Goal: Communication & Community: Answer question/provide support

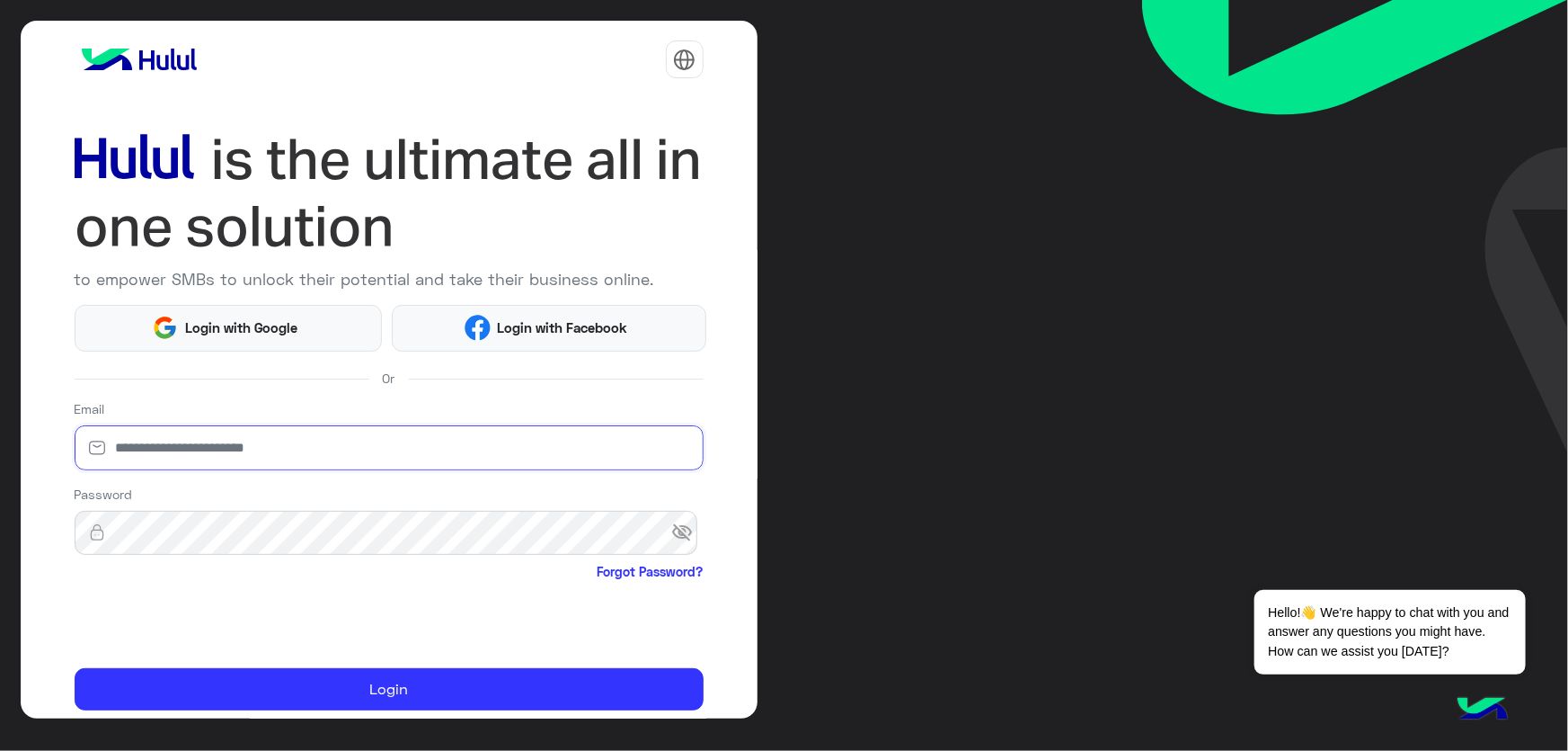
click at [286, 449] on input "email" at bounding box center [389, 448] width 629 height 45
type input "**********"
click at [677, 540] on span "visibility_off" at bounding box center [687, 532] width 33 height 33
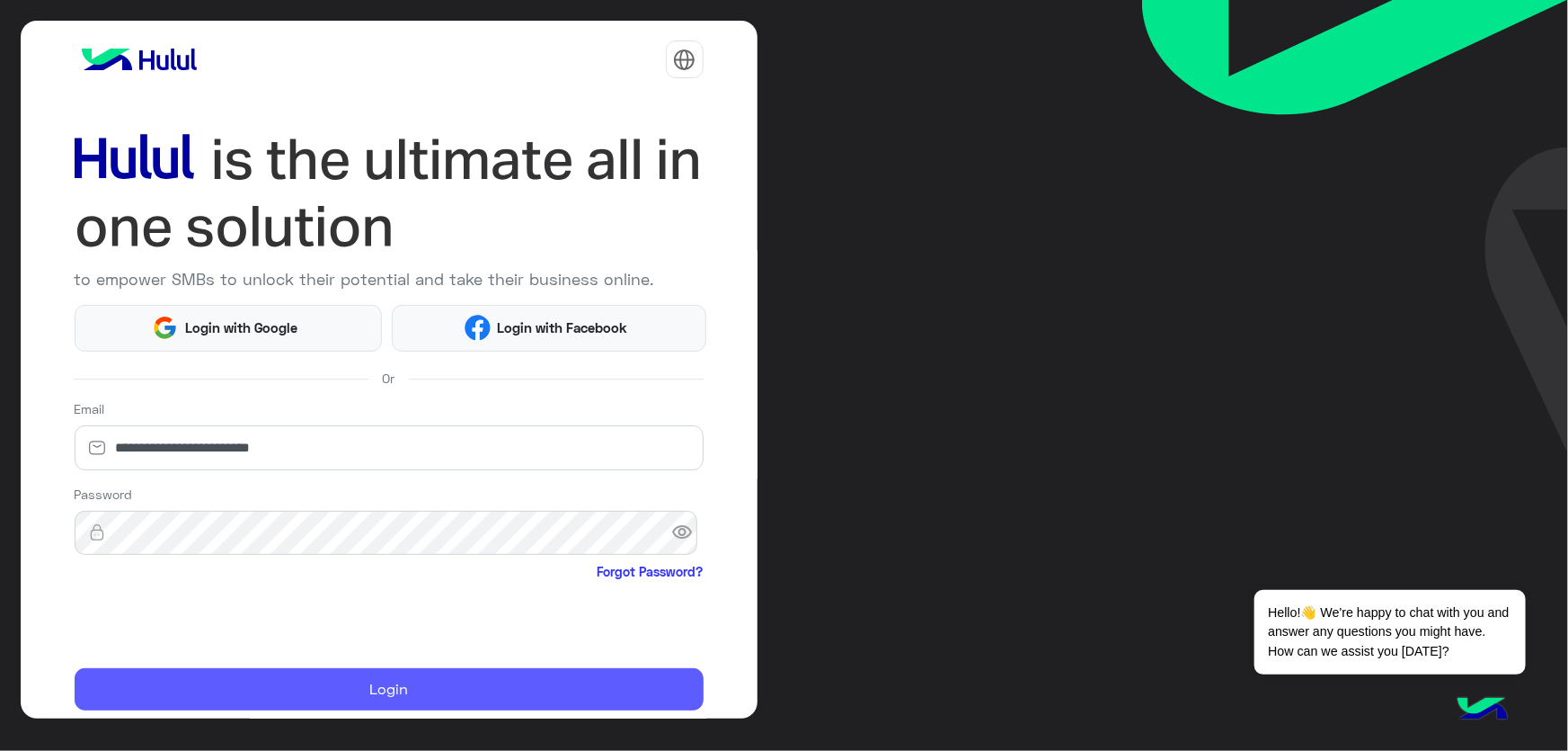
click at [346, 682] on button "Login" at bounding box center [389, 689] width 629 height 43
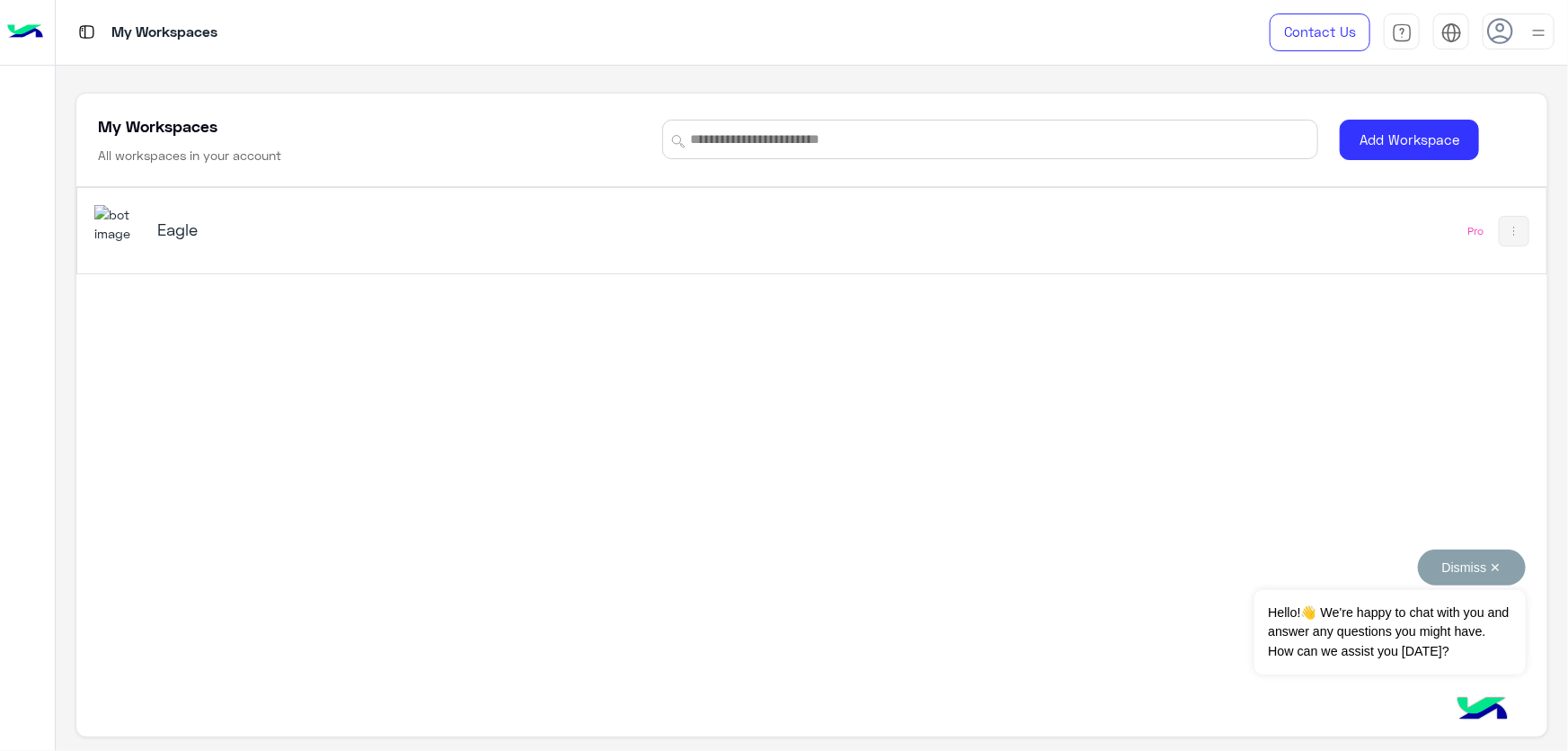
click at [1479, 571] on button "Dismiss ✕" at bounding box center [1472, 567] width 108 height 36
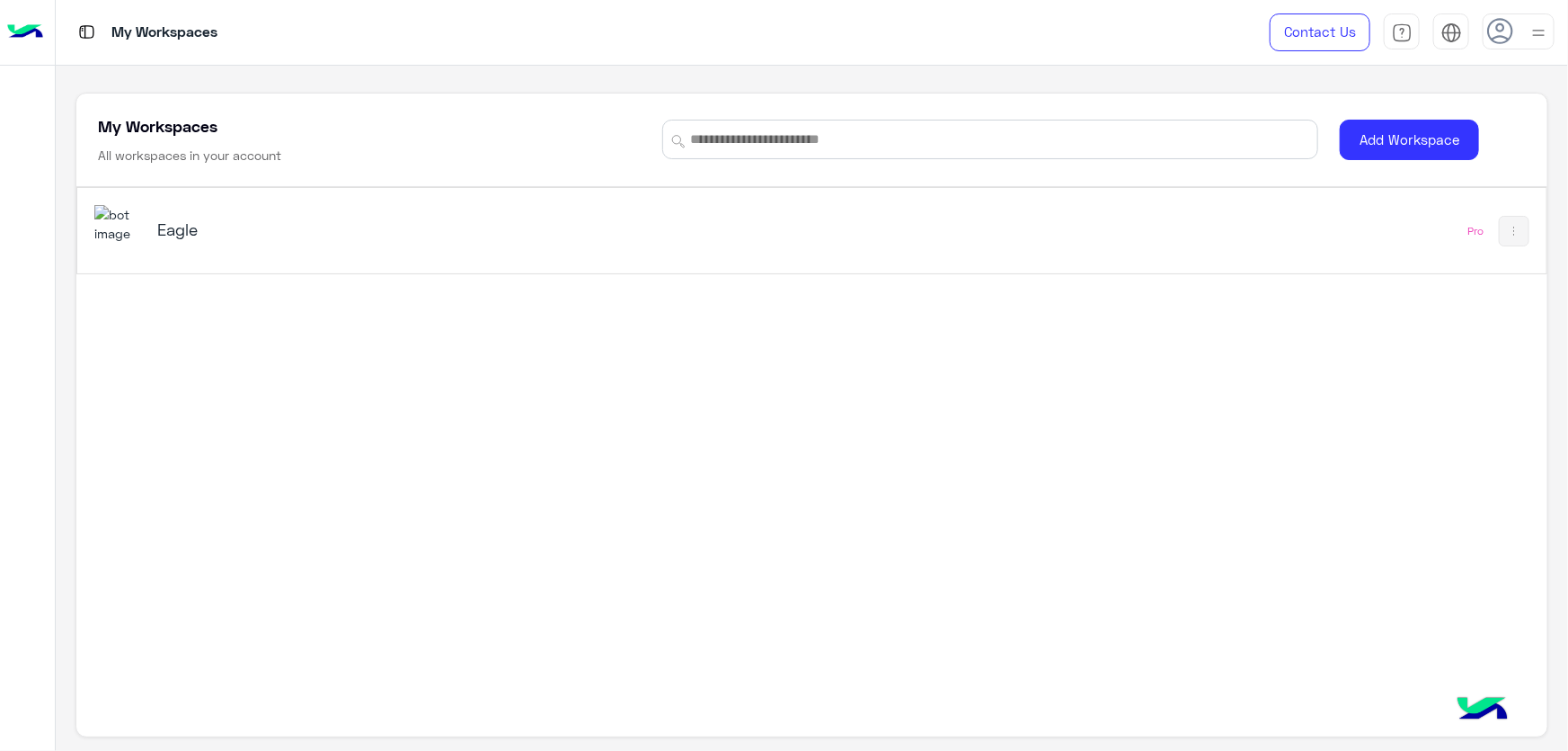
click at [345, 237] on h5 "Eagle" at bounding box center [416, 228] width 517 height 22
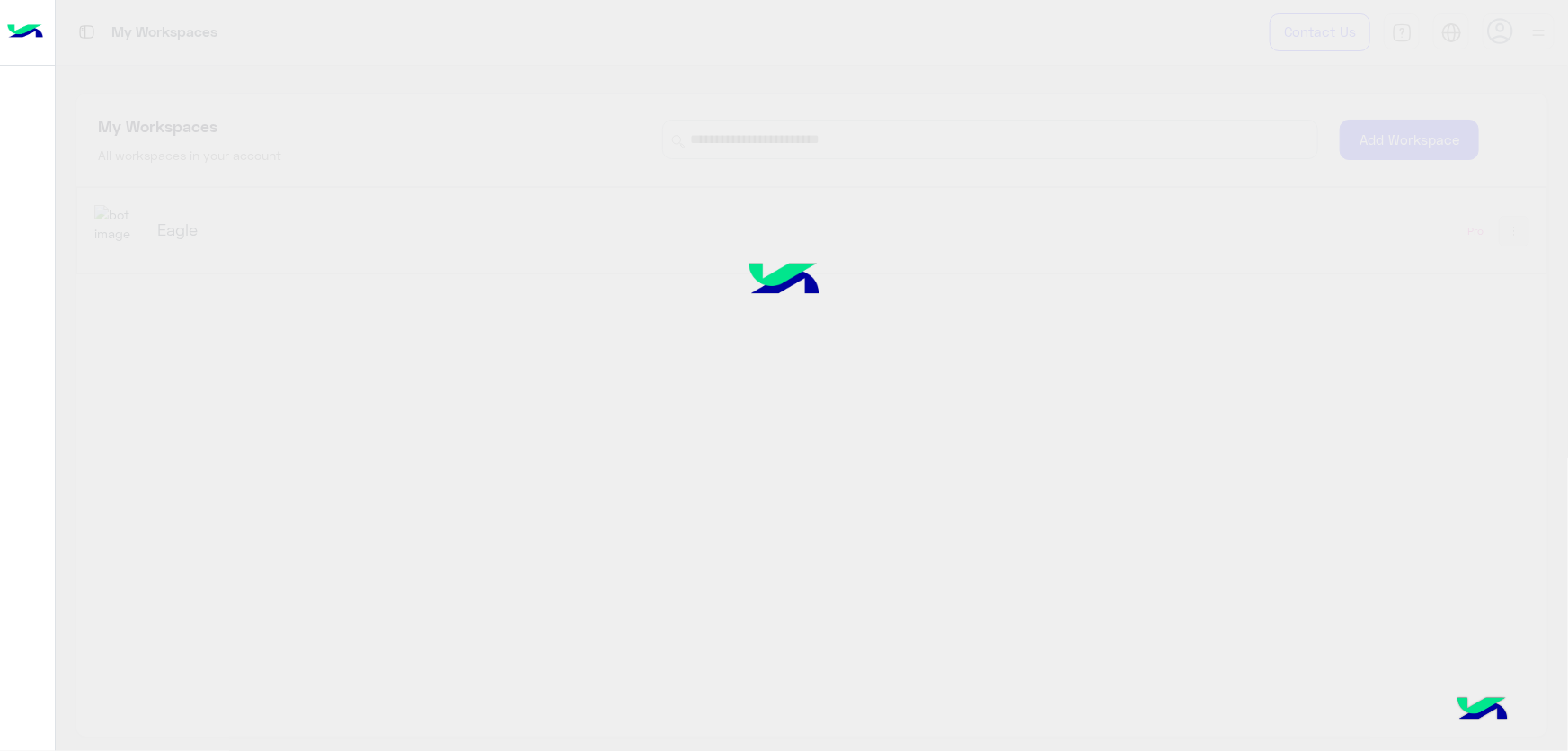
click at [346, 235] on div at bounding box center [784, 376] width 1568 height 751
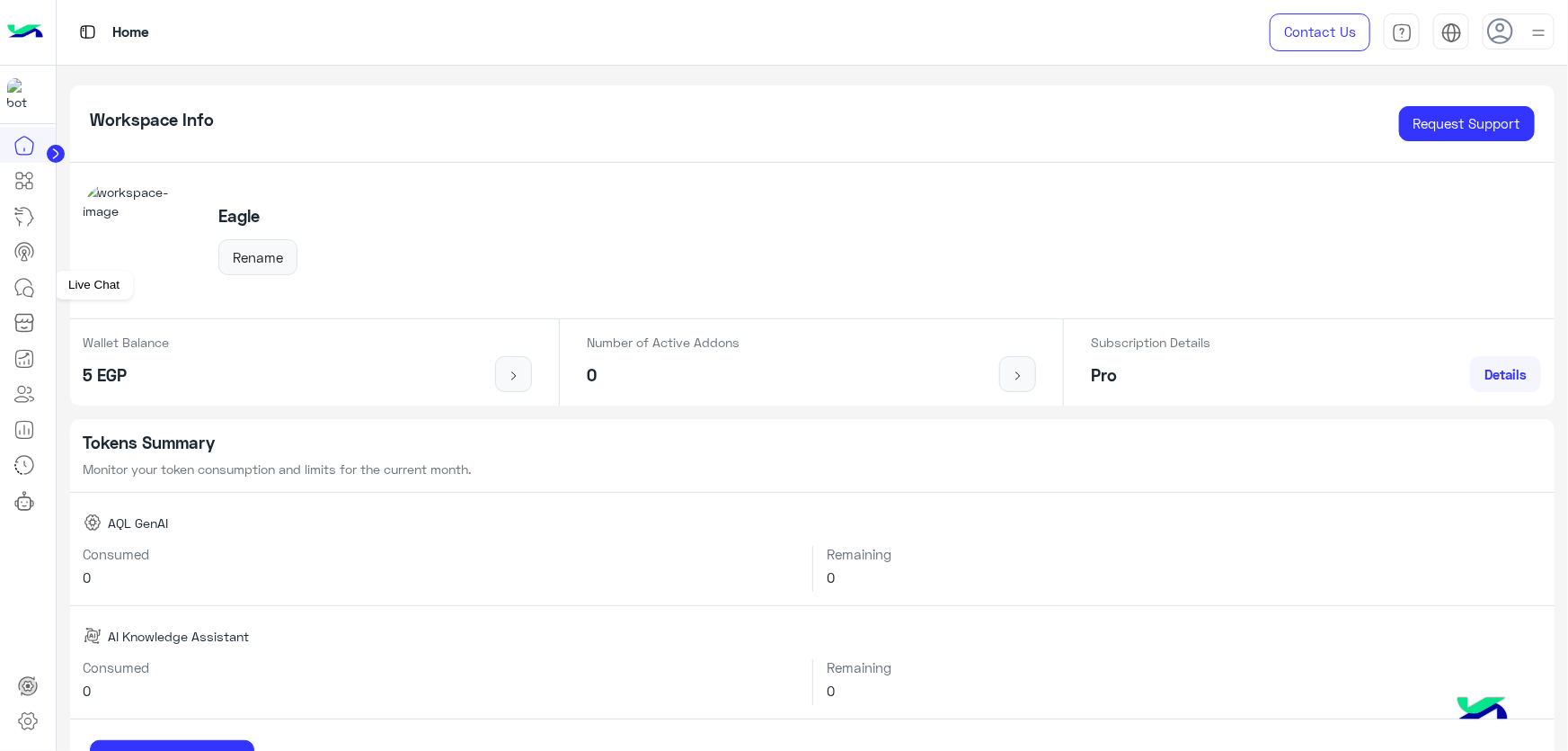
click at [26, 283] on icon at bounding box center [23, 287] width 22 height 22
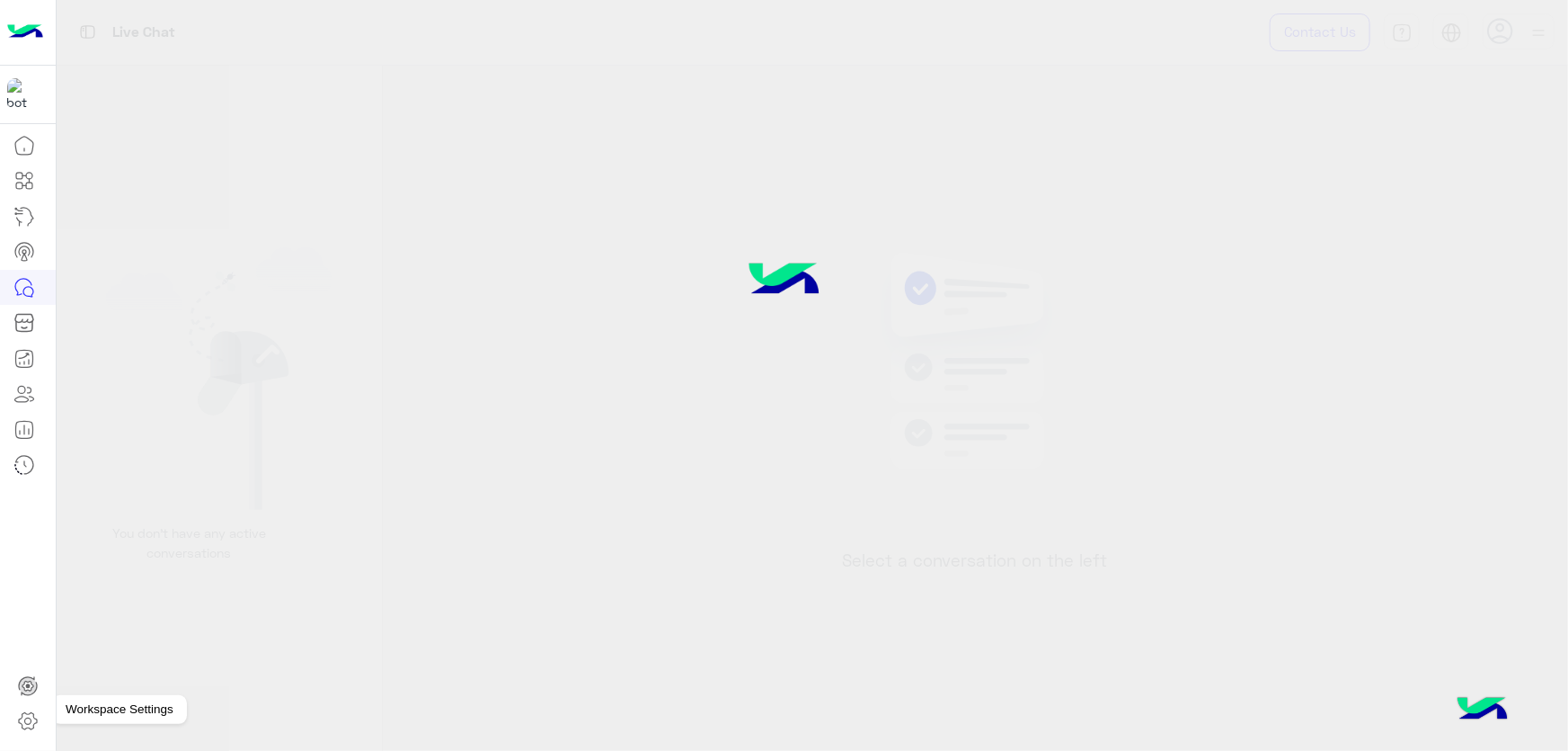
click at [30, 722] on icon at bounding box center [27, 721] width 7 height 7
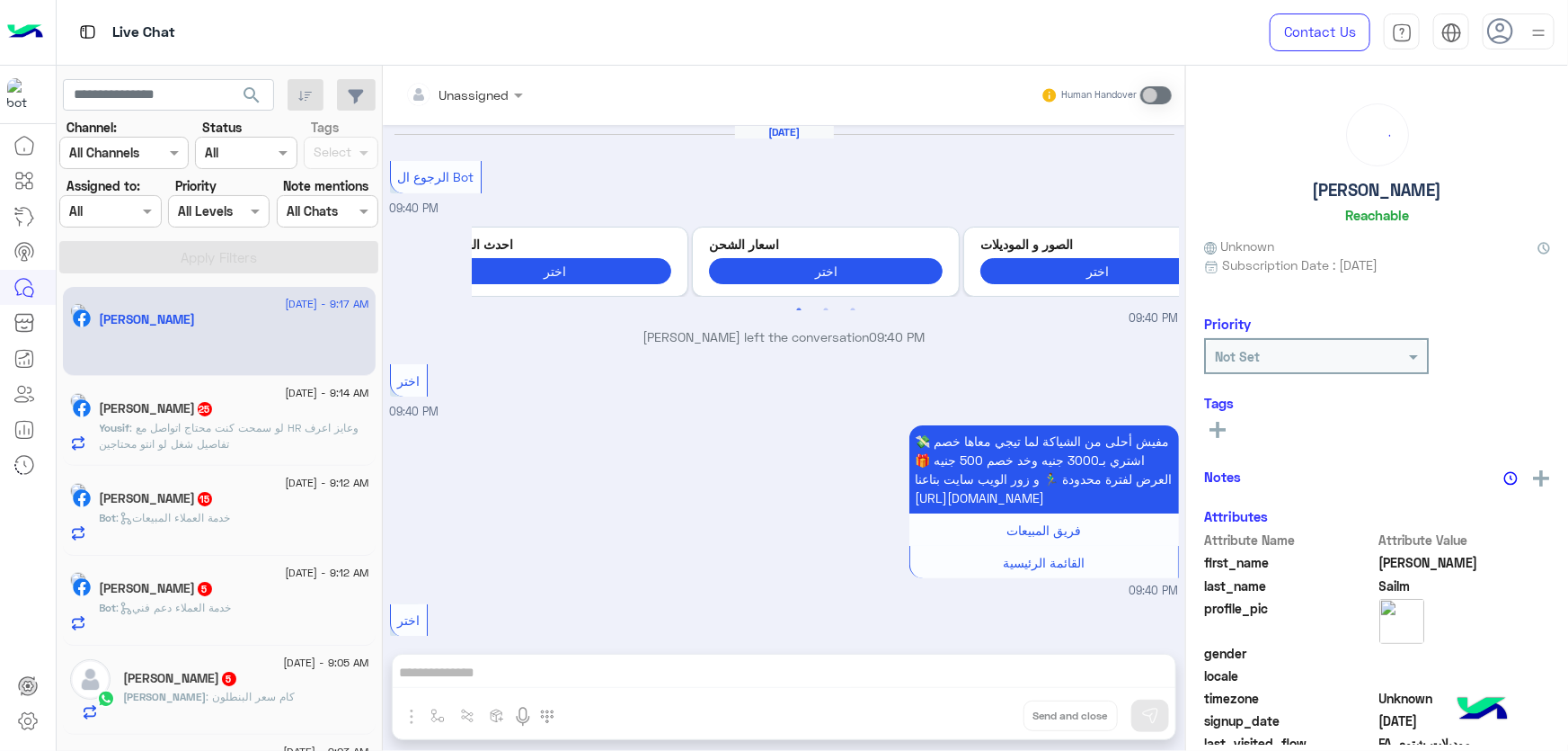
scroll to position [1982, 0]
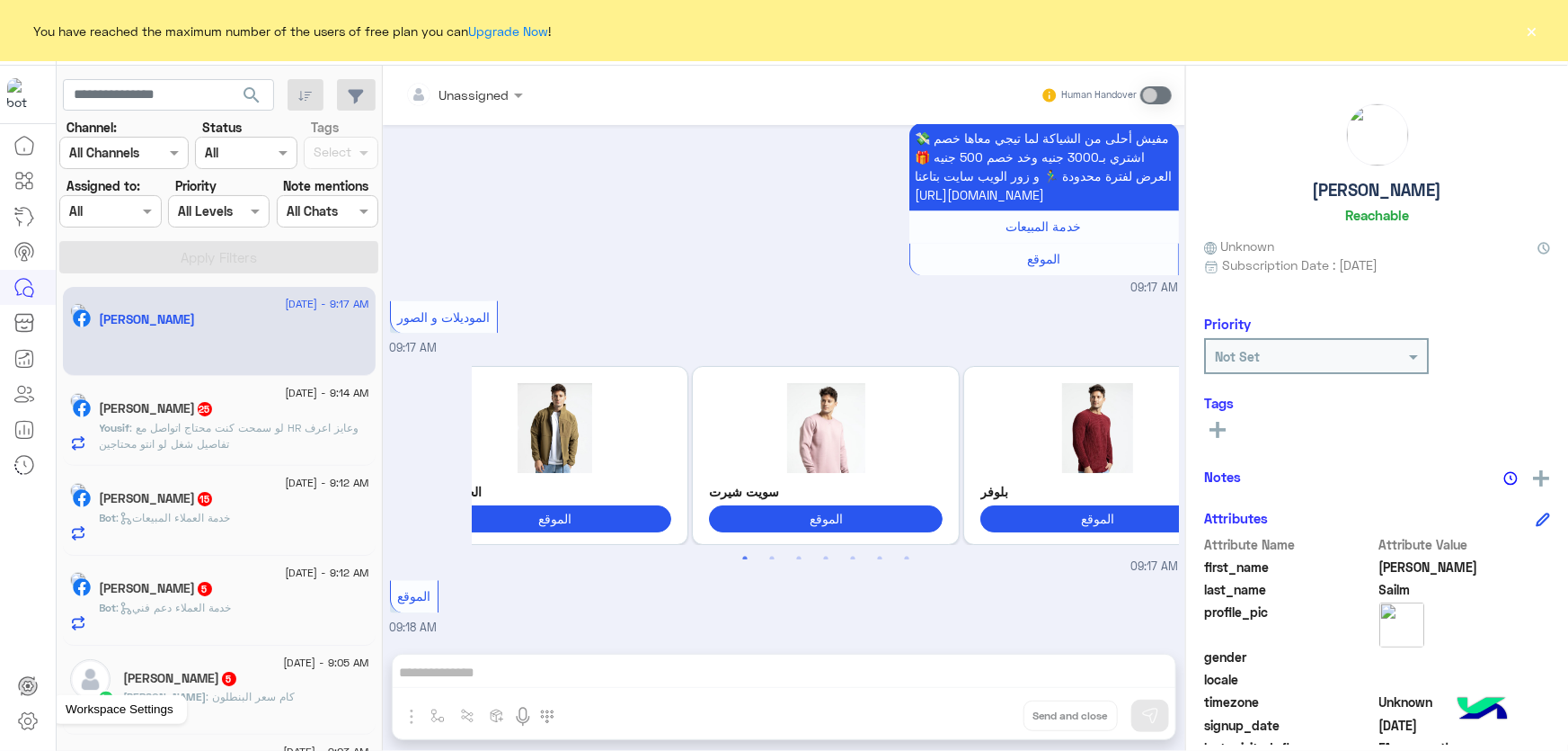
click at [27, 718] on icon at bounding box center [27, 721] width 7 height 7
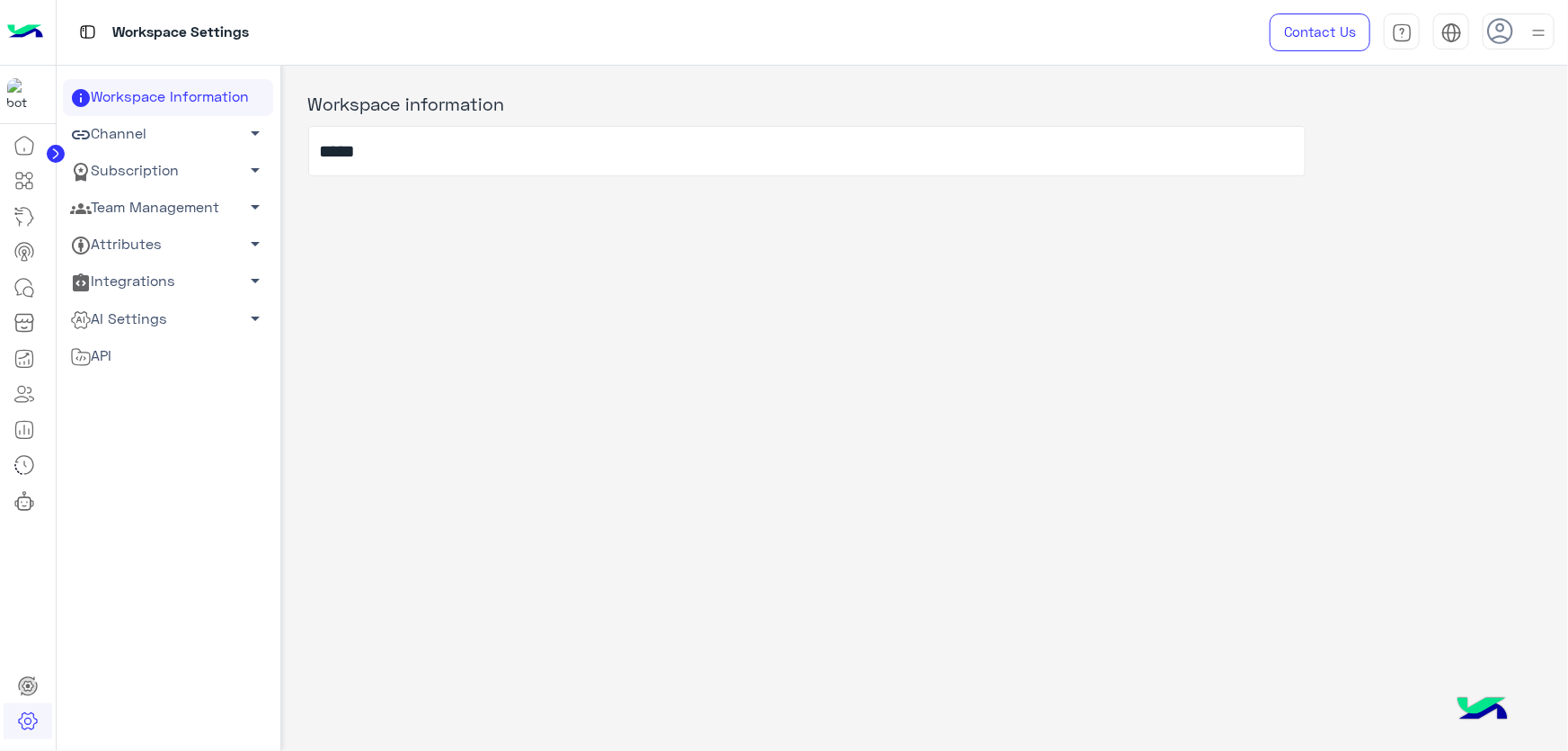
click at [142, 206] on link "Team Management arrow_drop_down" at bounding box center [168, 208] width 211 height 37
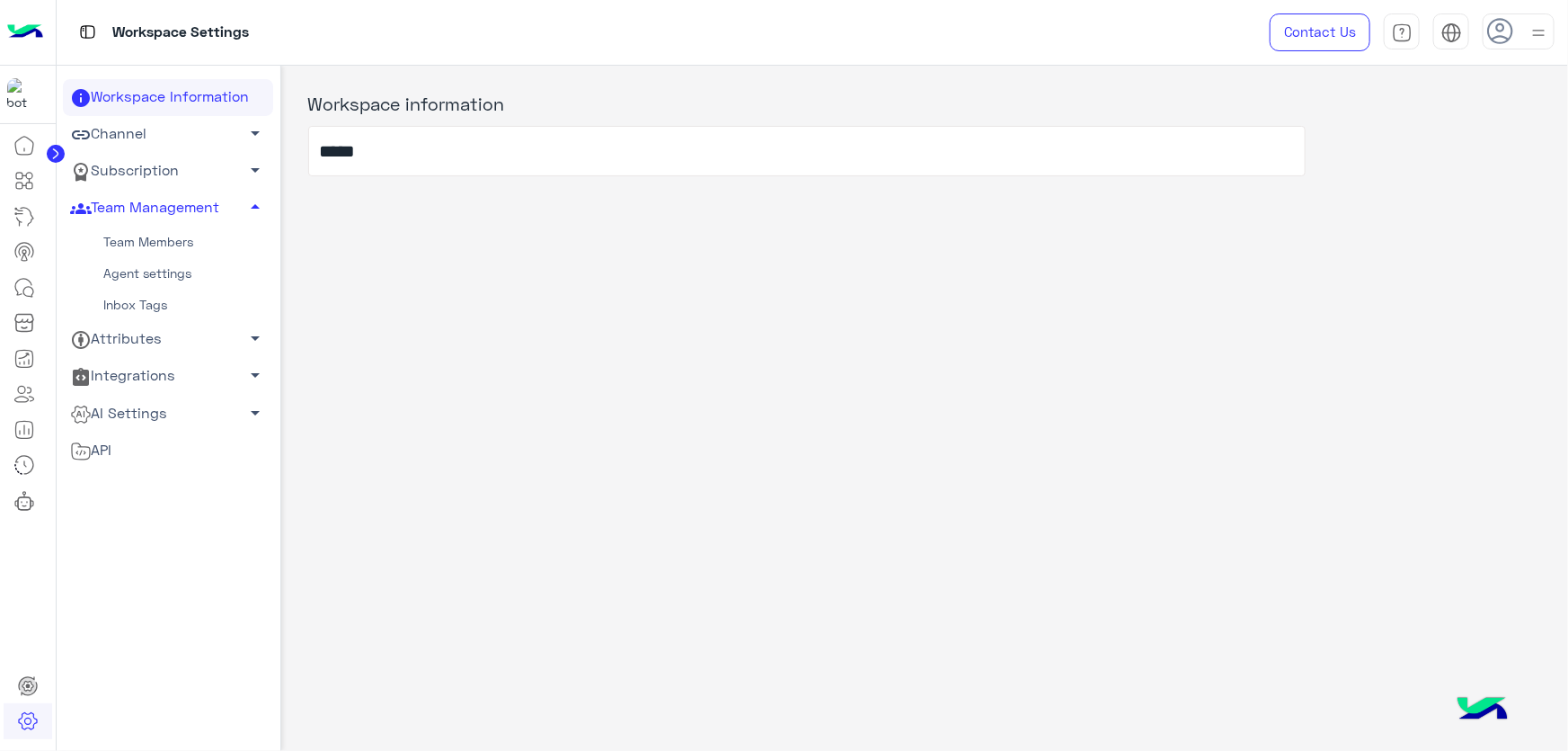
click at [153, 230] on link "Team Members" at bounding box center [168, 243] width 211 height 32
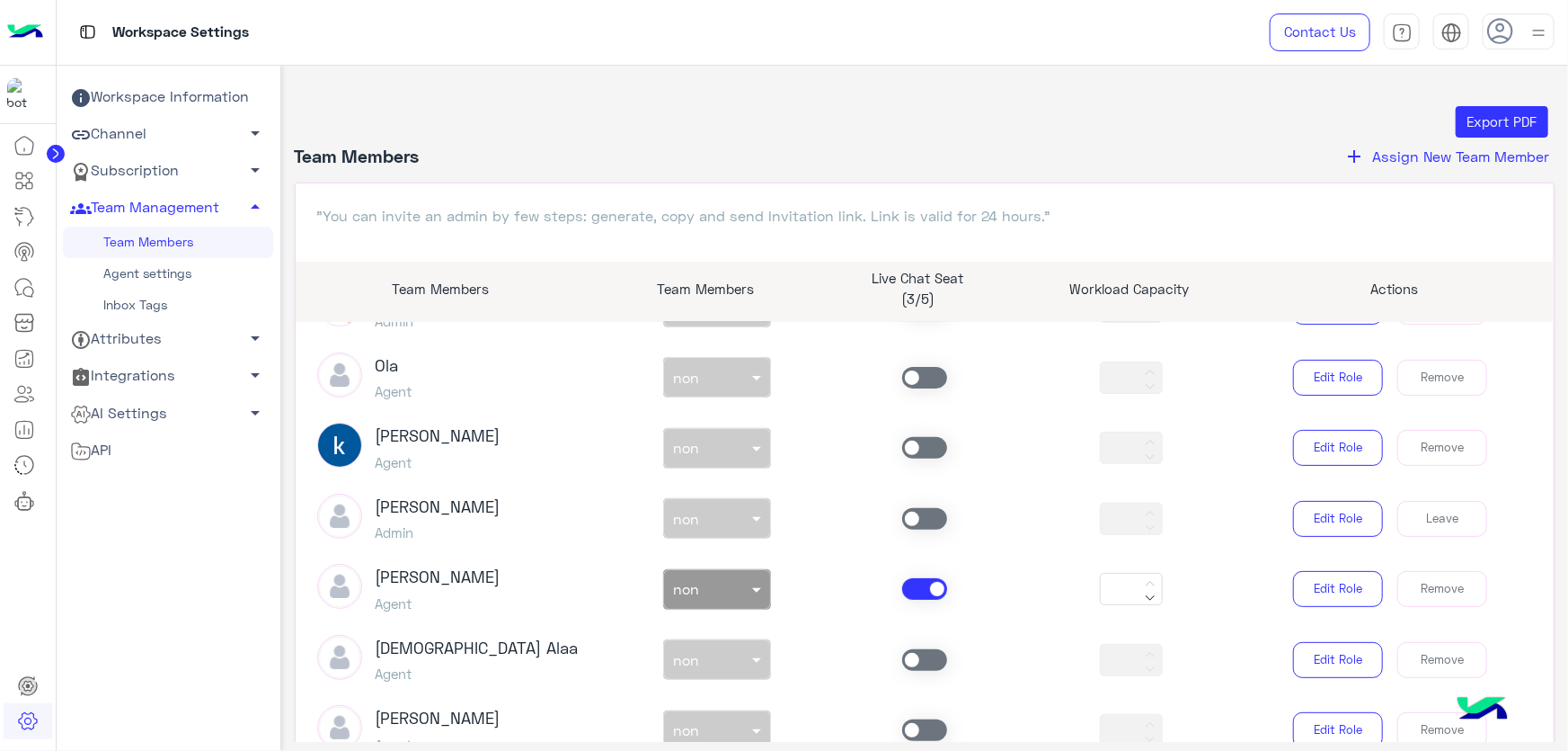
scroll to position [408, 0]
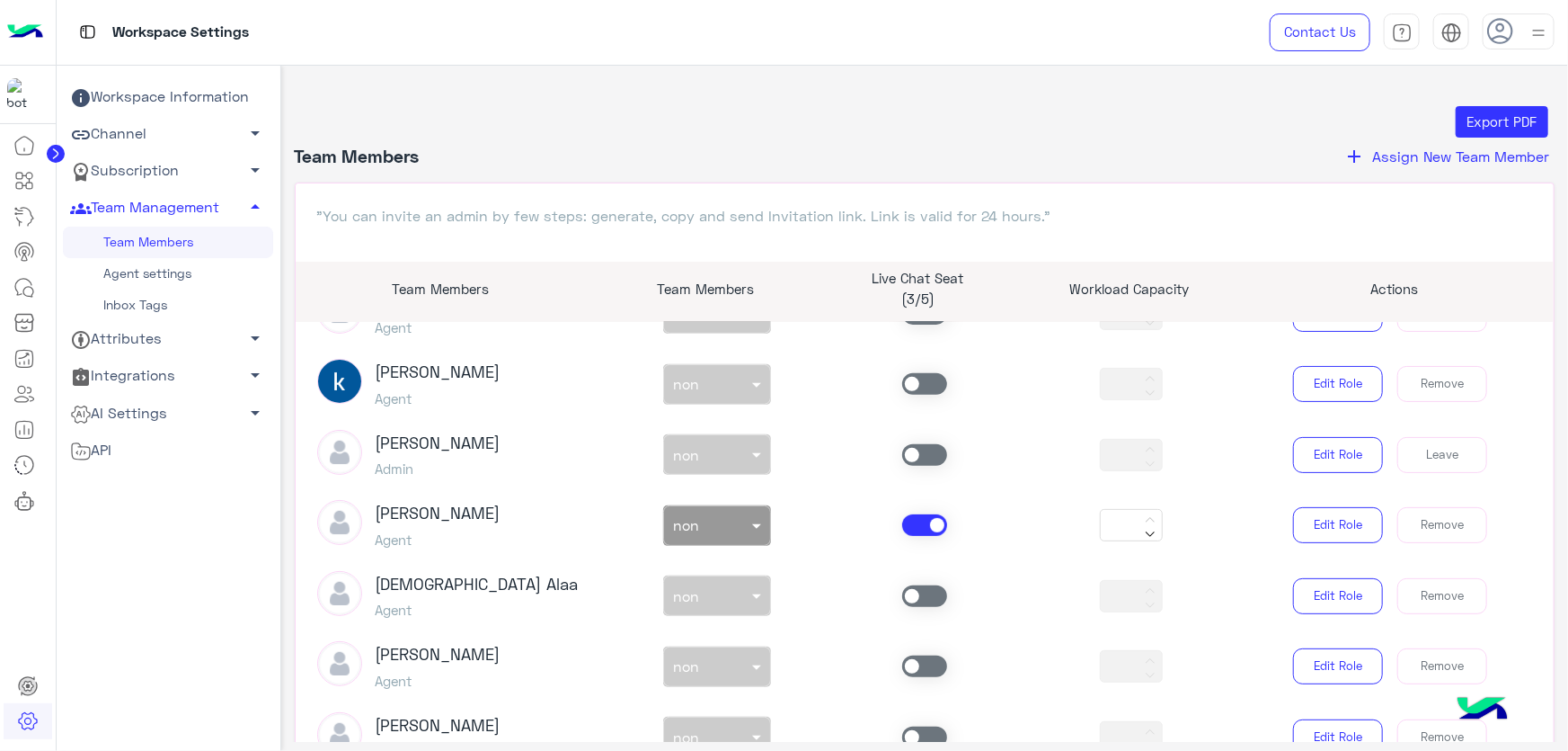
click at [916, 530] on span at bounding box center [925, 524] width 45 height 22
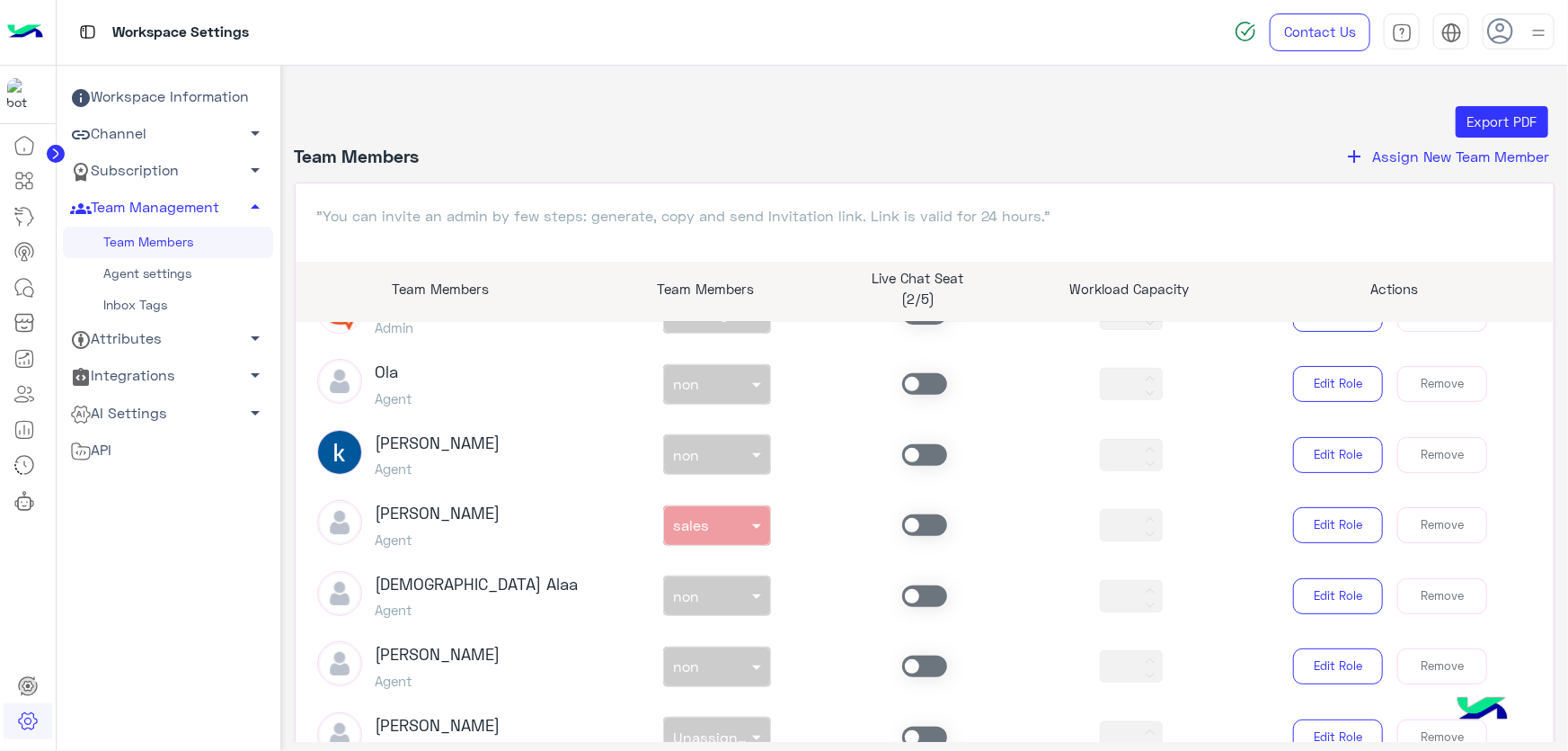
click at [906, 457] on span at bounding box center [925, 454] width 45 height 22
click at [717, 452] on div at bounding box center [717, 450] width 106 height 21
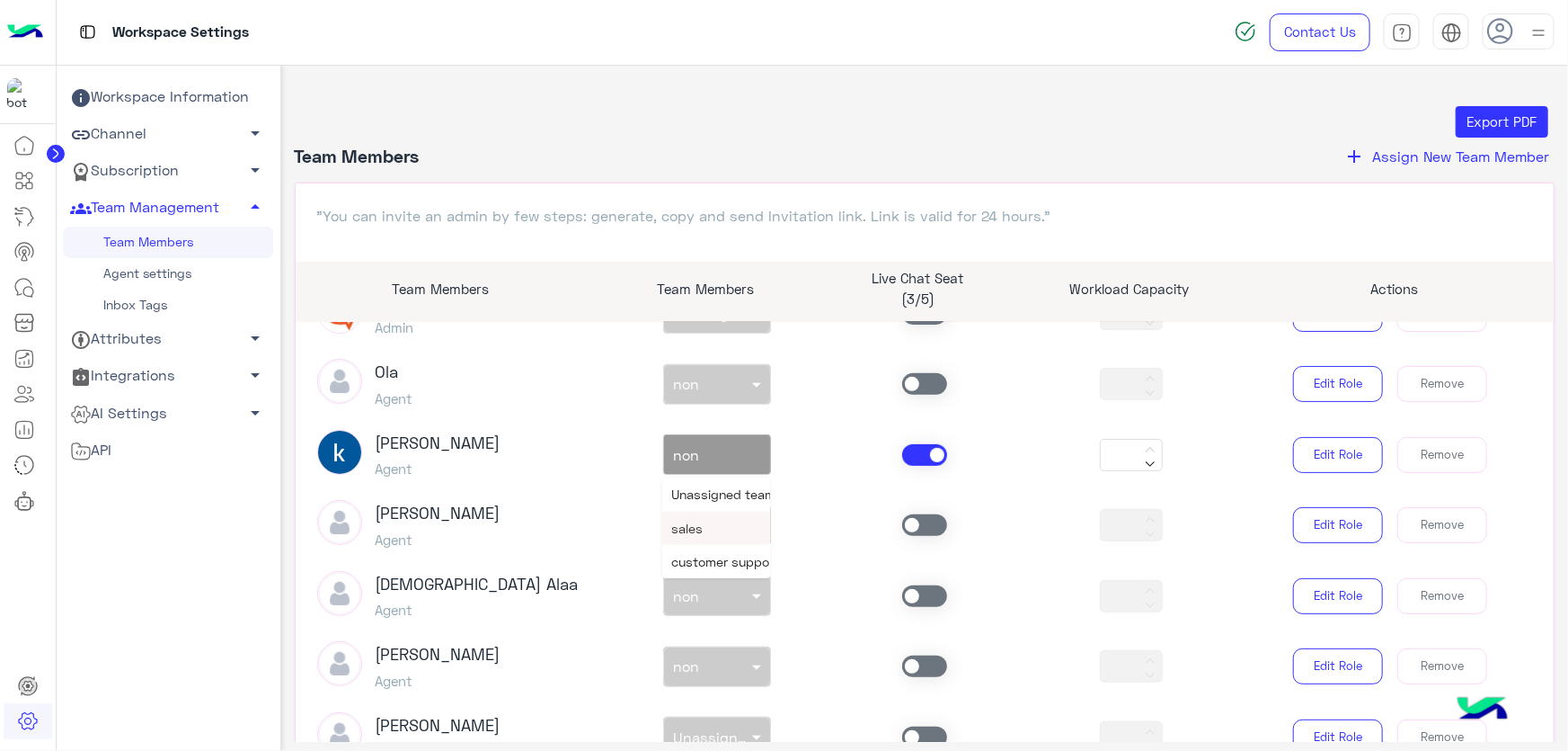
click at [720, 523] on div "sales" at bounding box center [716, 528] width 108 height 34
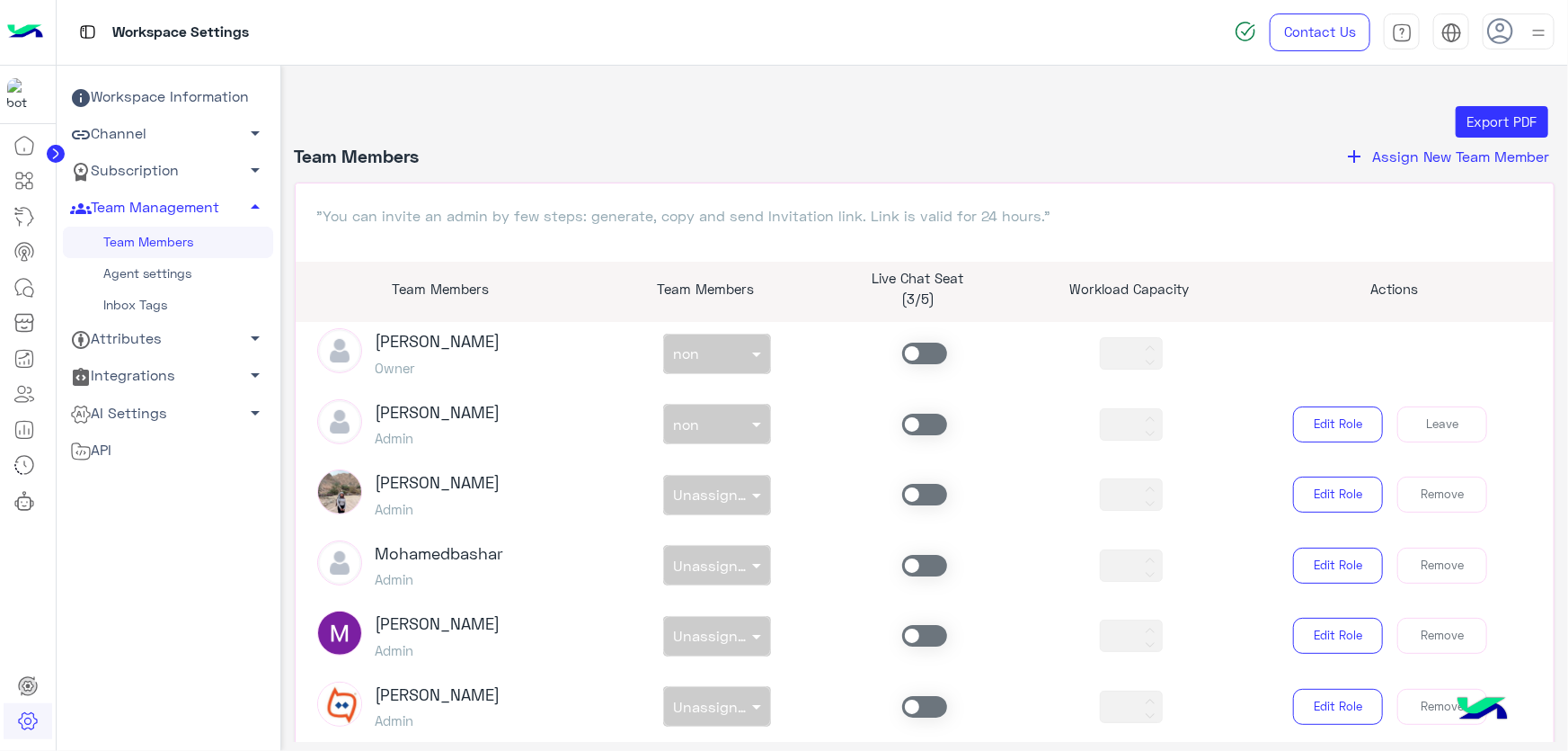
scroll to position [0, 0]
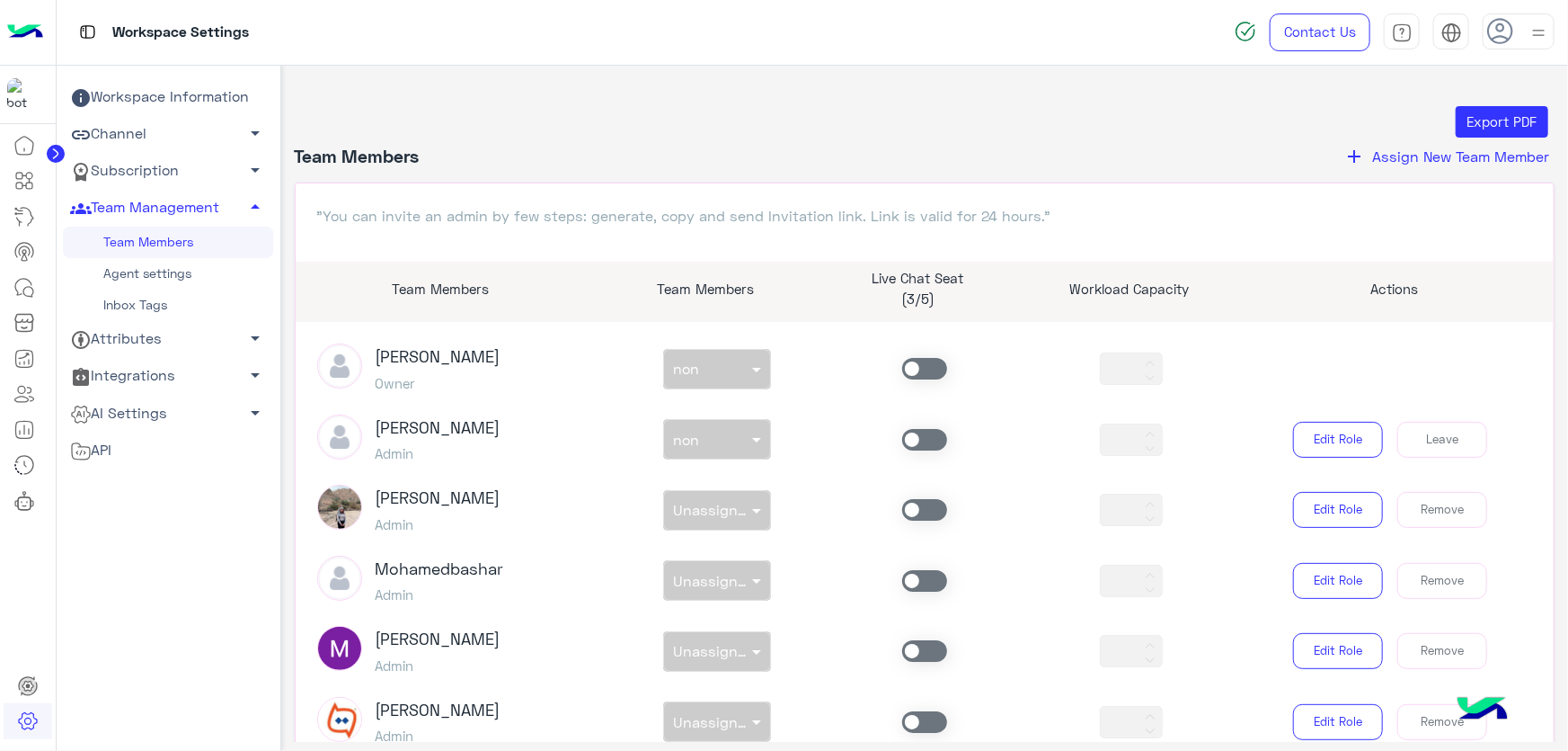
click at [931, 440] on span at bounding box center [925, 439] width 45 height 22
click at [698, 436] on input "text" at bounding box center [696, 435] width 47 height 19
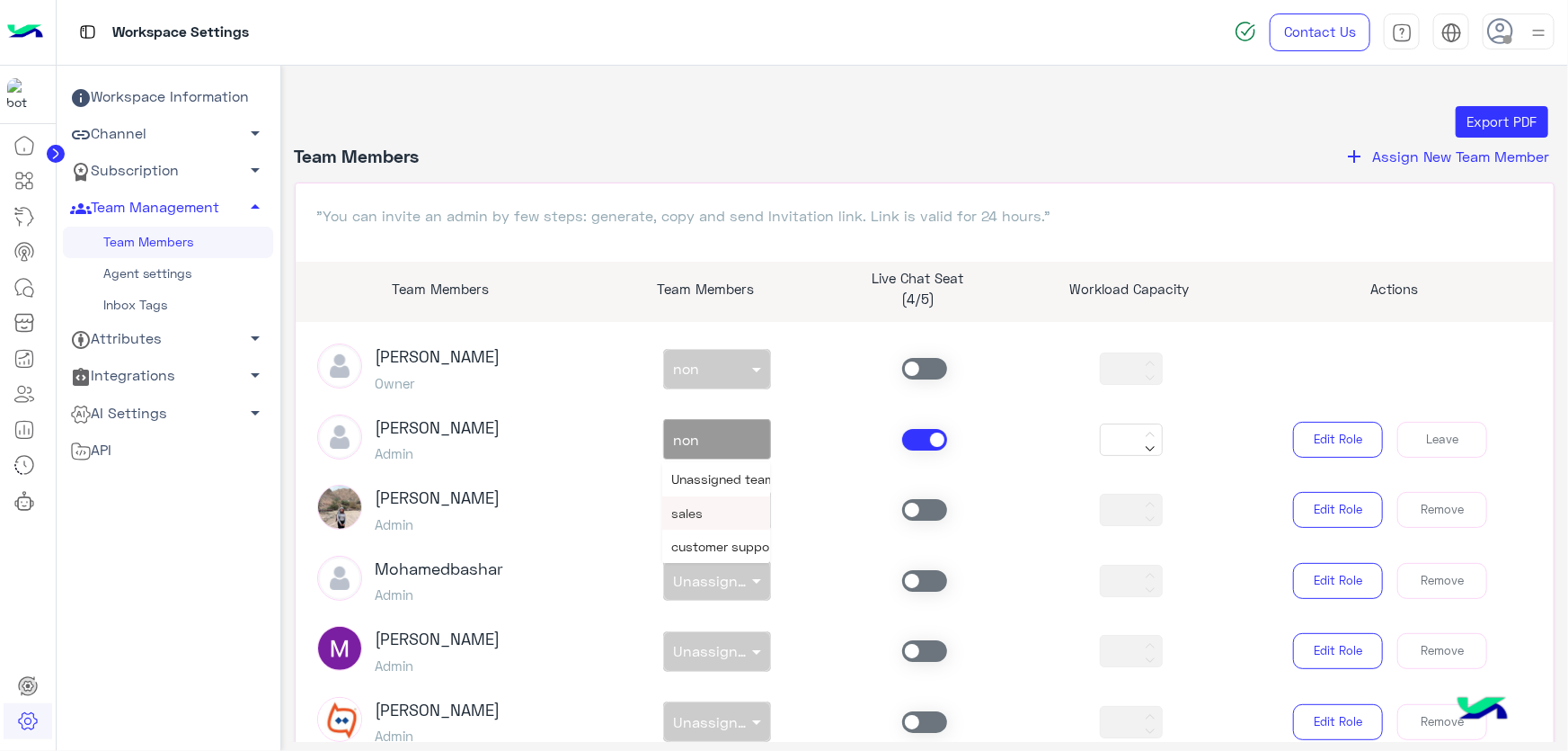
click at [715, 551] on span "customer support" at bounding box center [725, 546] width 108 height 15
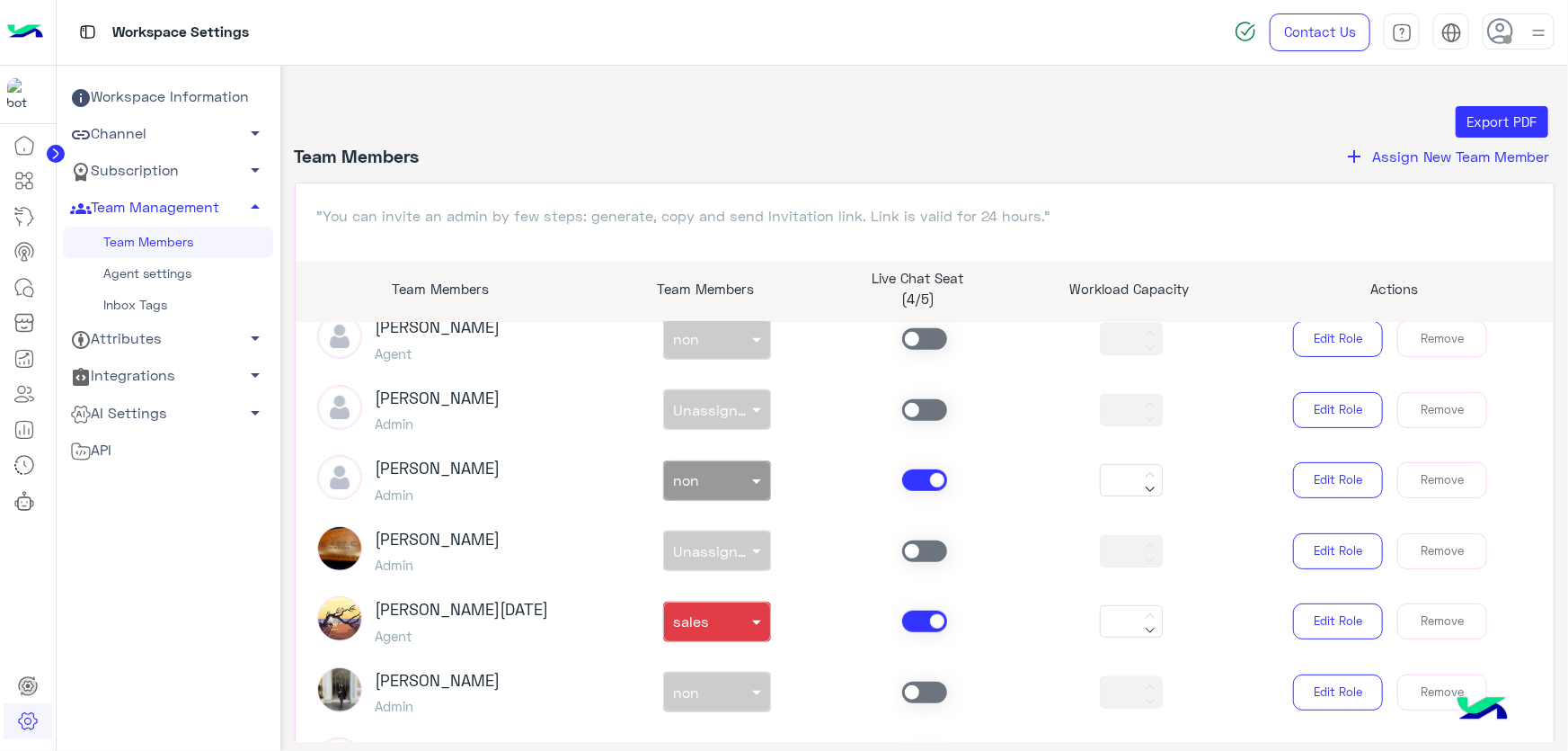
scroll to position [817, 0]
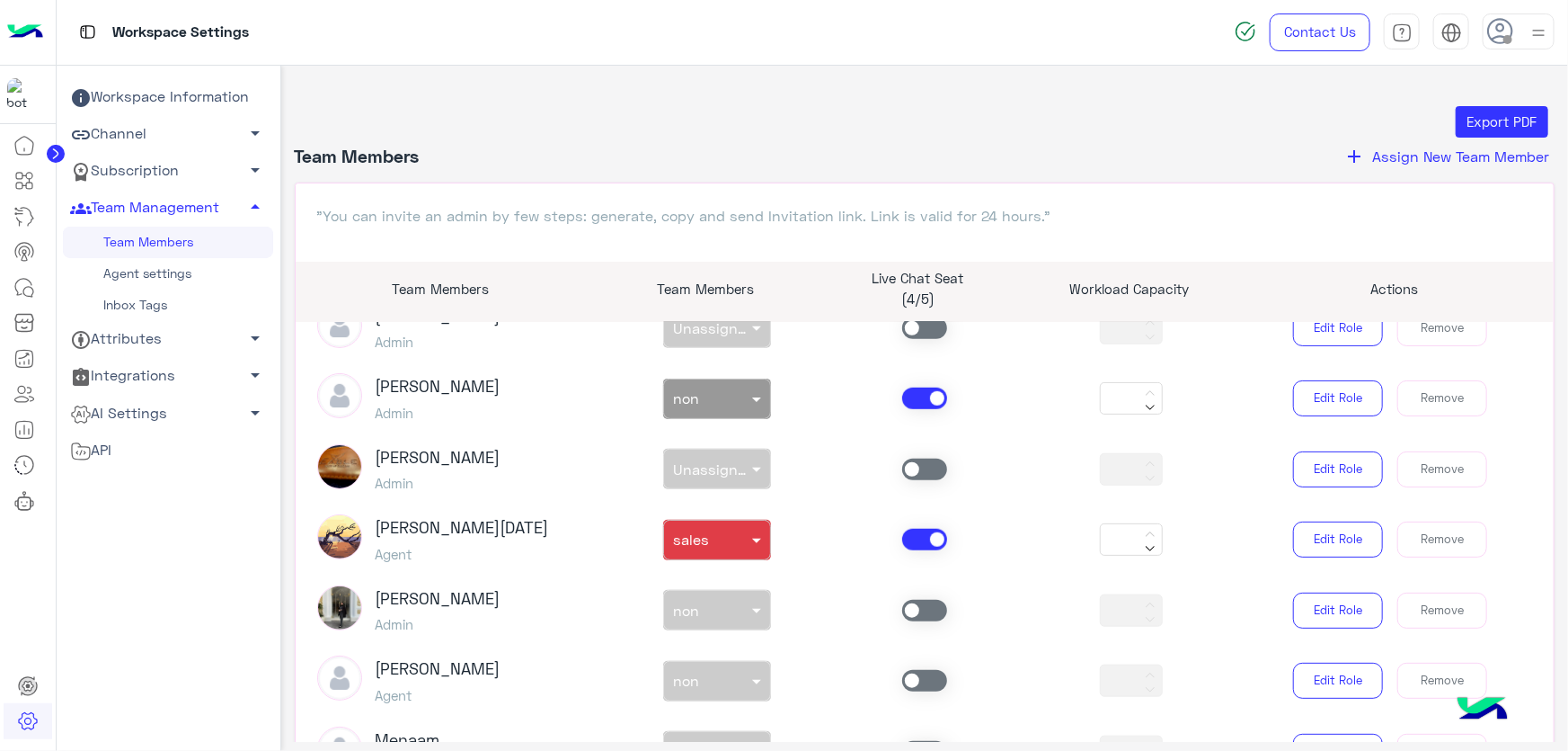
click at [919, 537] on span at bounding box center [925, 539] width 45 height 22
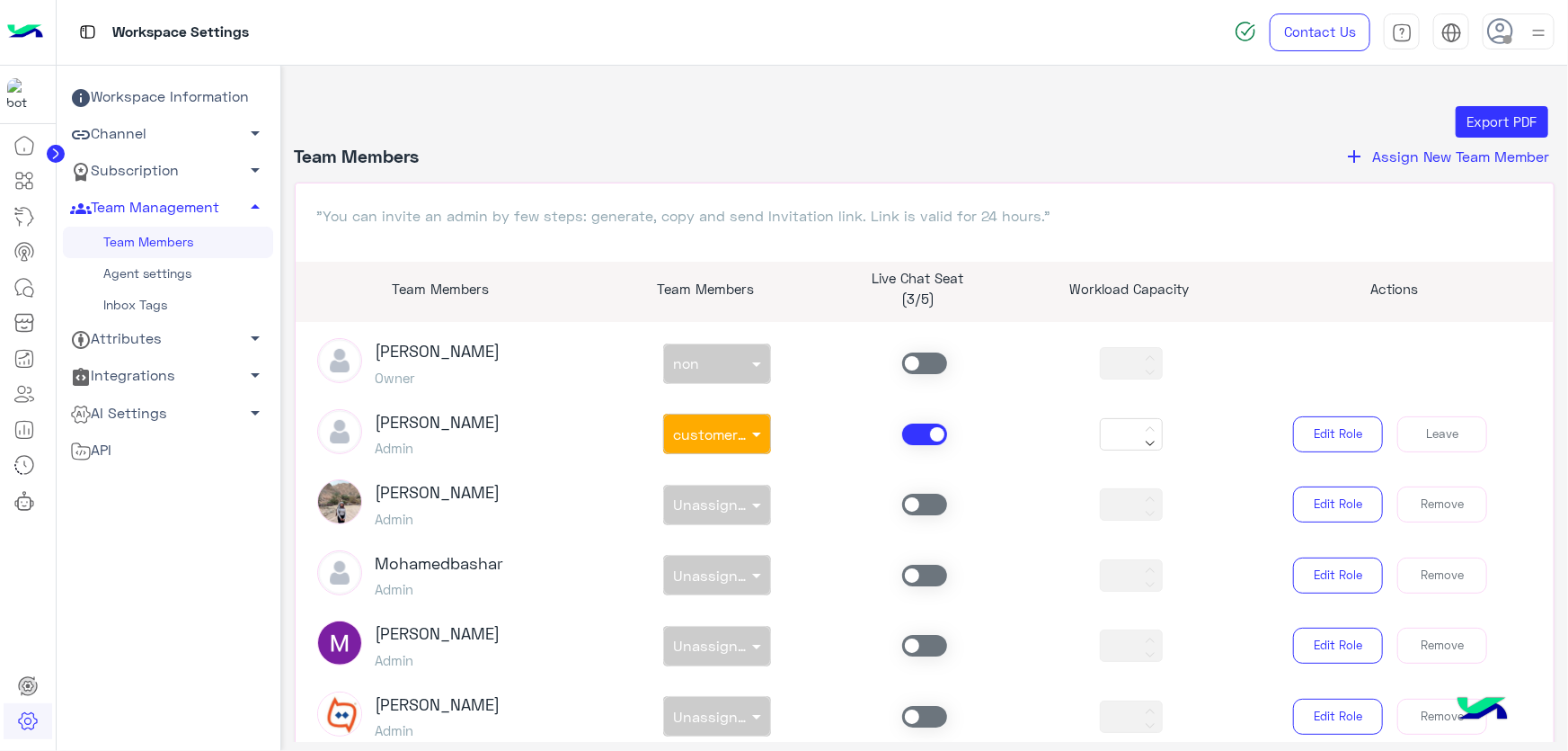
scroll to position [0, 0]
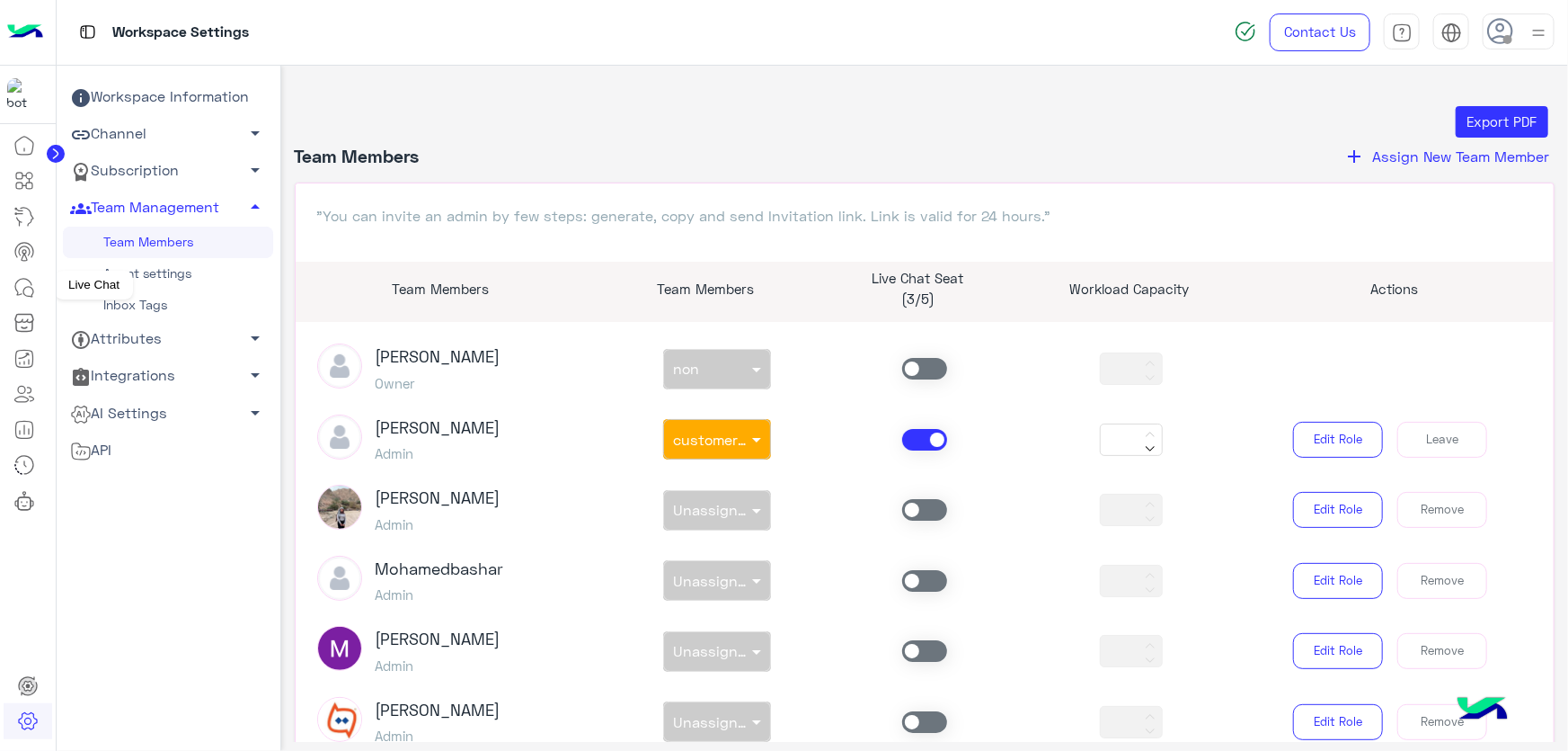
click at [21, 282] on icon at bounding box center [23, 287] width 22 height 22
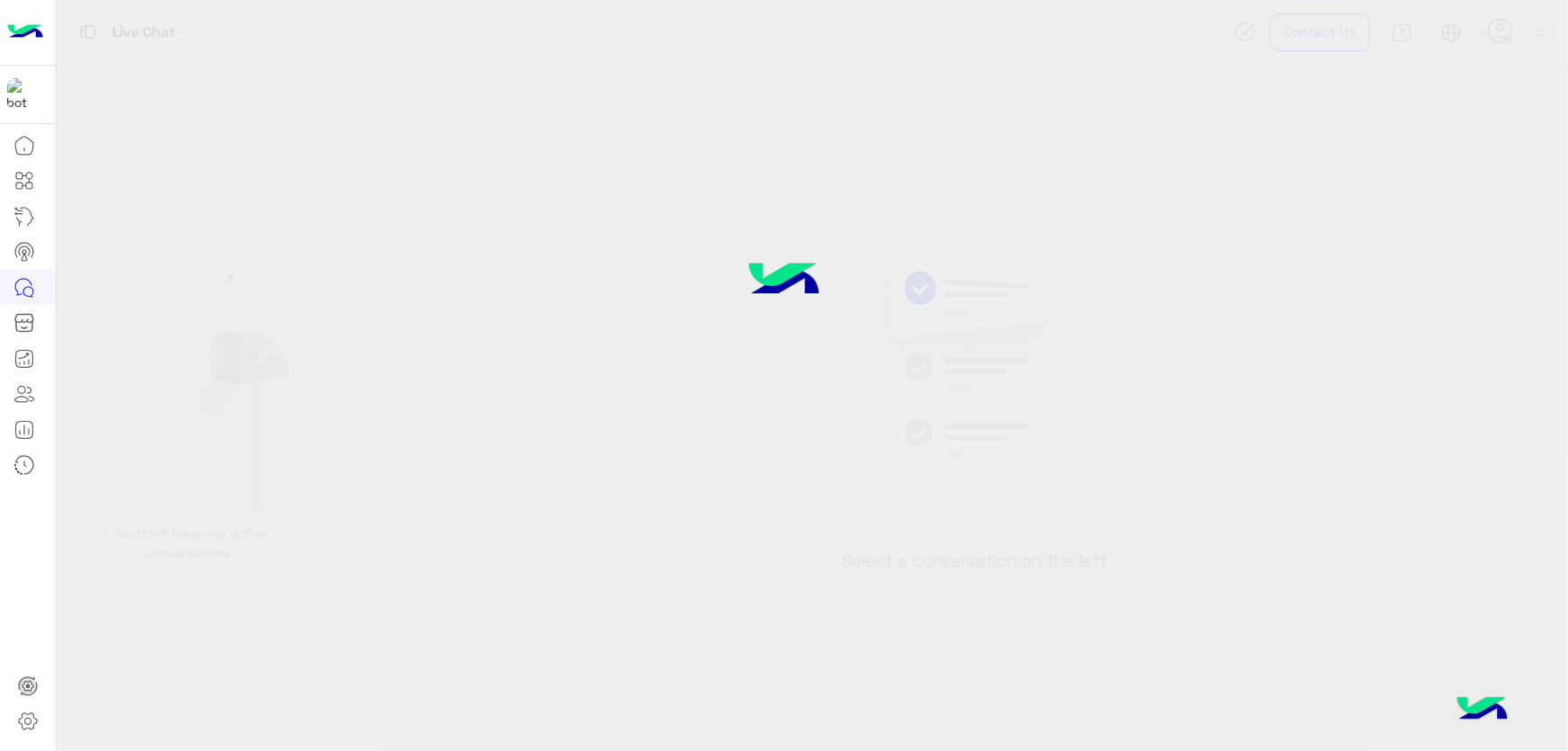
click at [1517, 36] on div at bounding box center [784, 376] width 1568 height 751
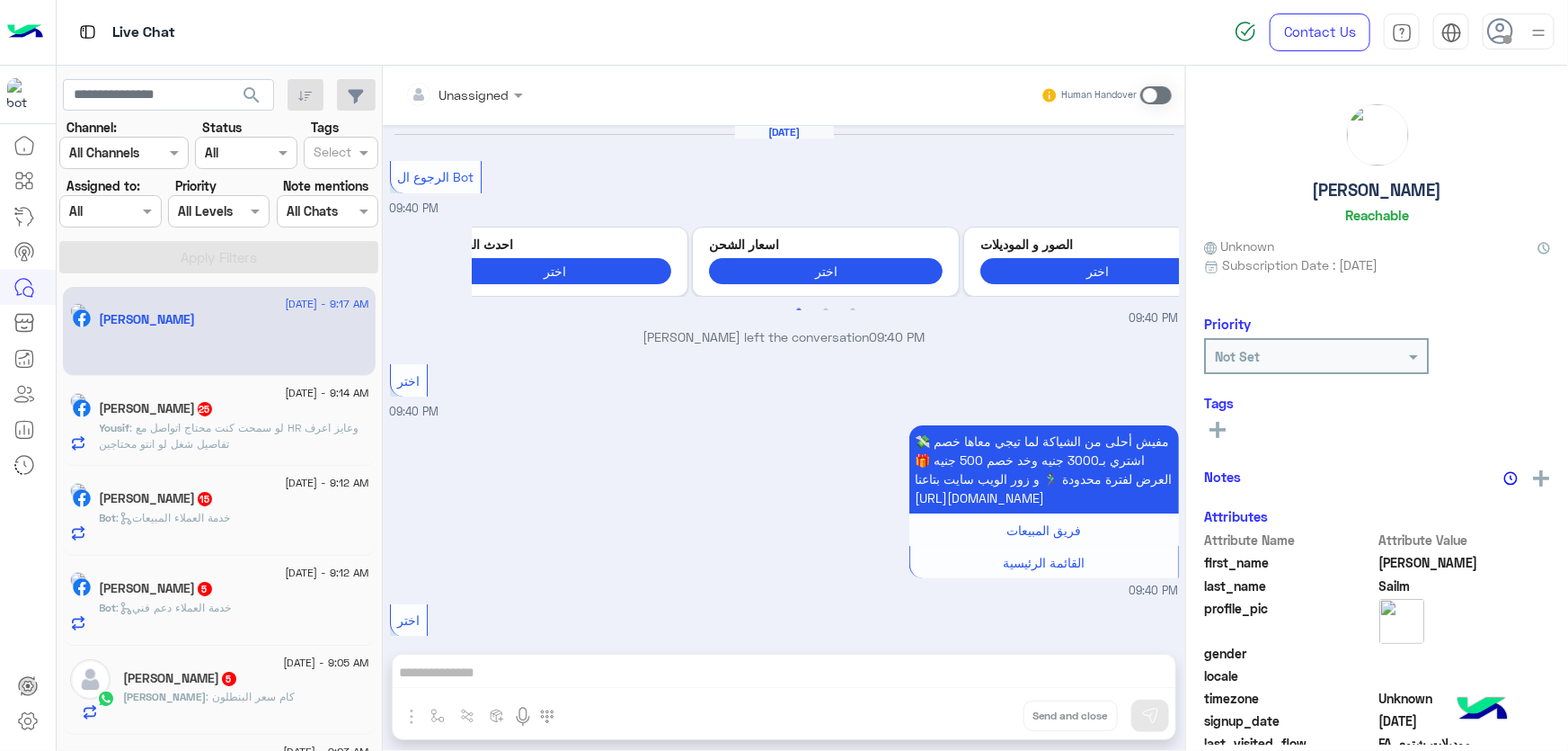
scroll to position [1982, 0]
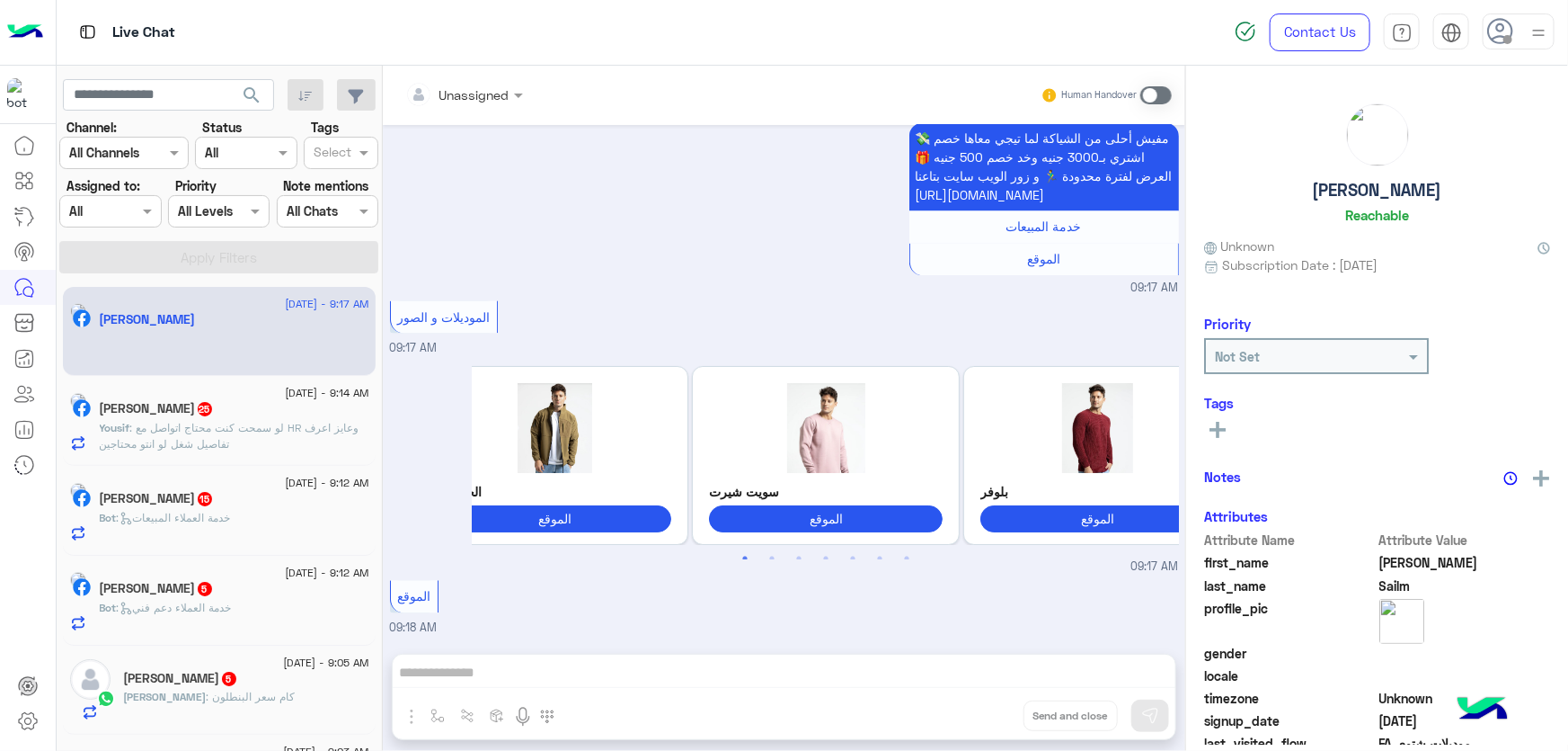
click at [1514, 33] on icon at bounding box center [1501, 31] width 27 height 27
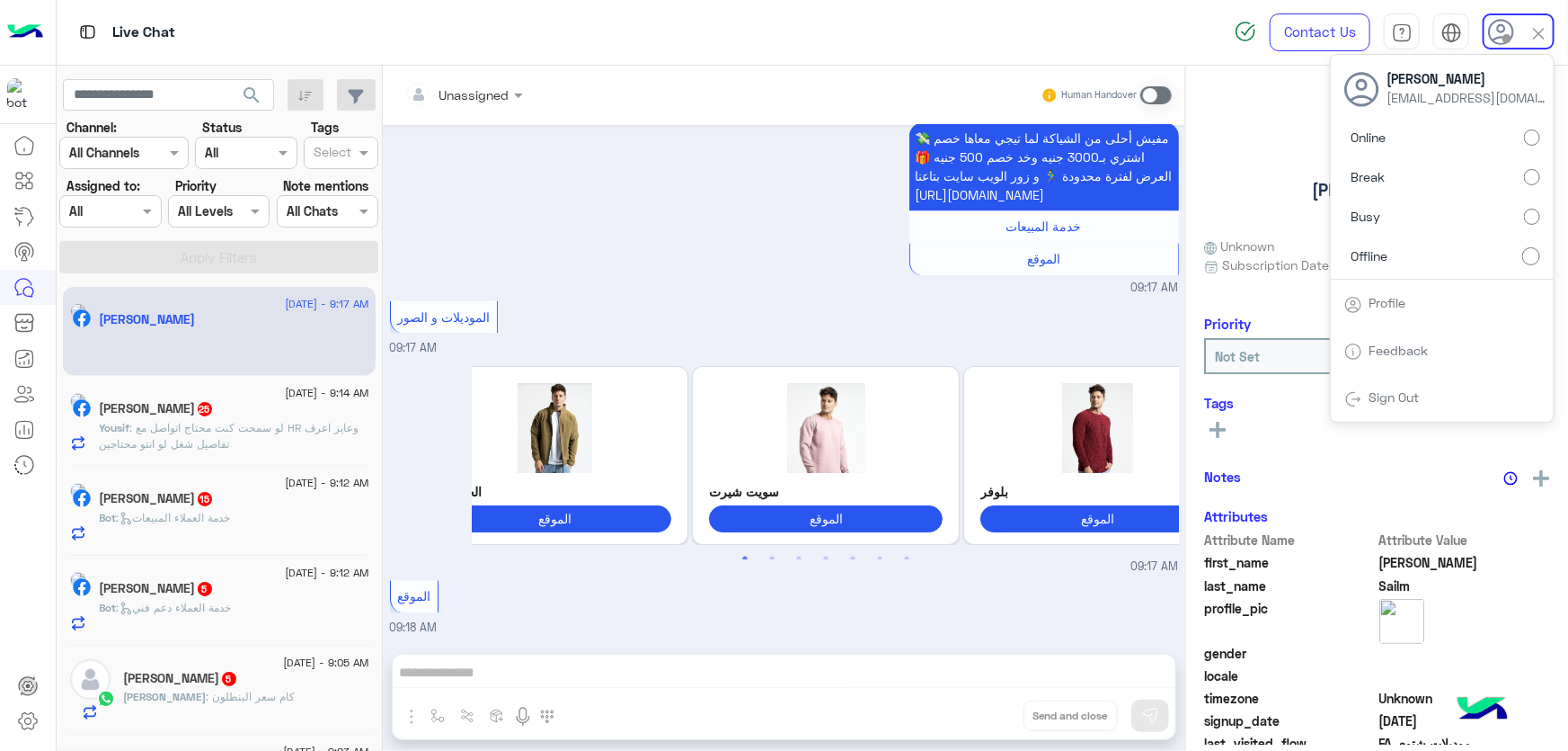
click at [1510, 139] on label "Online" at bounding box center [1442, 138] width 196 height 33
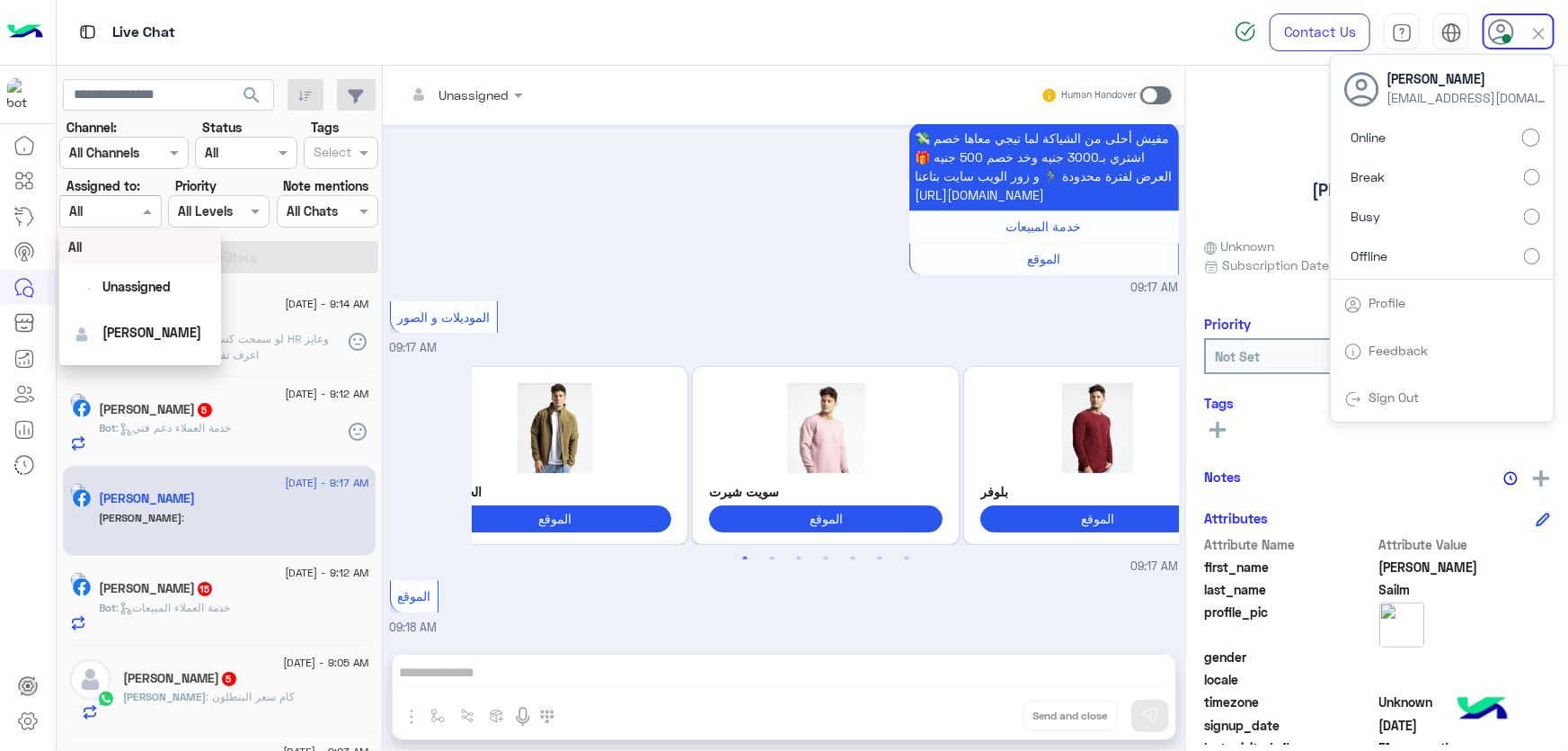
click at [124, 204] on div at bounding box center [110, 211] width 100 height 21
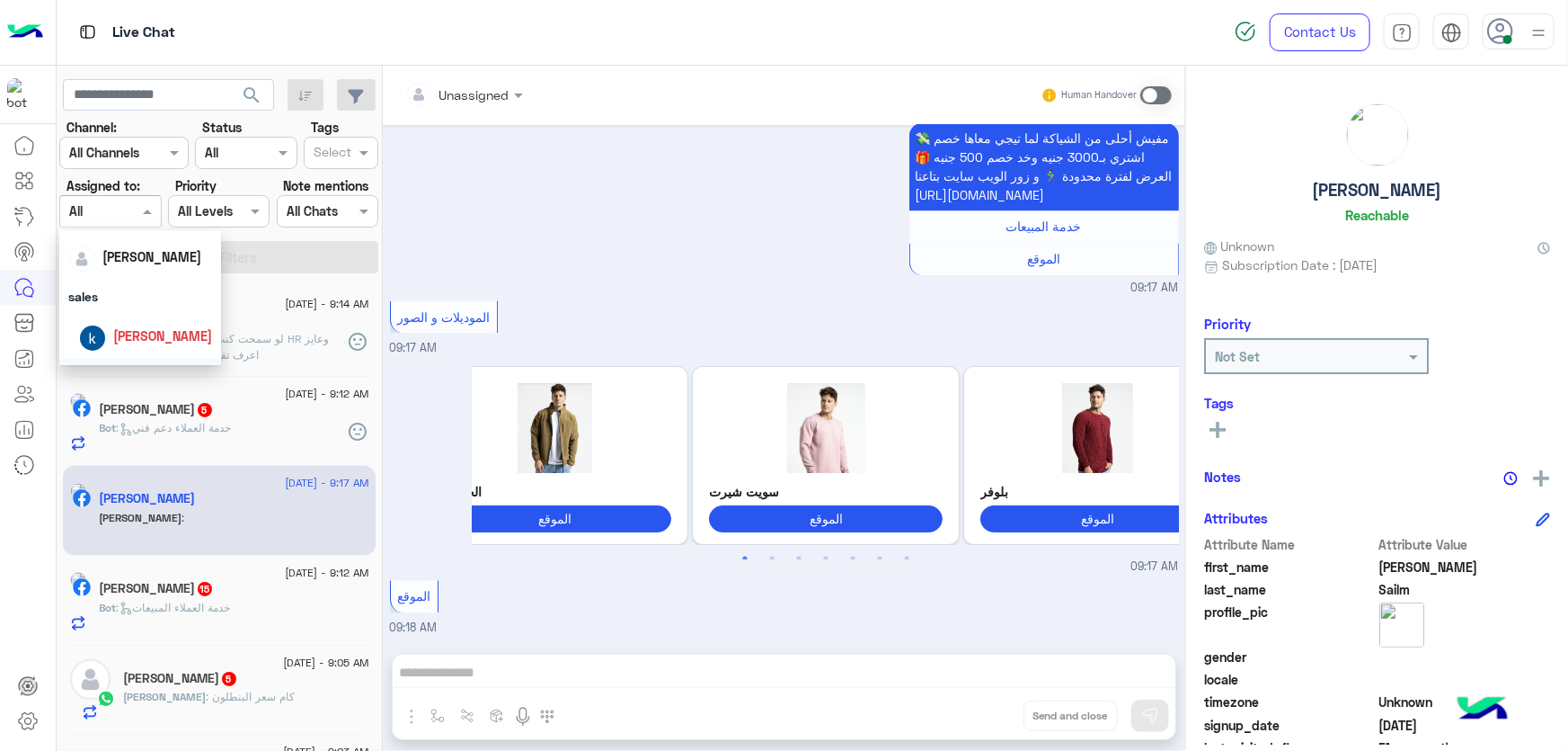
scroll to position [147, 0]
click at [162, 330] on div "[PERSON_NAME]" at bounding box center [145, 343] width 133 height 32
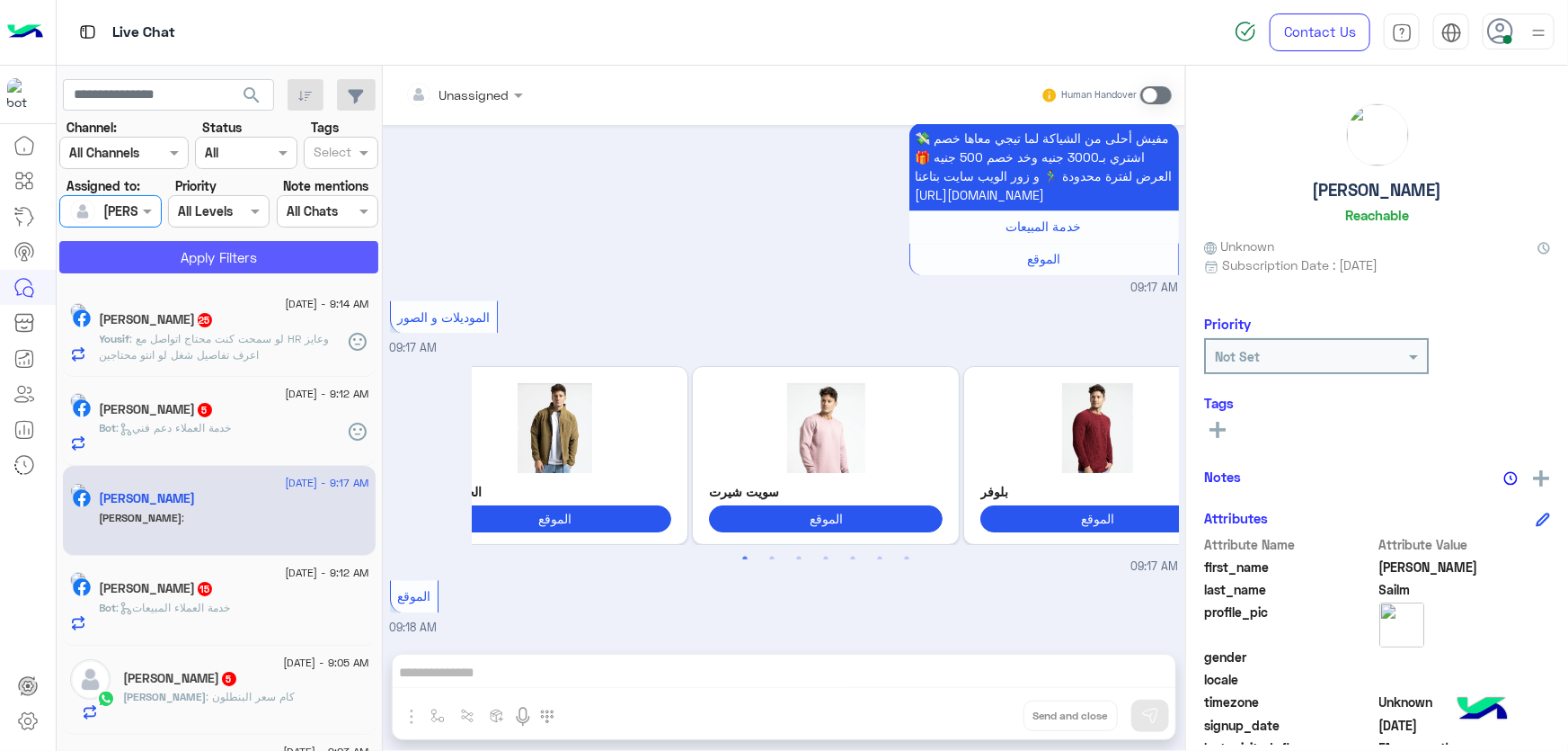
click at [206, 259] on button "Apply Filters" at bounding box center [218, 257] width 319 height 33
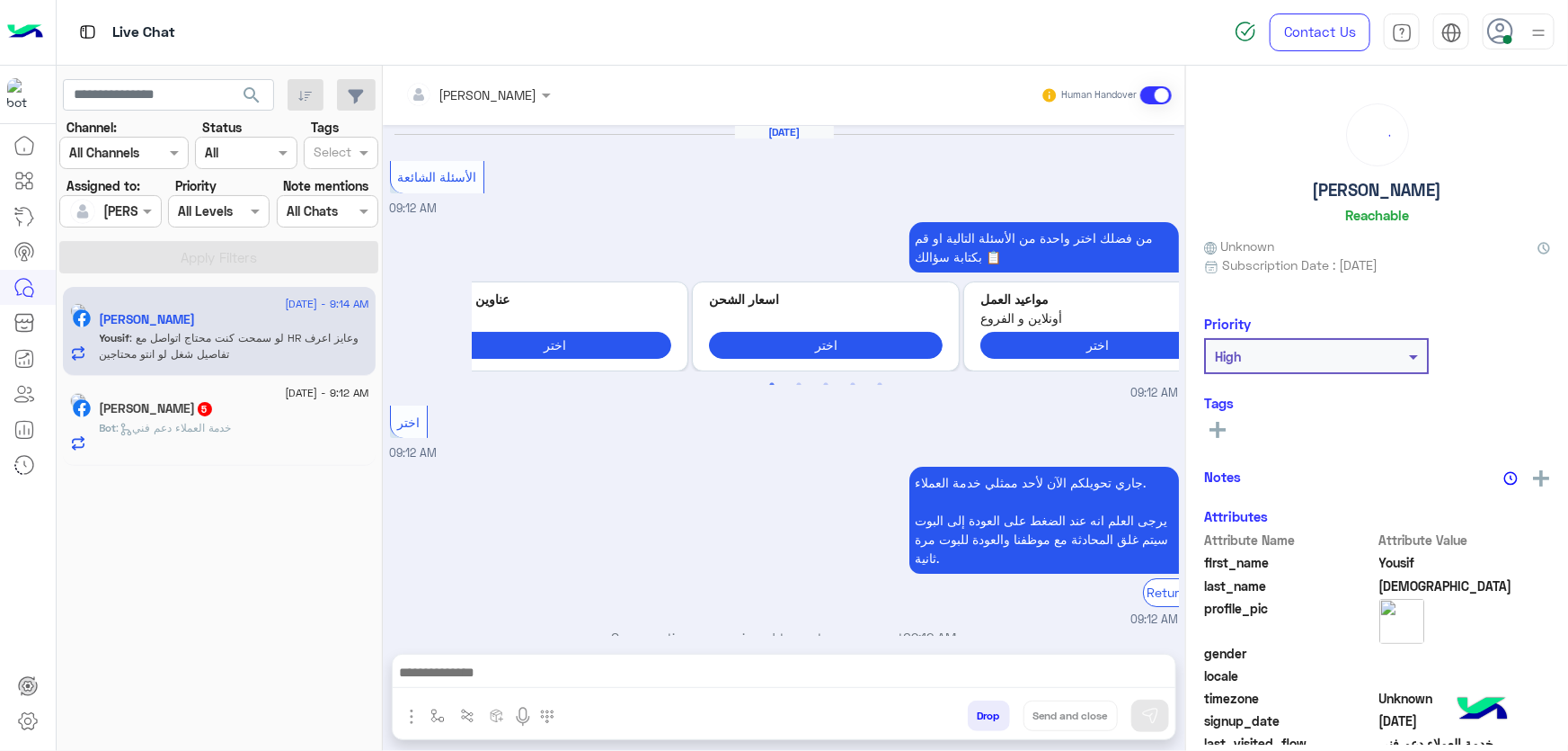
scroll to position [1449, 0]
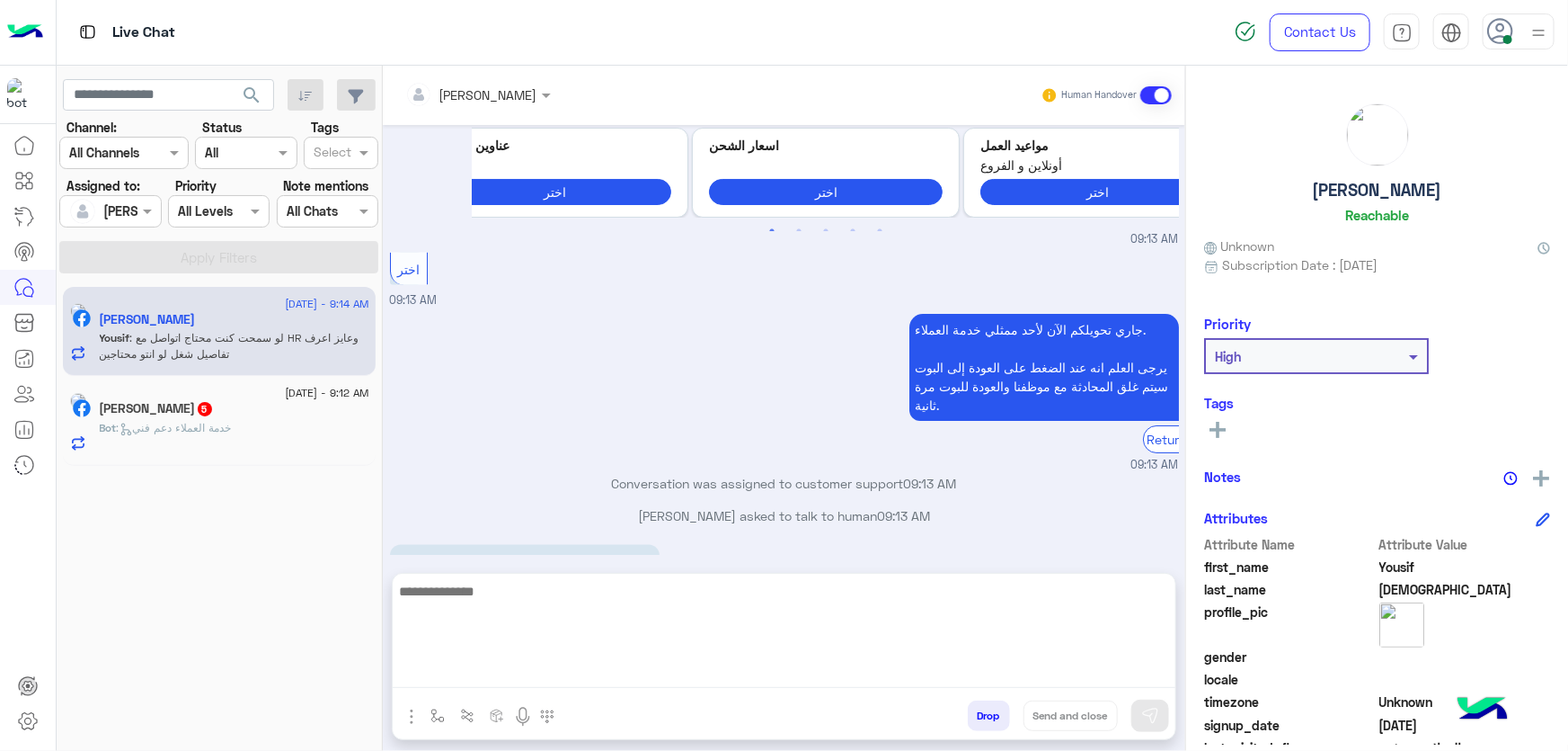
click at [663, 667] on textarea at bounding box center [784, 633] width 783 height 108
paste textarea "**********"
type textarea "**********"
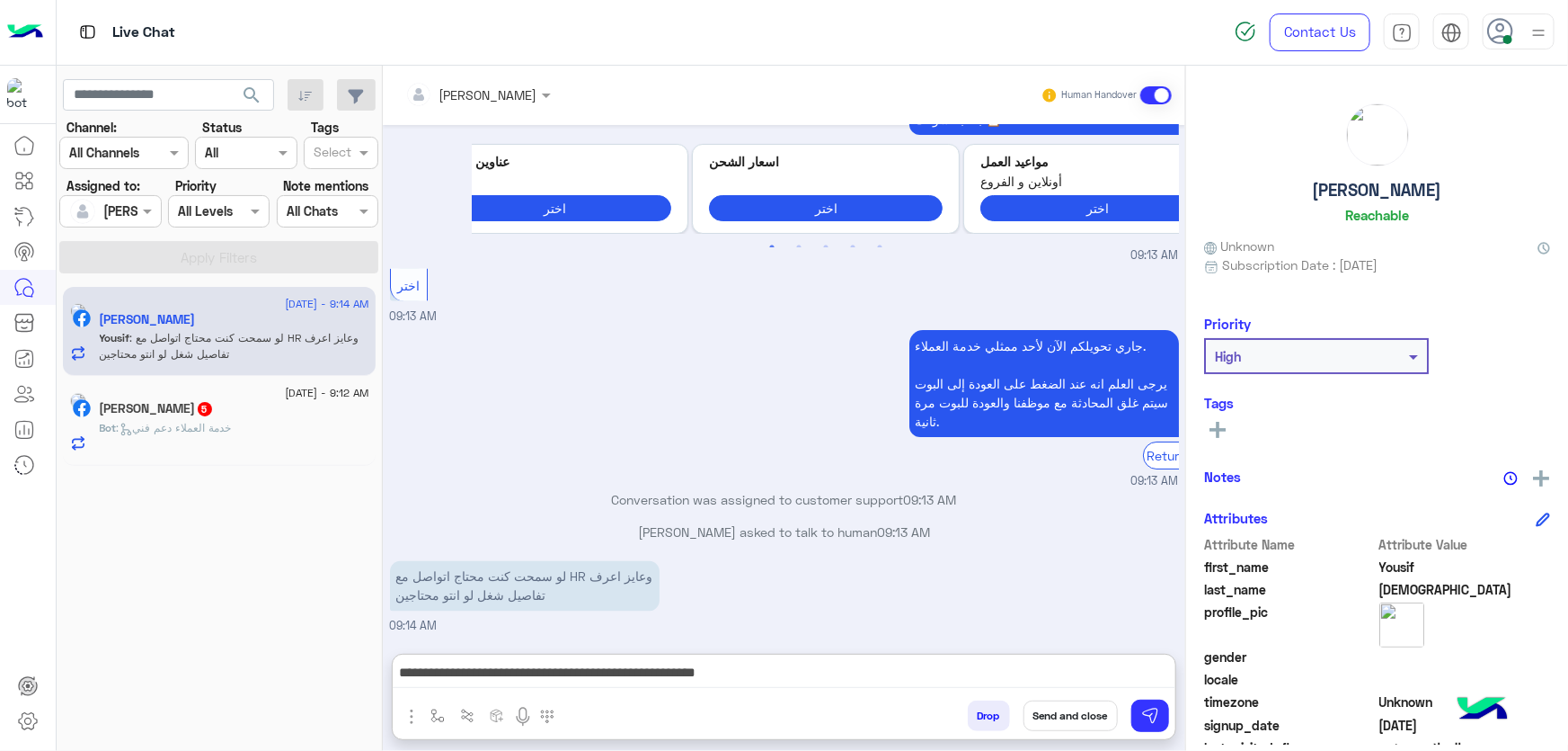
click at [1386, 192] on h5 "[PERSON_NAME]" at bounding box center [1378, 190] width 129 height 21
copy h5 "[PERSON_NAME]"
click at [1101, 721] on button "Send and close" at bounding box center [1071, 715] width 95 height 31
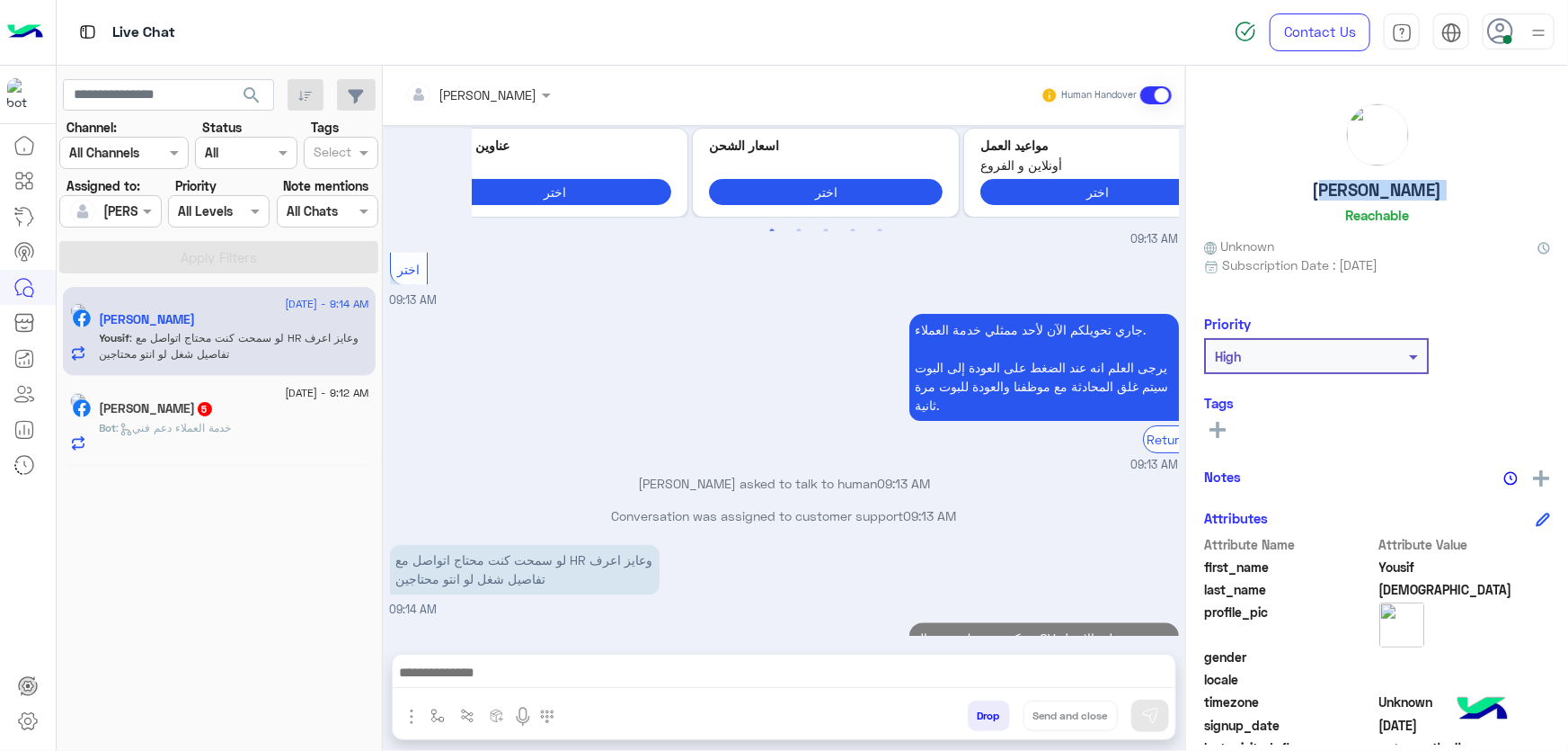
scroll to position [1544, 0]
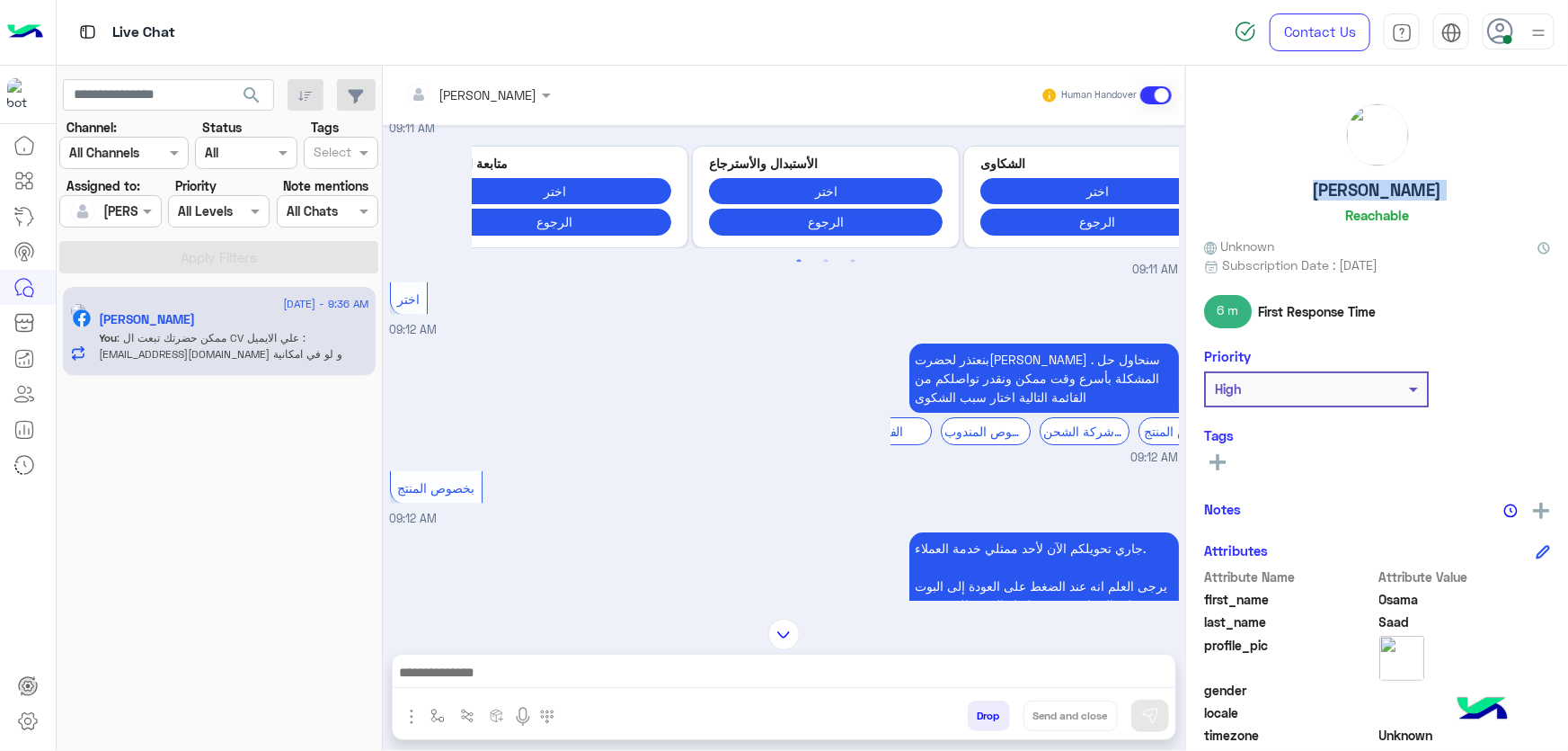
scroll to position [1303, 0]
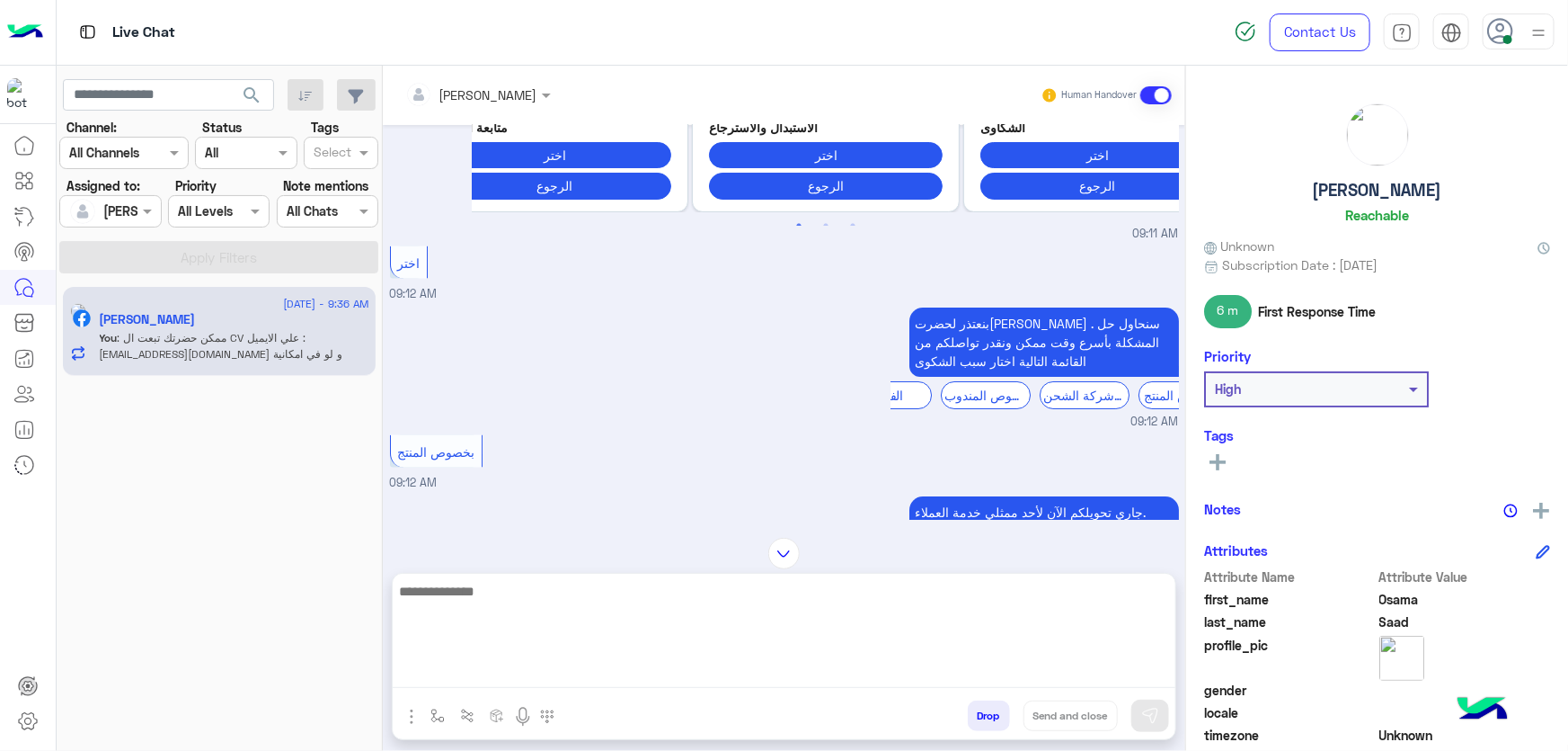
click at [615, 678] on textarea at bounding box center [784, 633] width 783 height 108
type textarea "**********"
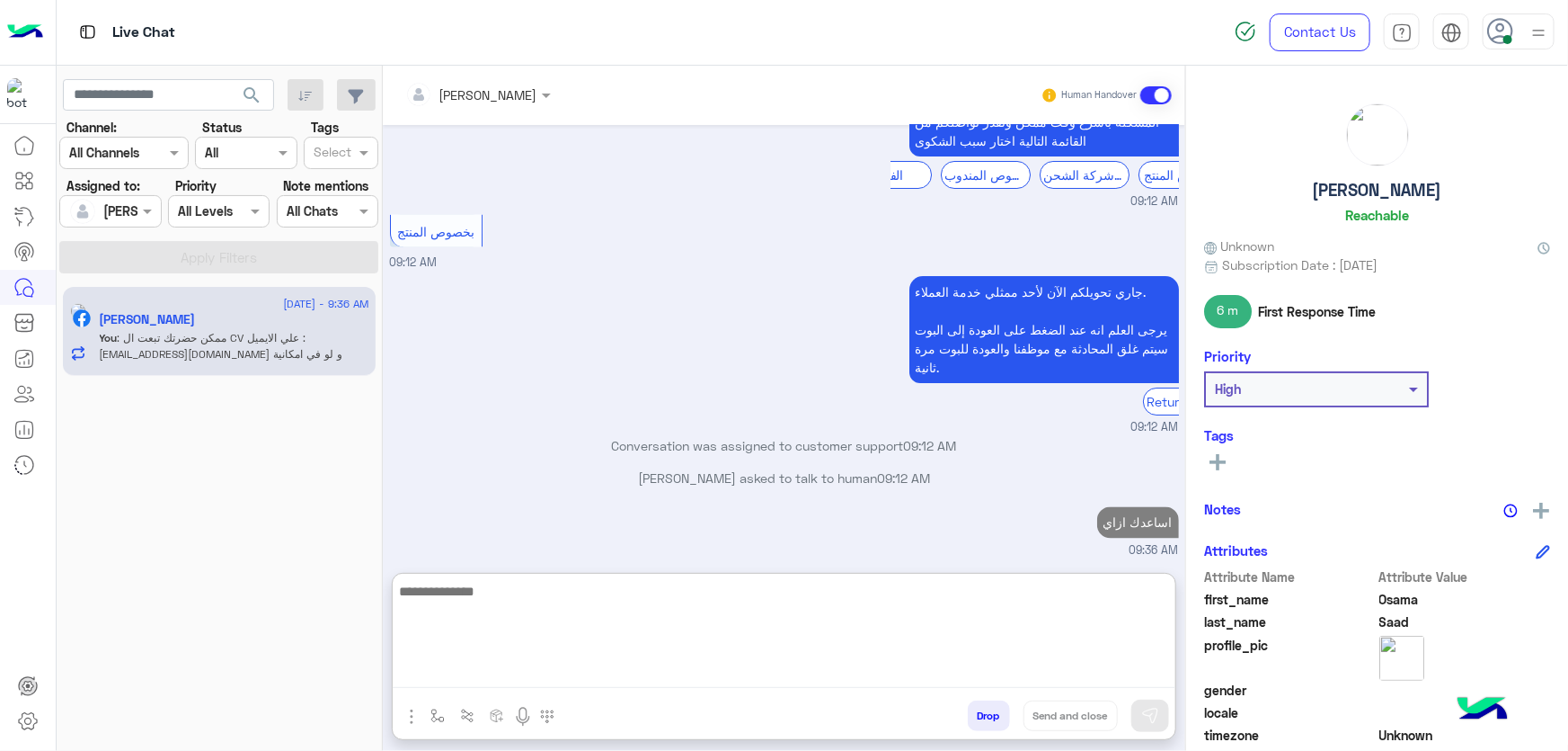
scroll to position [1556, 0]
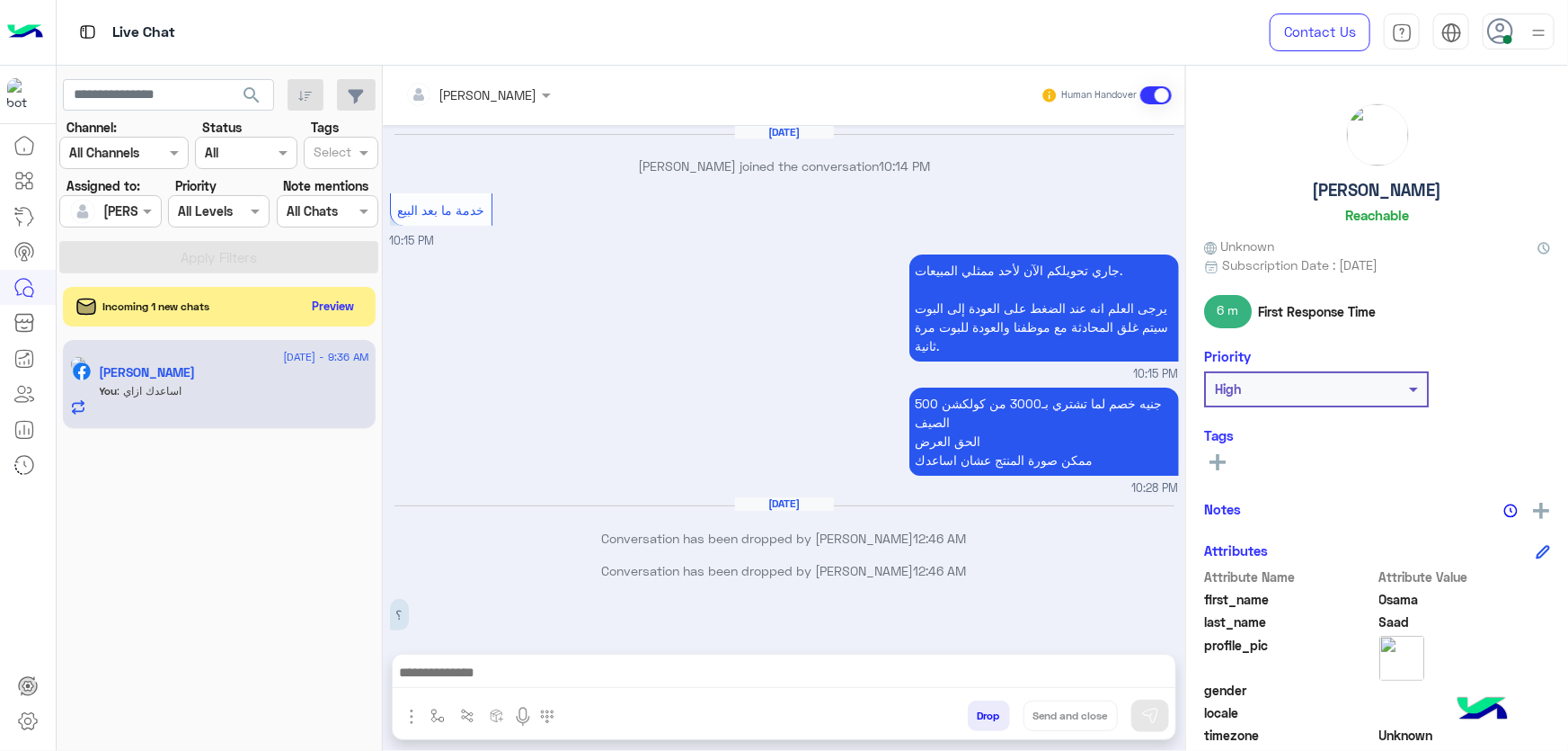
scroll to position [1212, 0]
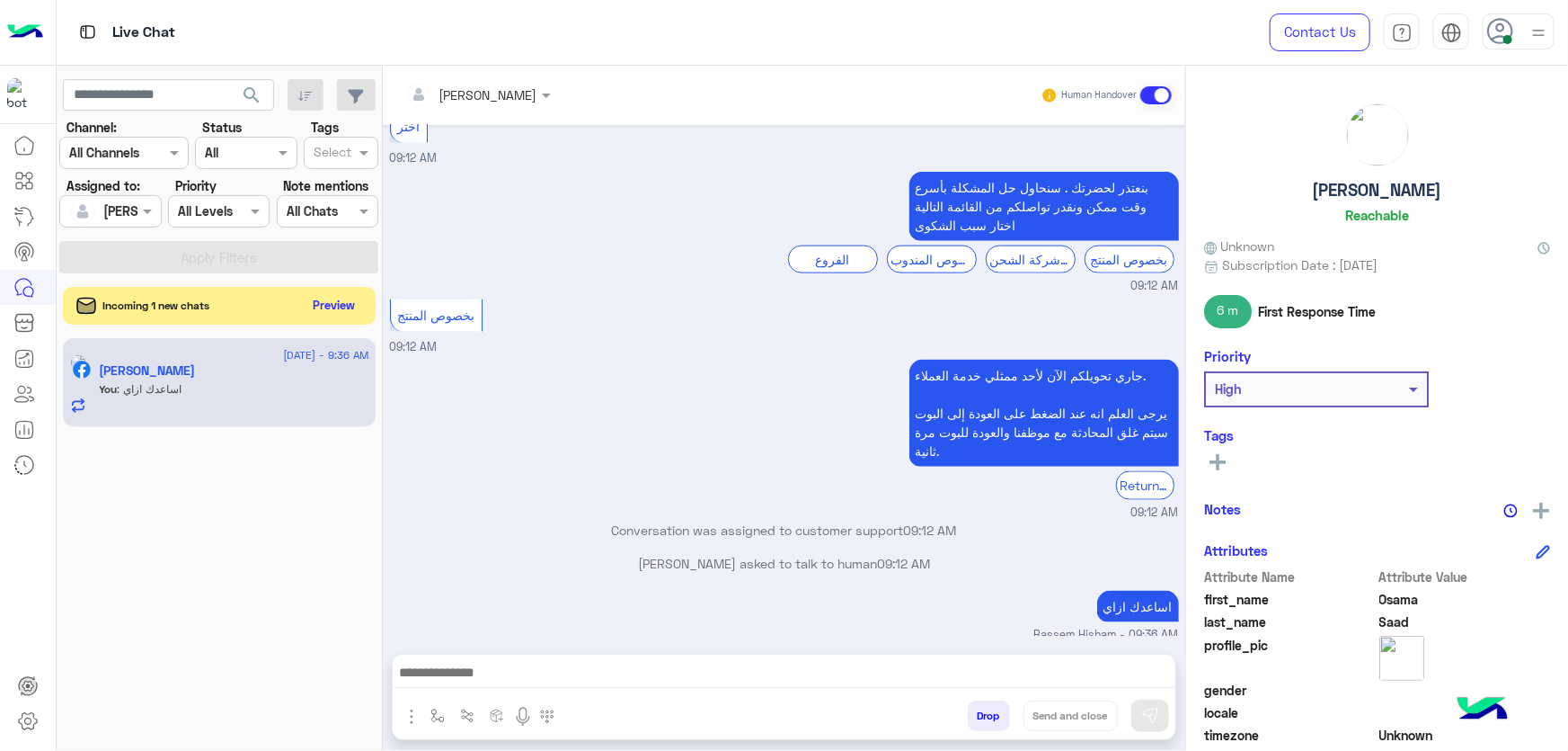
click at [340, 302] on button "Preview" at bounding box center [334, 305] width 56 height 24
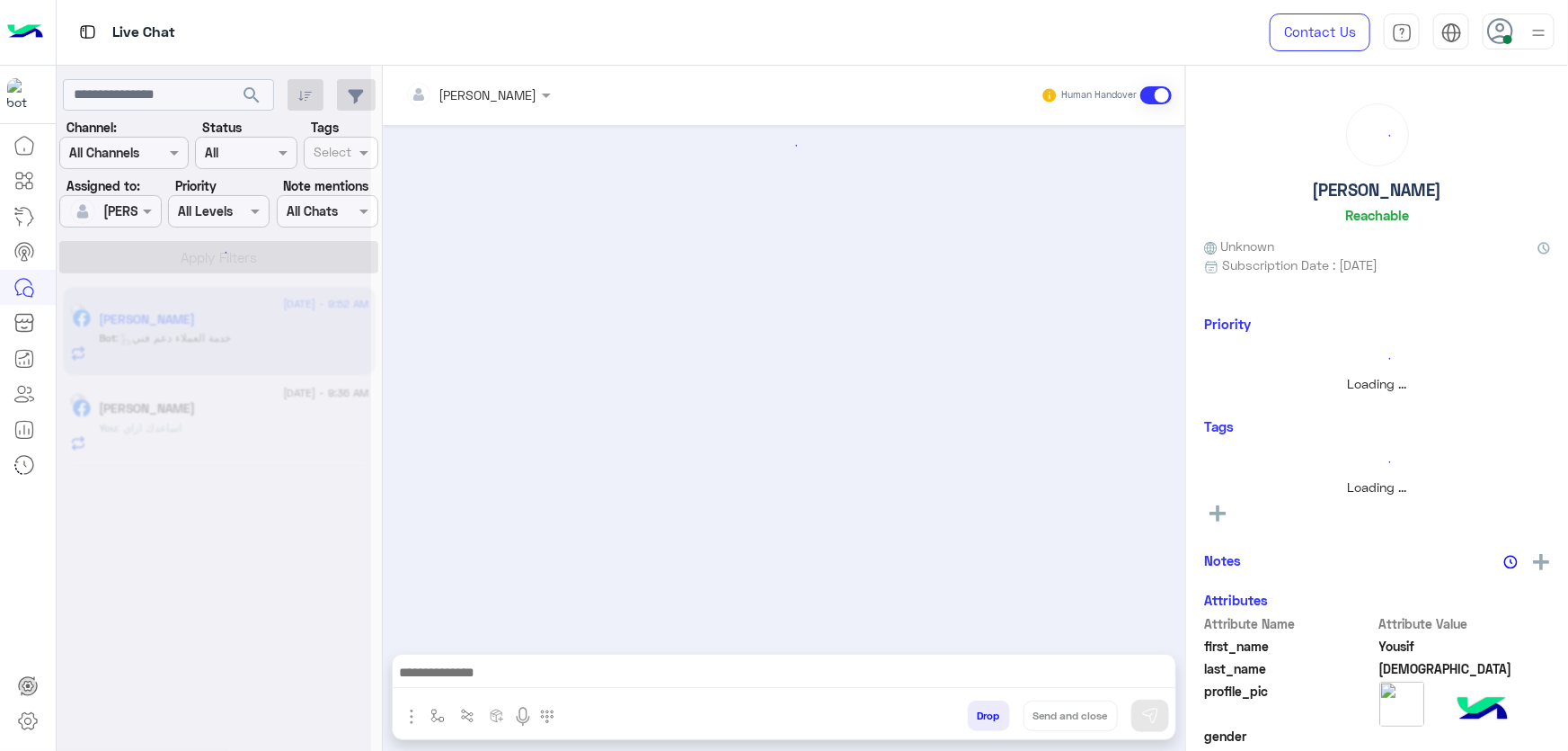
click at [577, 380] on div at bounding box center [784, 379] width 802 height 510
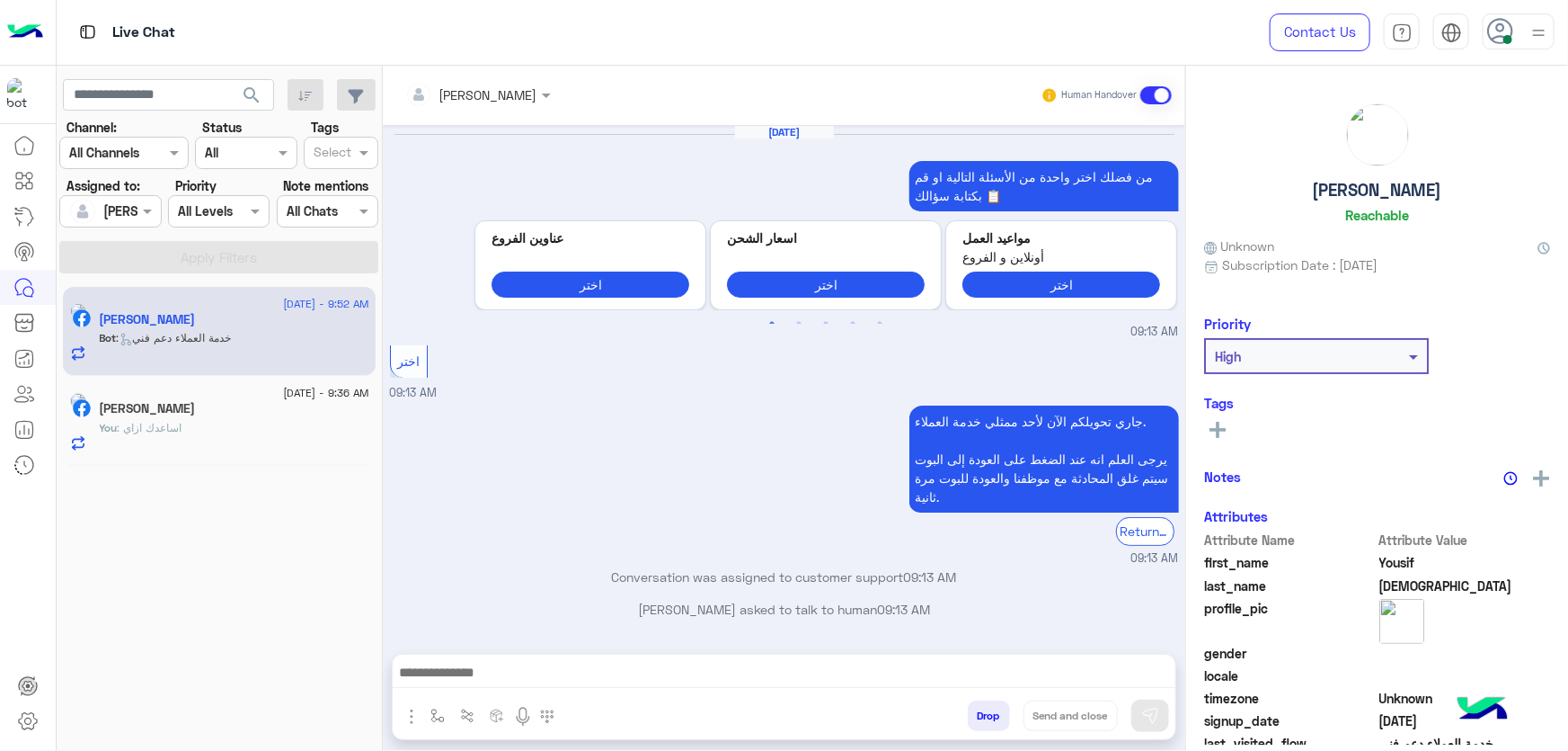
scroll to position [1489, 0]
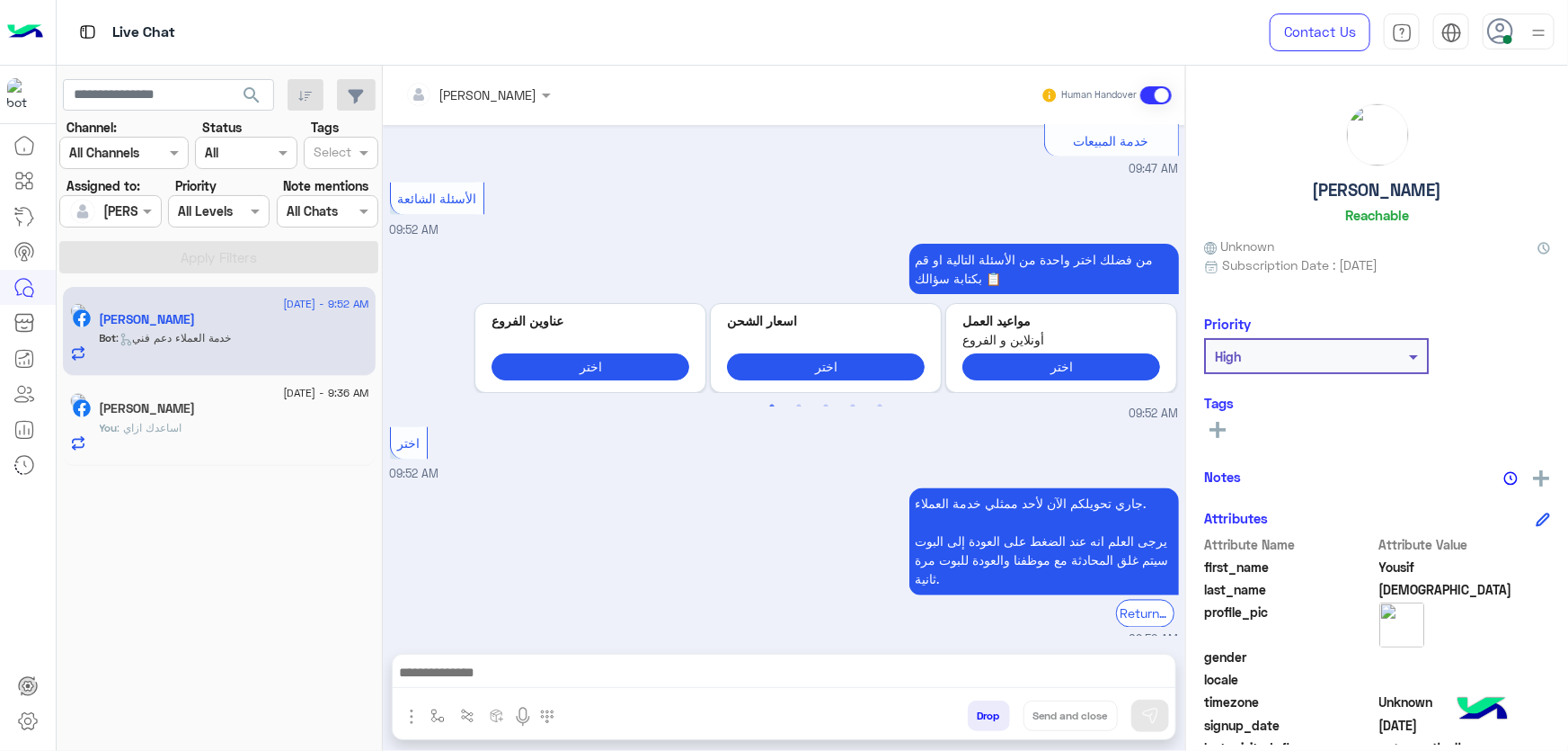
click at [223, 394] on div "[DATE] - 9:36 AM" at bounding box center [235, 395] width 270 height 11
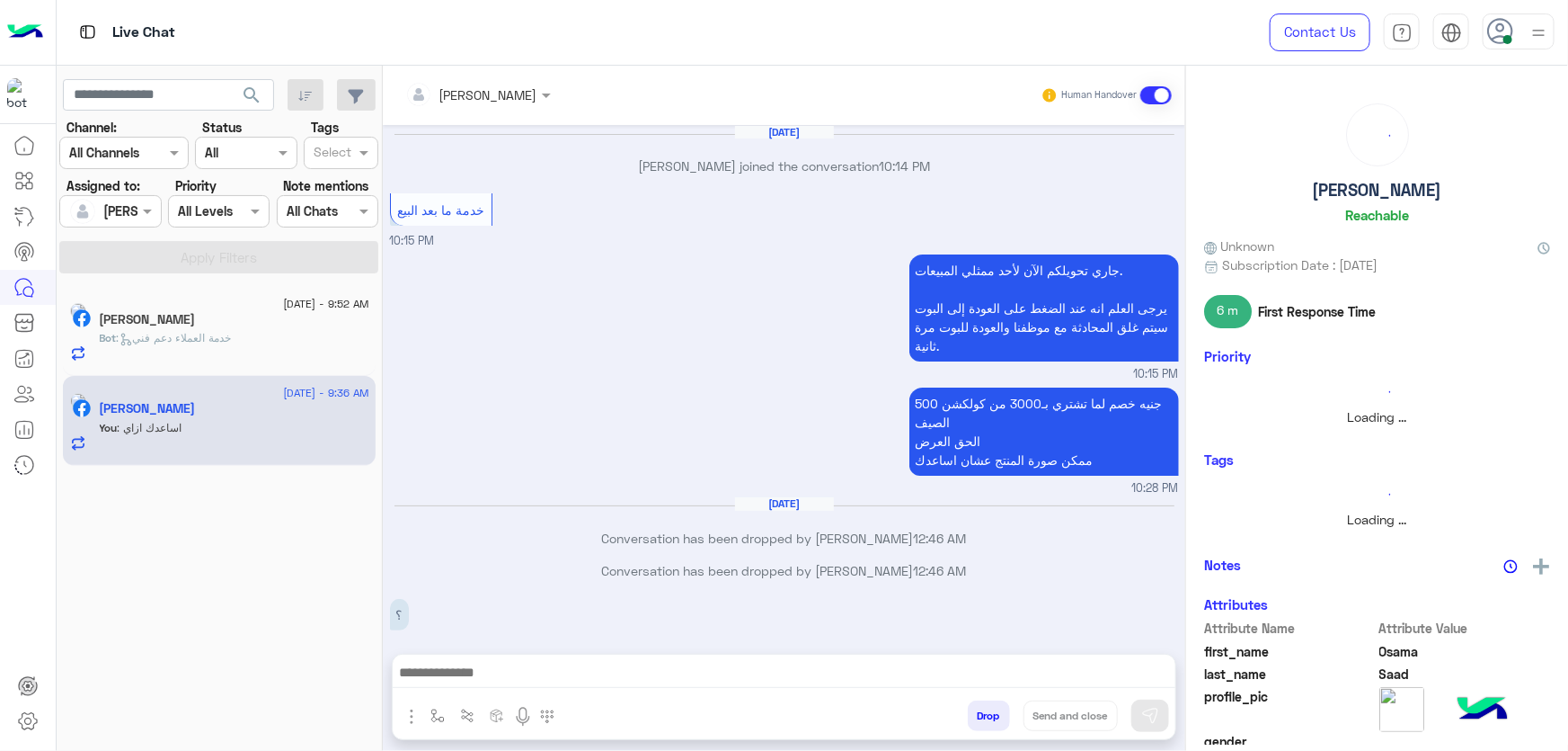
scroll to position [1212, 0]
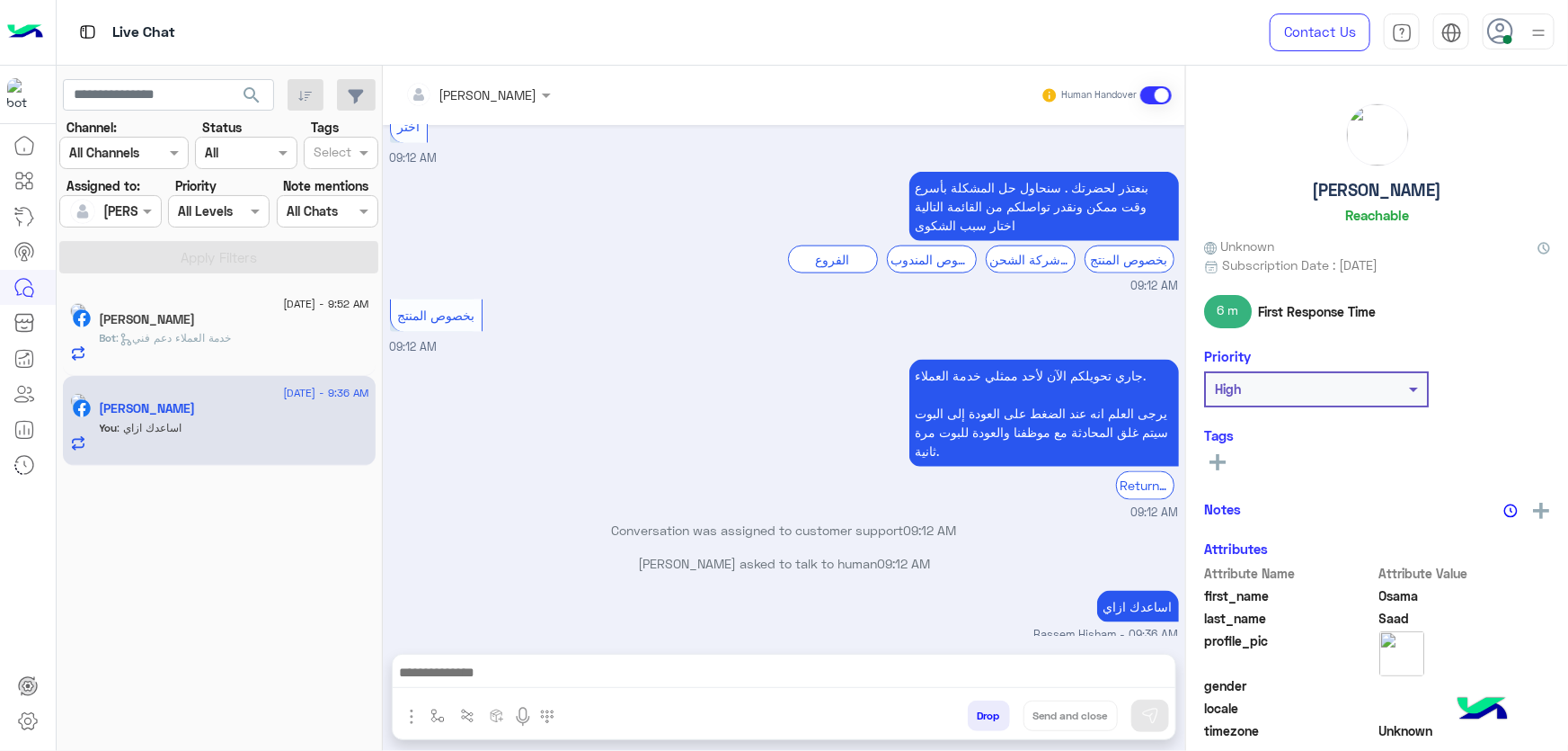
click at [1144, 591] on p "اساعدك ازاي" at bounding box center [1137, 607] width 81 height 32
copy app-message "اساعدك ازاي"
click at [325, 338] on div "Bot : خدمة العملاء دعم فني" at bounding box center [235, 346] width 270 height 32
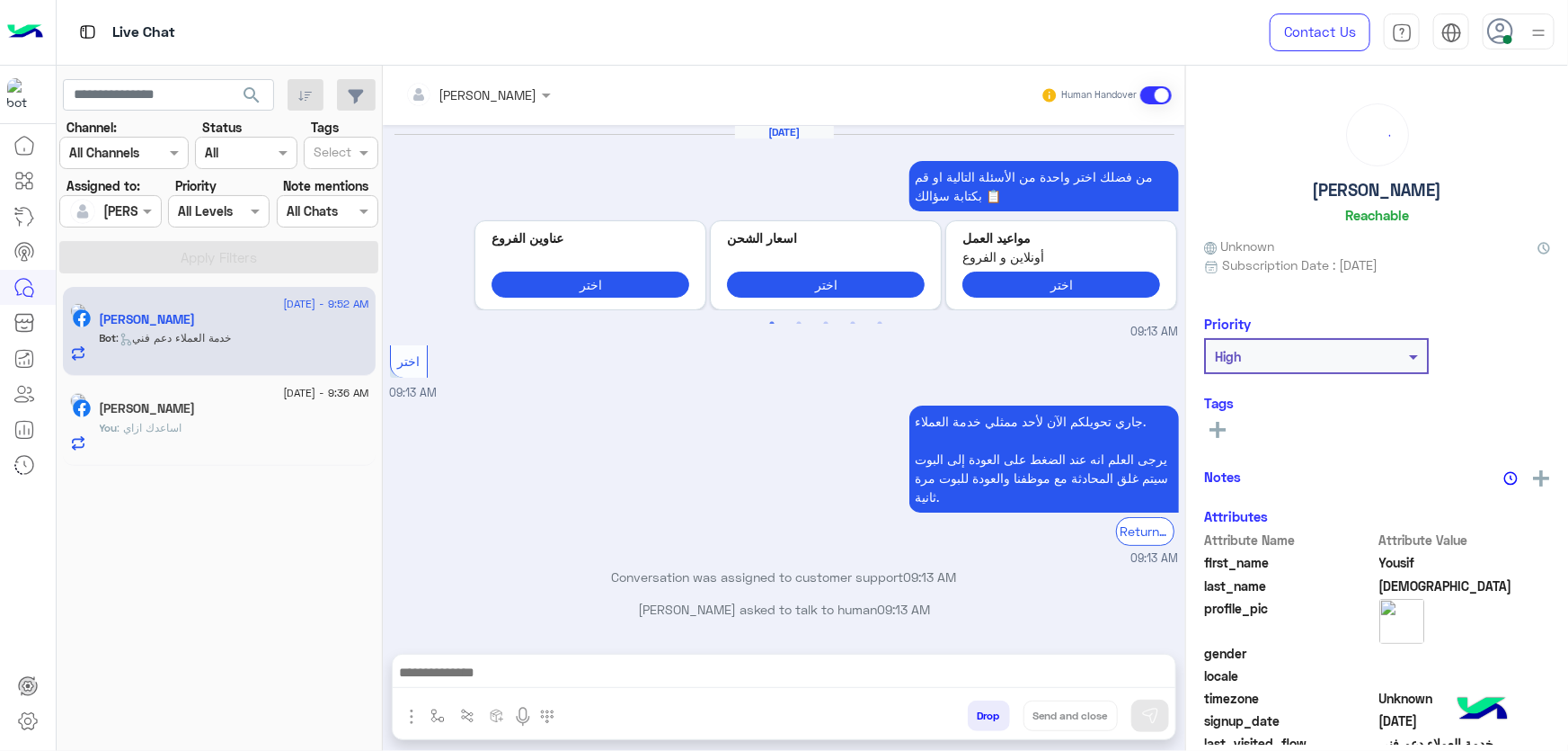
scroll to position [1489, 0]
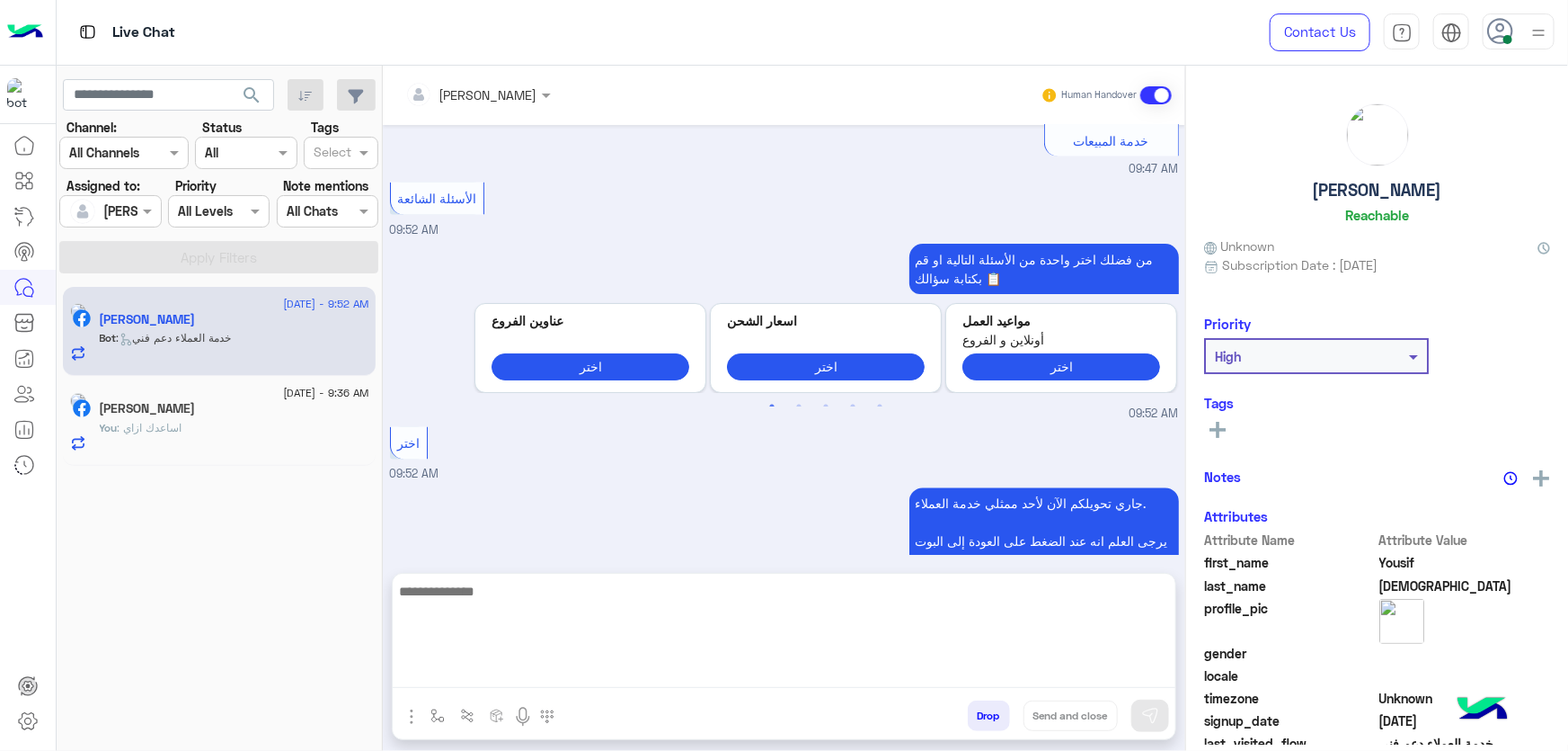
click at [721, 681] on textarea at bounding box center [784, 633] width 783 height 108
paste textarea "**********"
type textarea "**********"
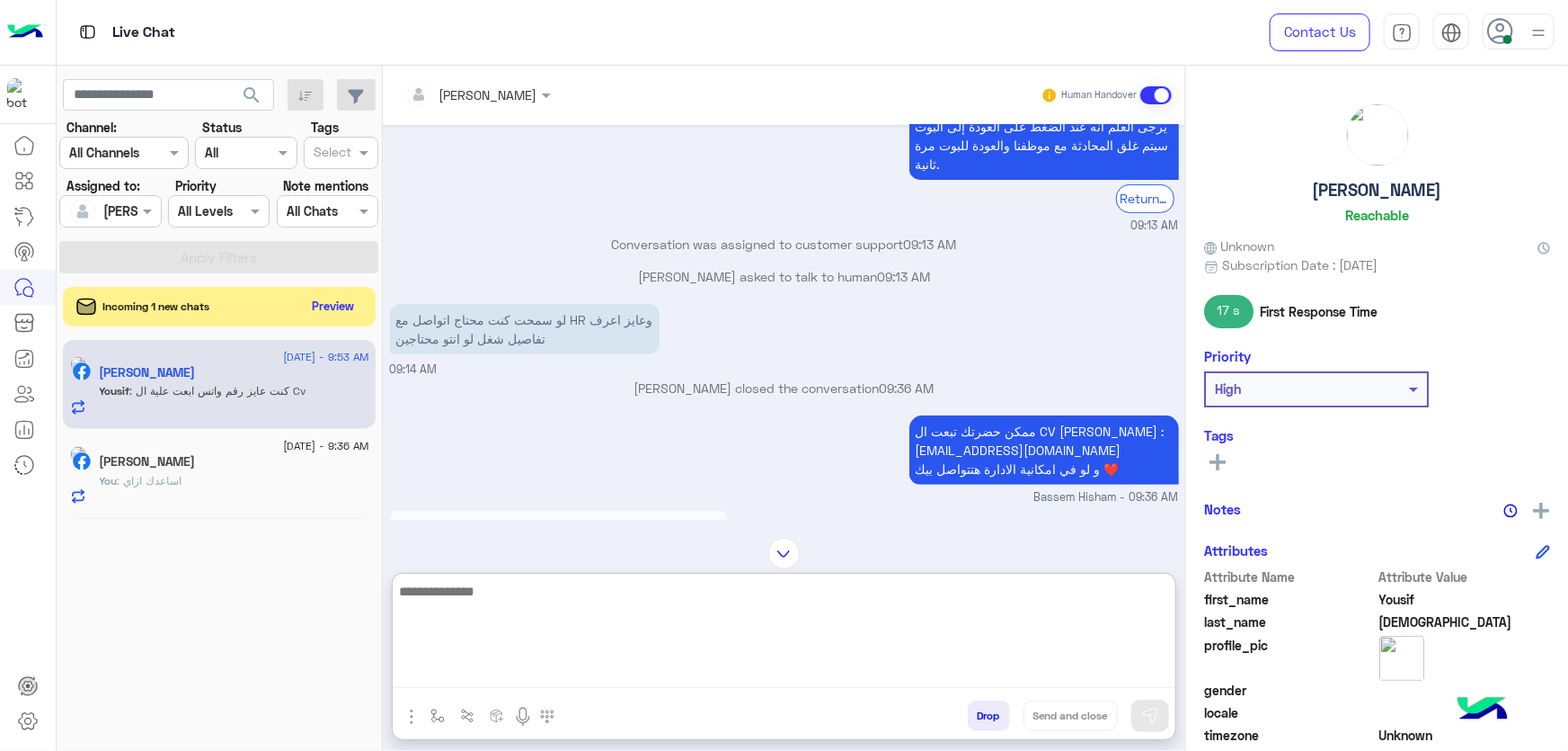
scroll to position [442, 0]
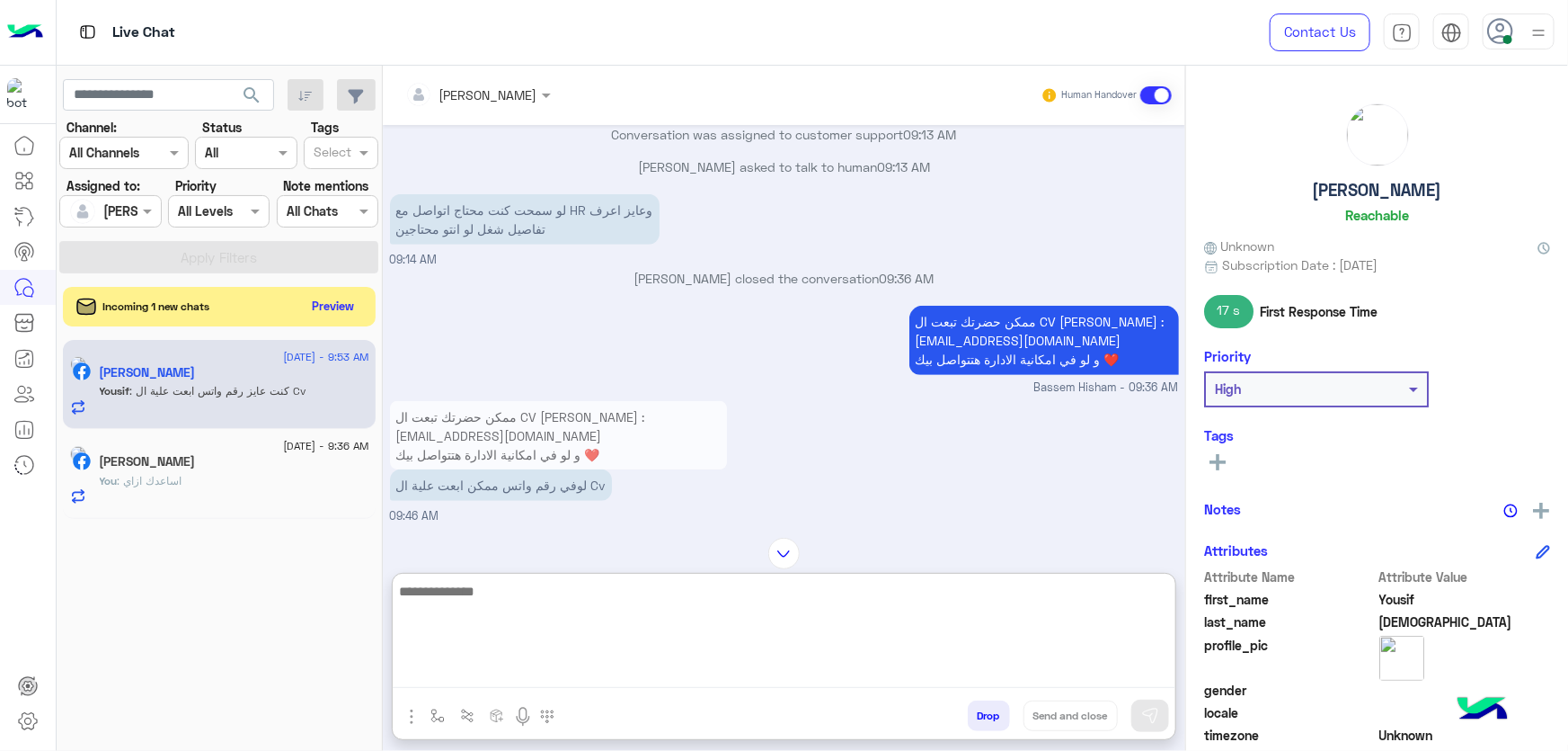
click at [520, 614] on textarea at bounding box center [784, 633] width 783 height 108
type textarea "**********"
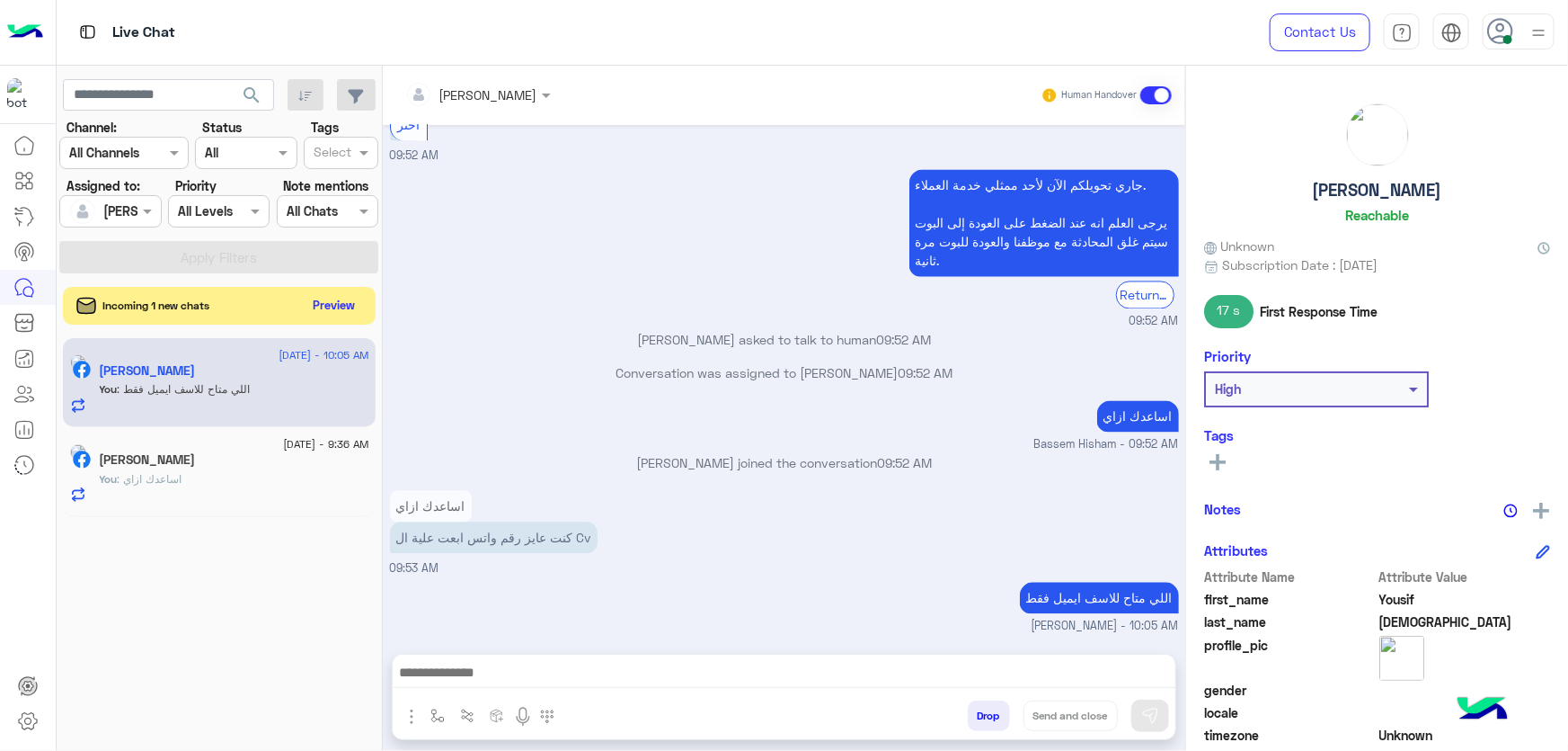
click at [328, 313] on button "Preview" at bounding box center [334, 305] width 56 height 24
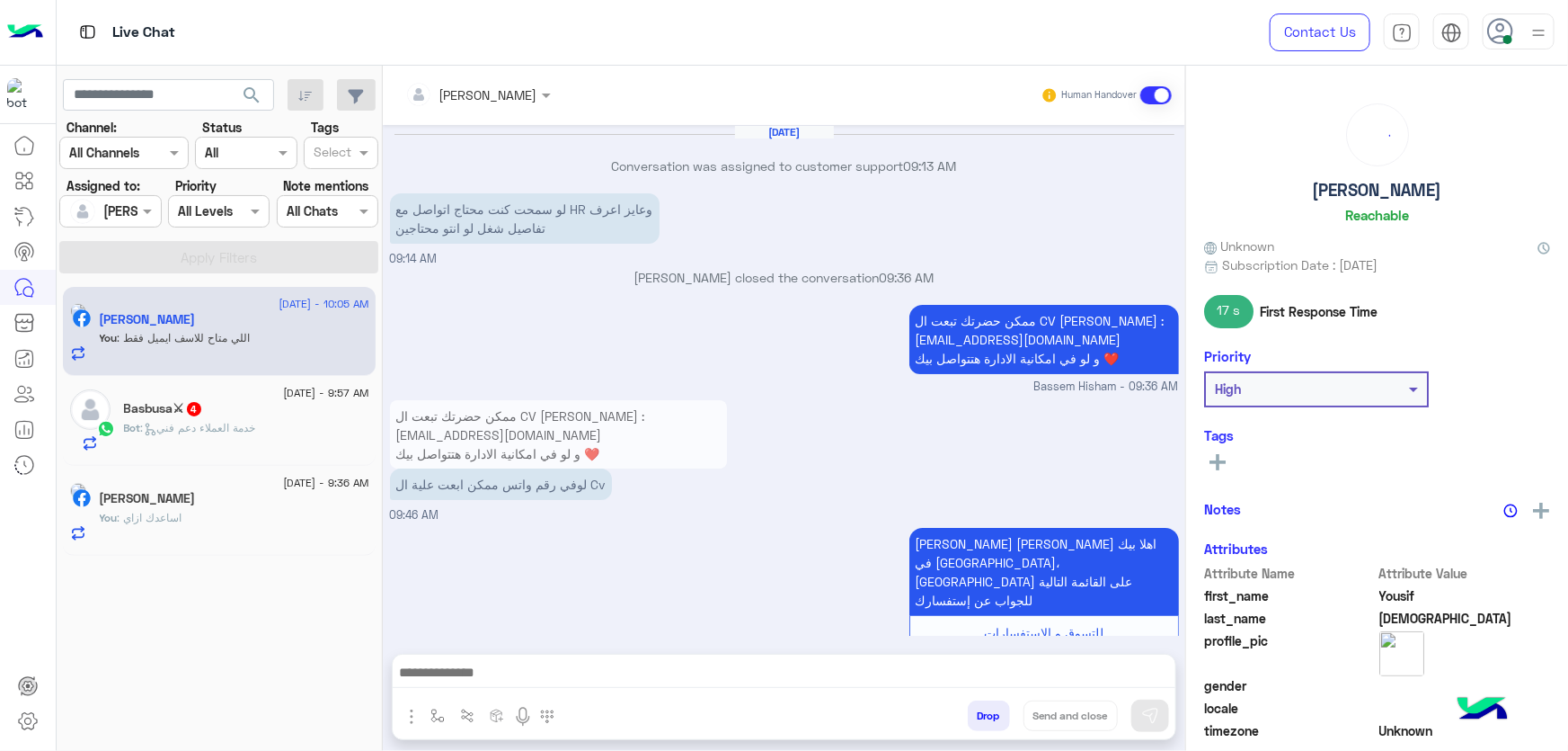
scroll to position [1286, 0]
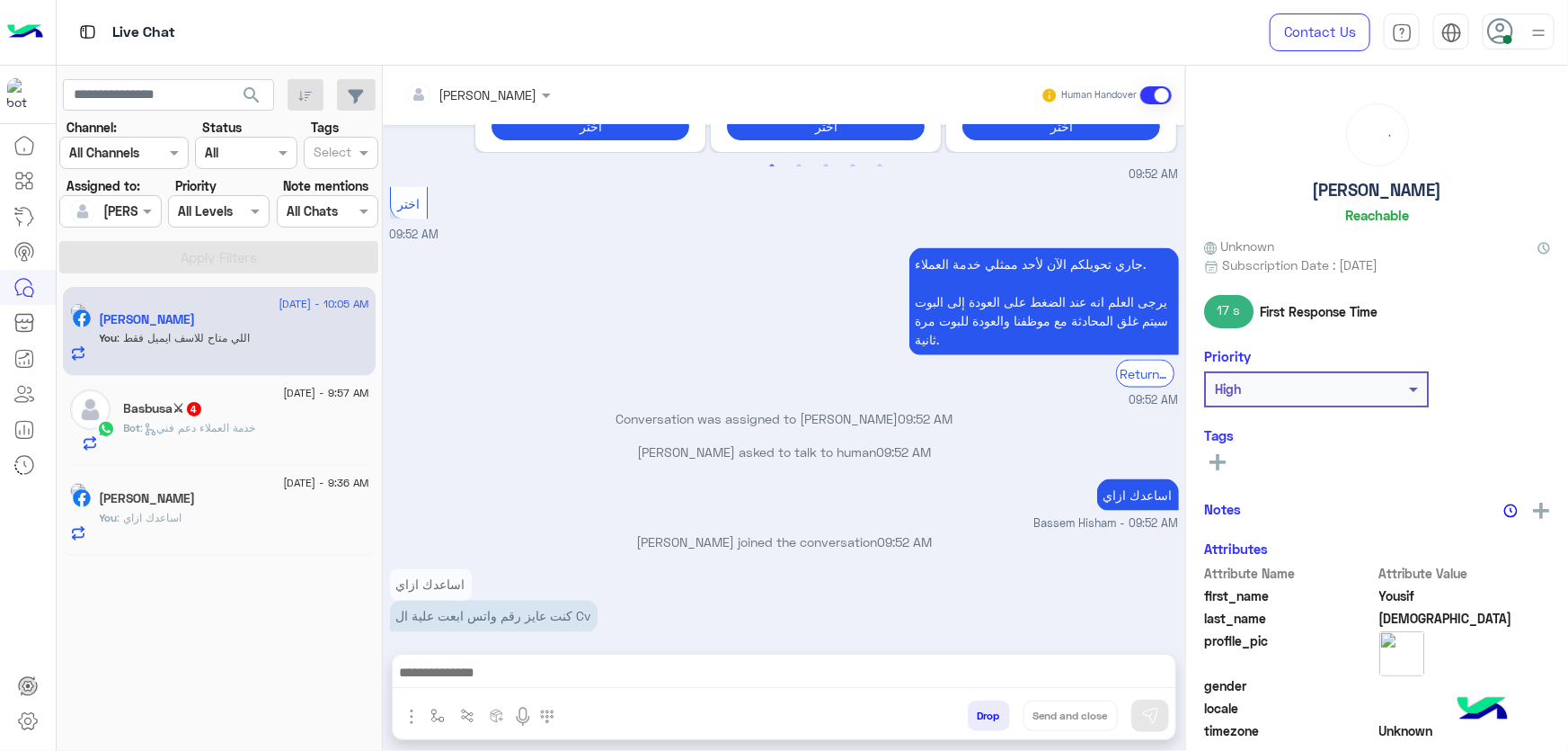
click at [284, 407] on div "Basbusa⚔ 4" at bounding box center [246, 410] width 245 height 19
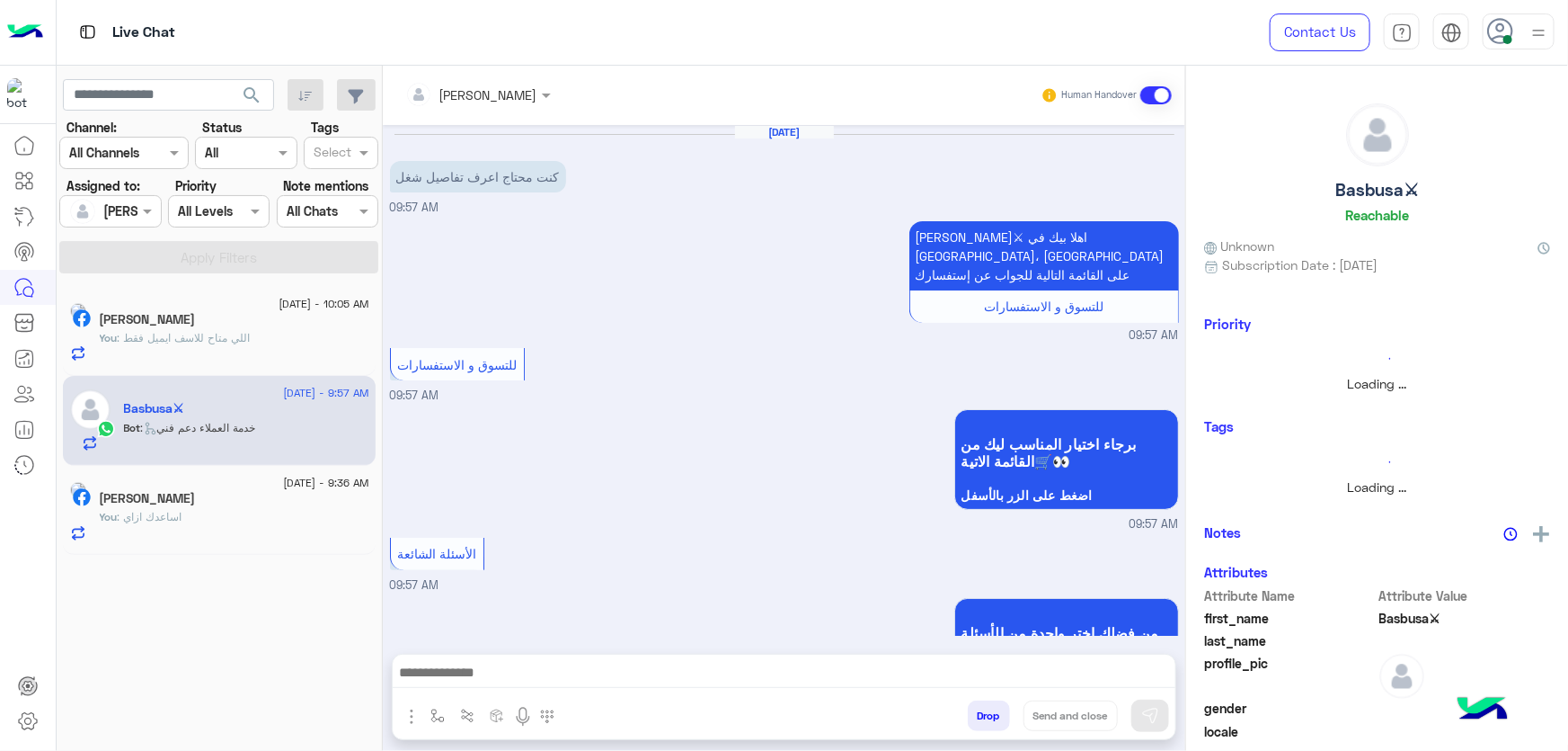
scroll to position [343, 0]
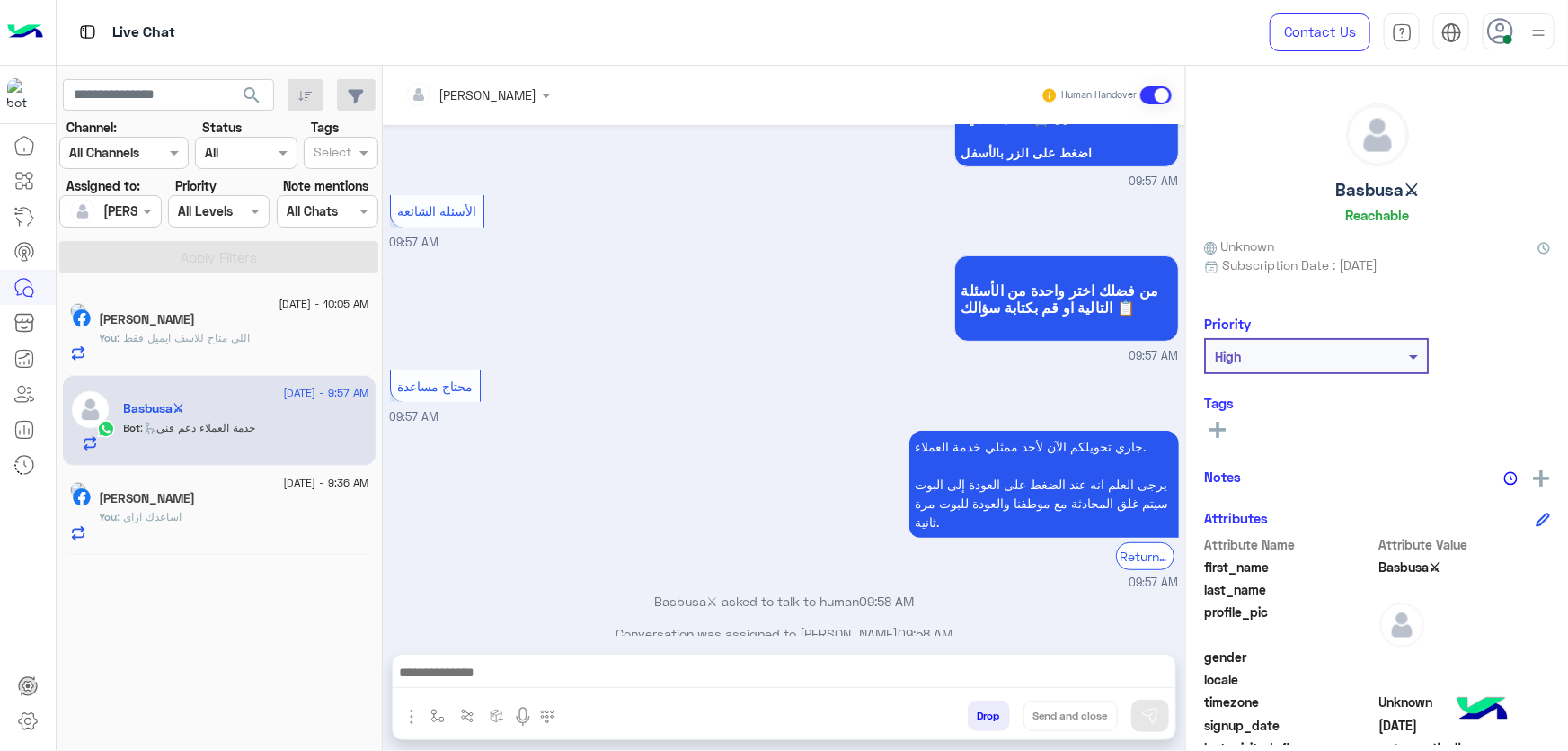
click at [244, 492] on div "[PERSON_NAME]" at bounding box center [235, 500] width 270 height 19
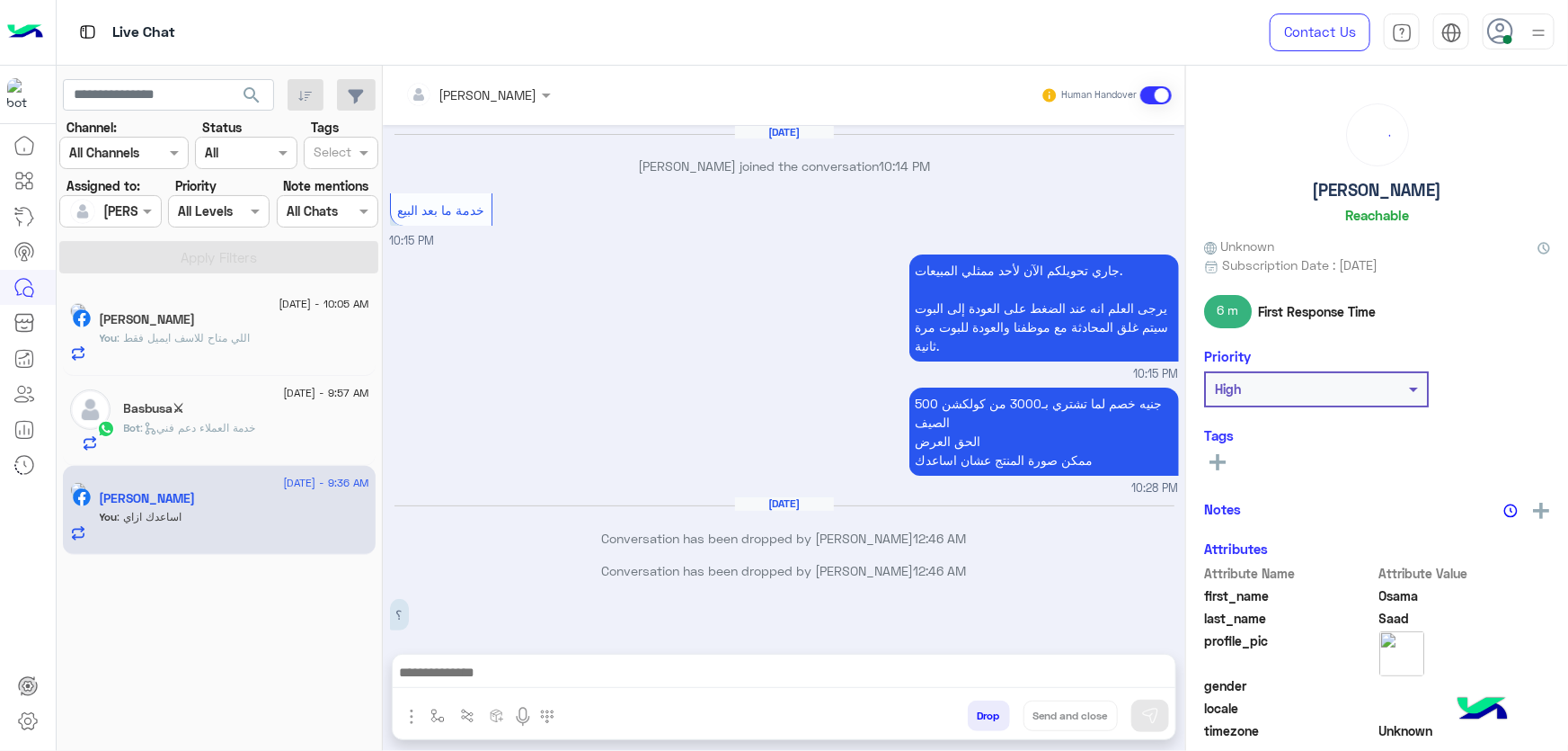
scroll to position [1212, 0]
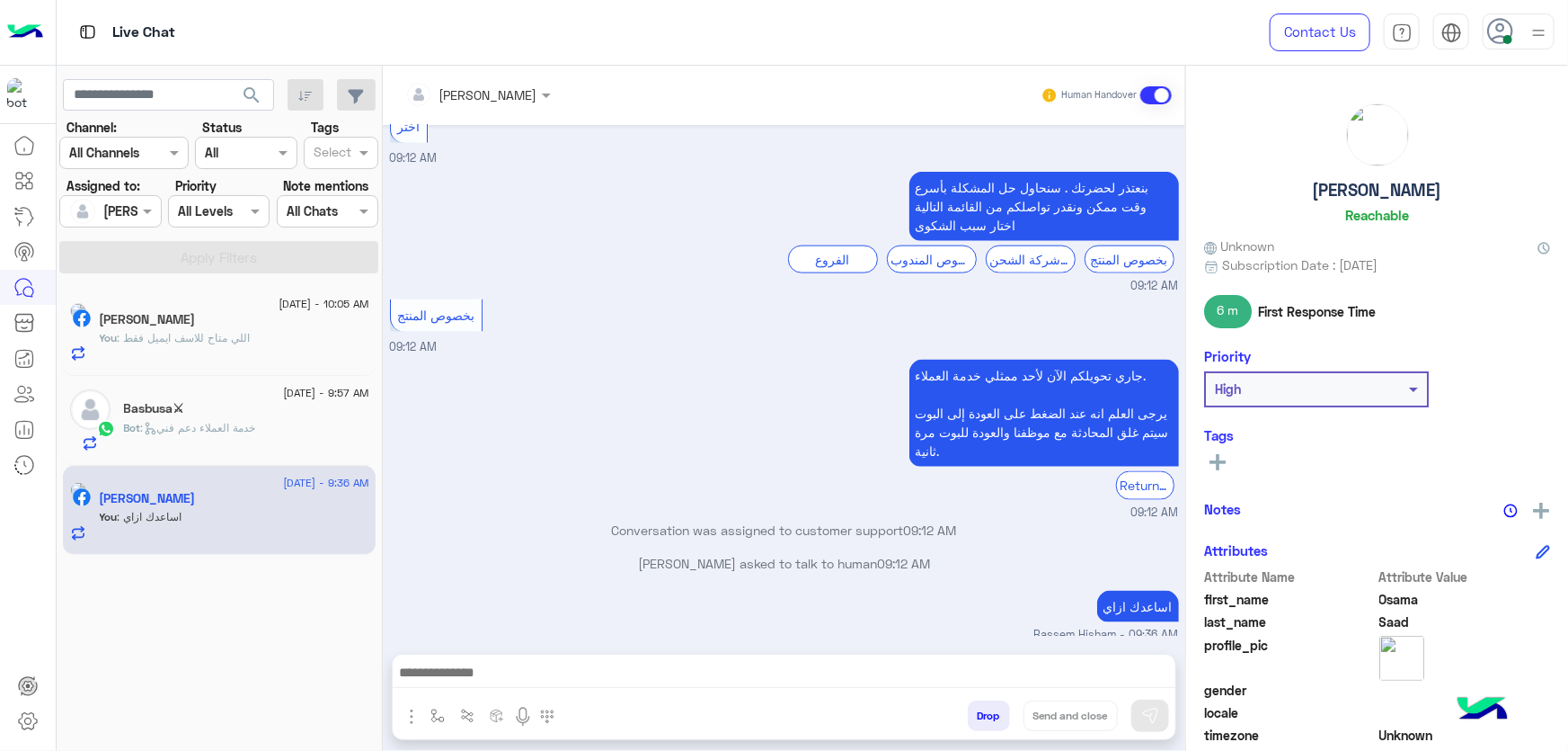
click at [1138, 591] on p "اساعدك ازاي" at bounding box center [1137, 607] width 81 height 32
copy app-message "اساعدك ازاي"
click at [286, 430] on div "Bot : خدمة العملاء دعم فني" at bounding box center [246, 435] width 245 height 32
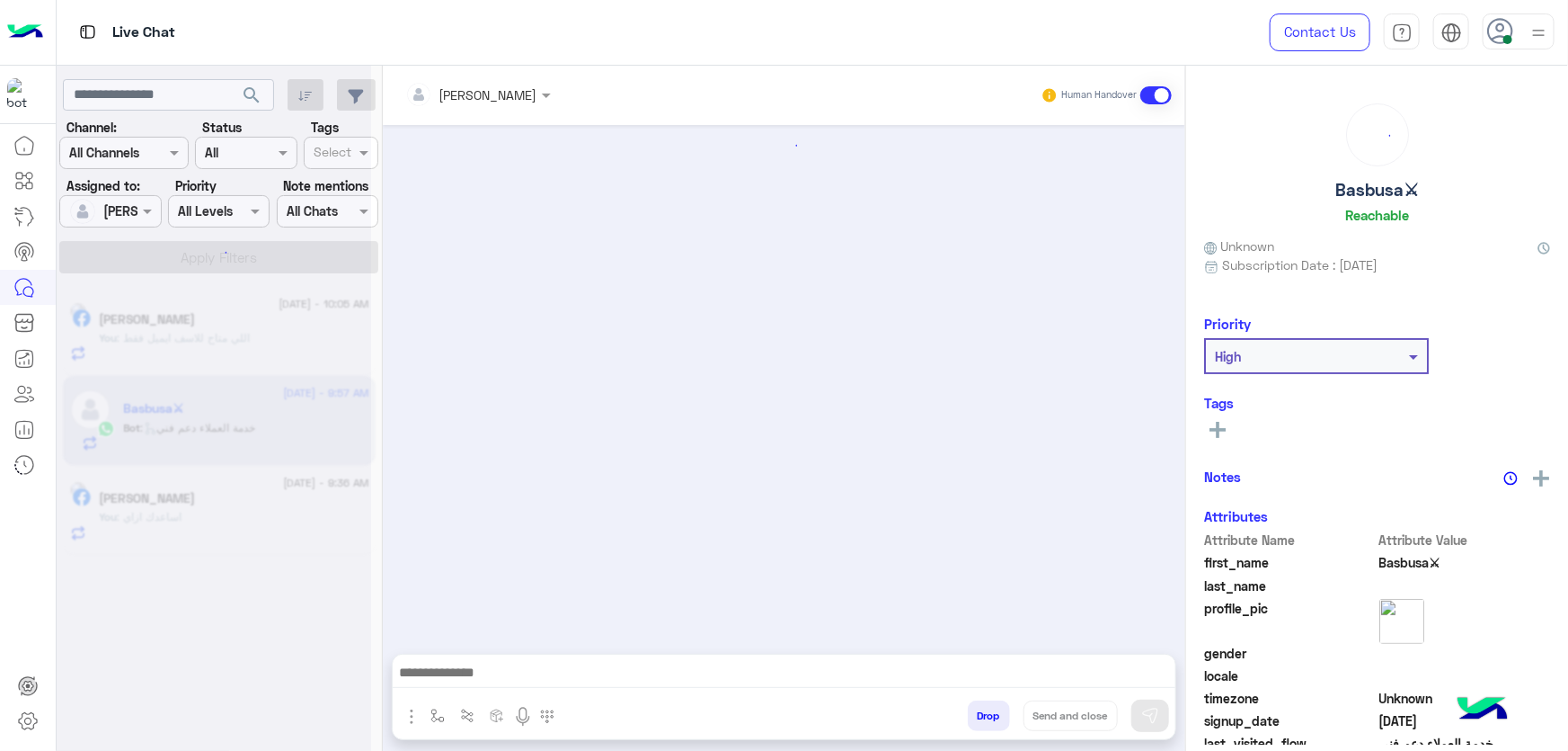
scroll to position [343, 0]
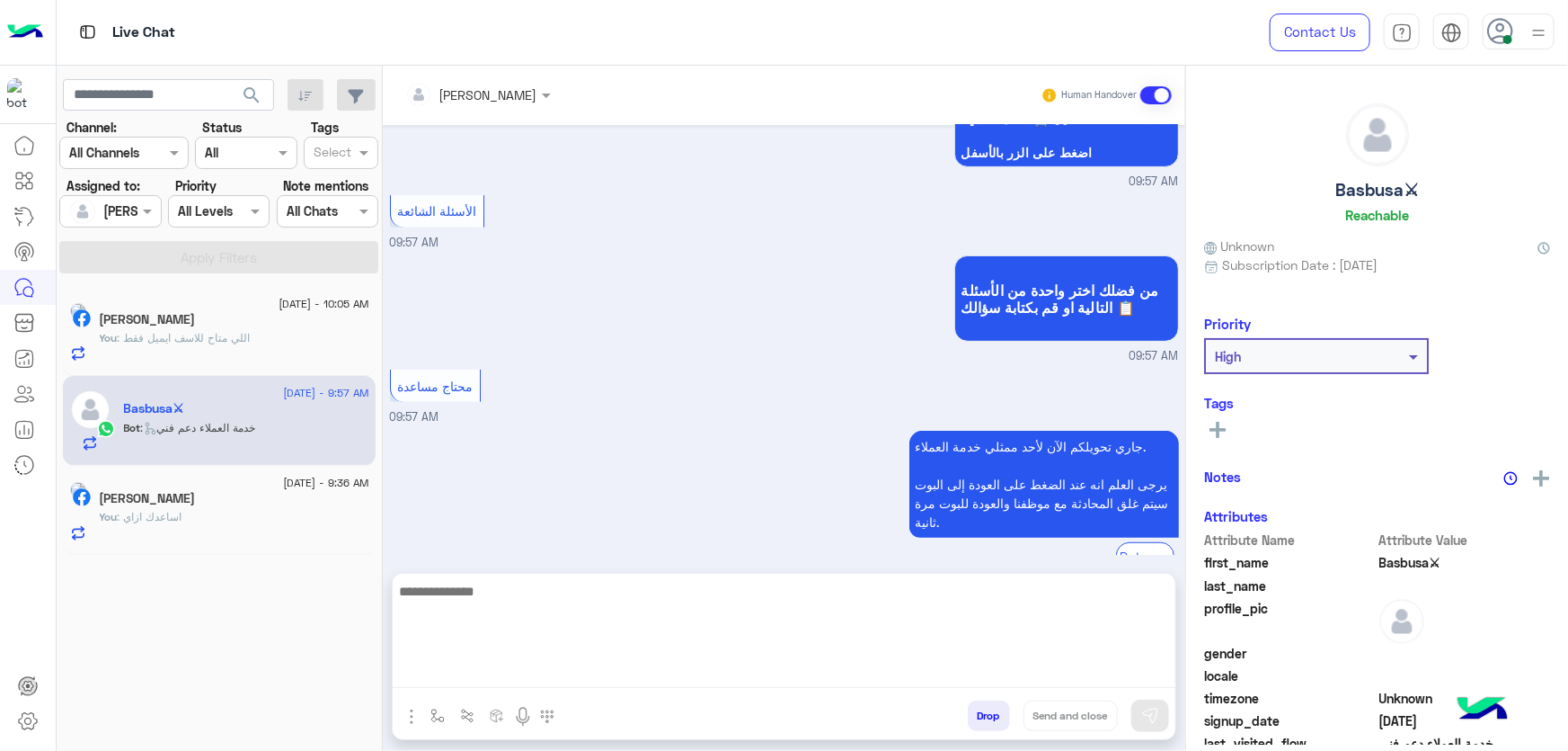
click at [683, 677] on textarea at bounding box center [784, 633] width 783 height 108
paste textarea "**********"
type textarea "**********"
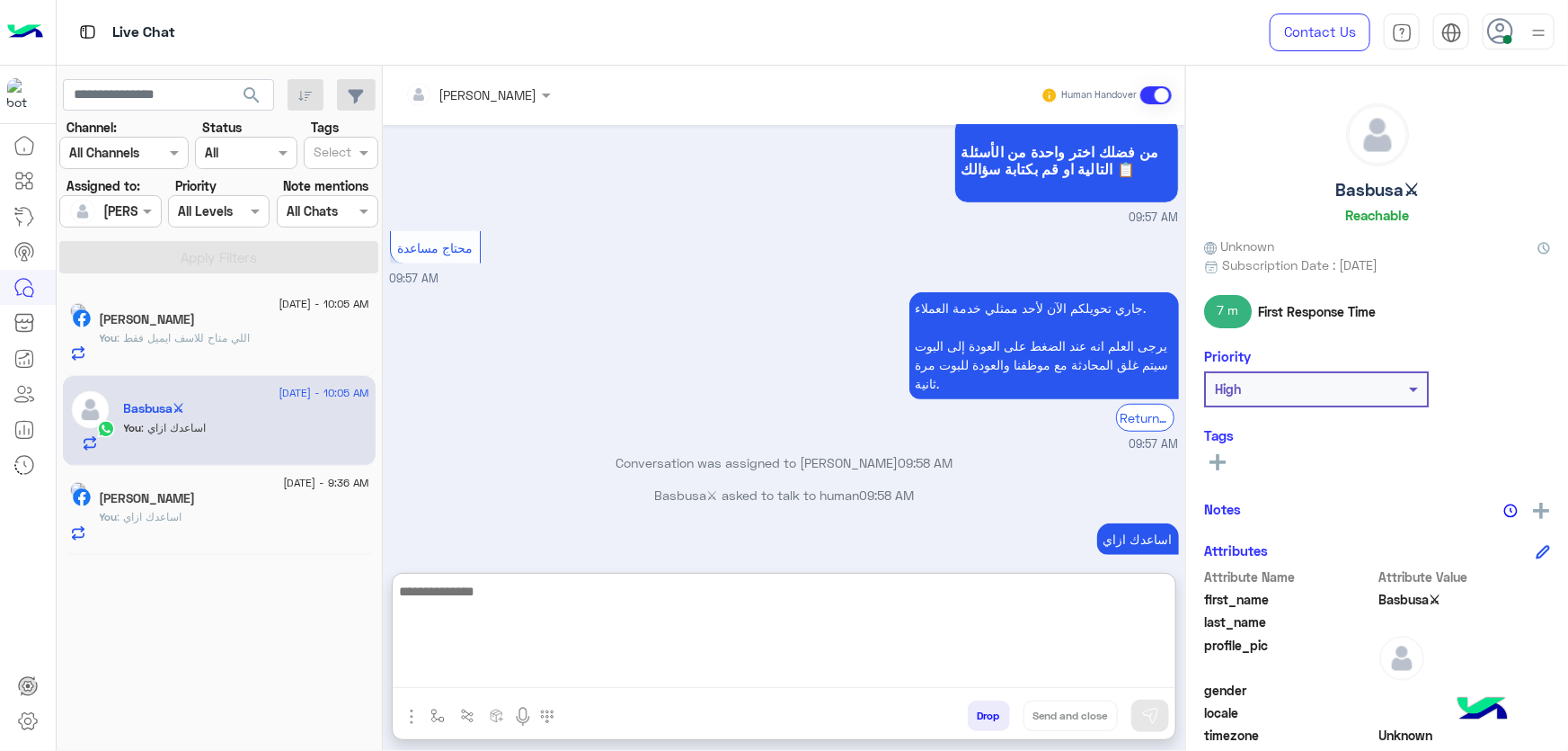
scroll to position [481, 0]
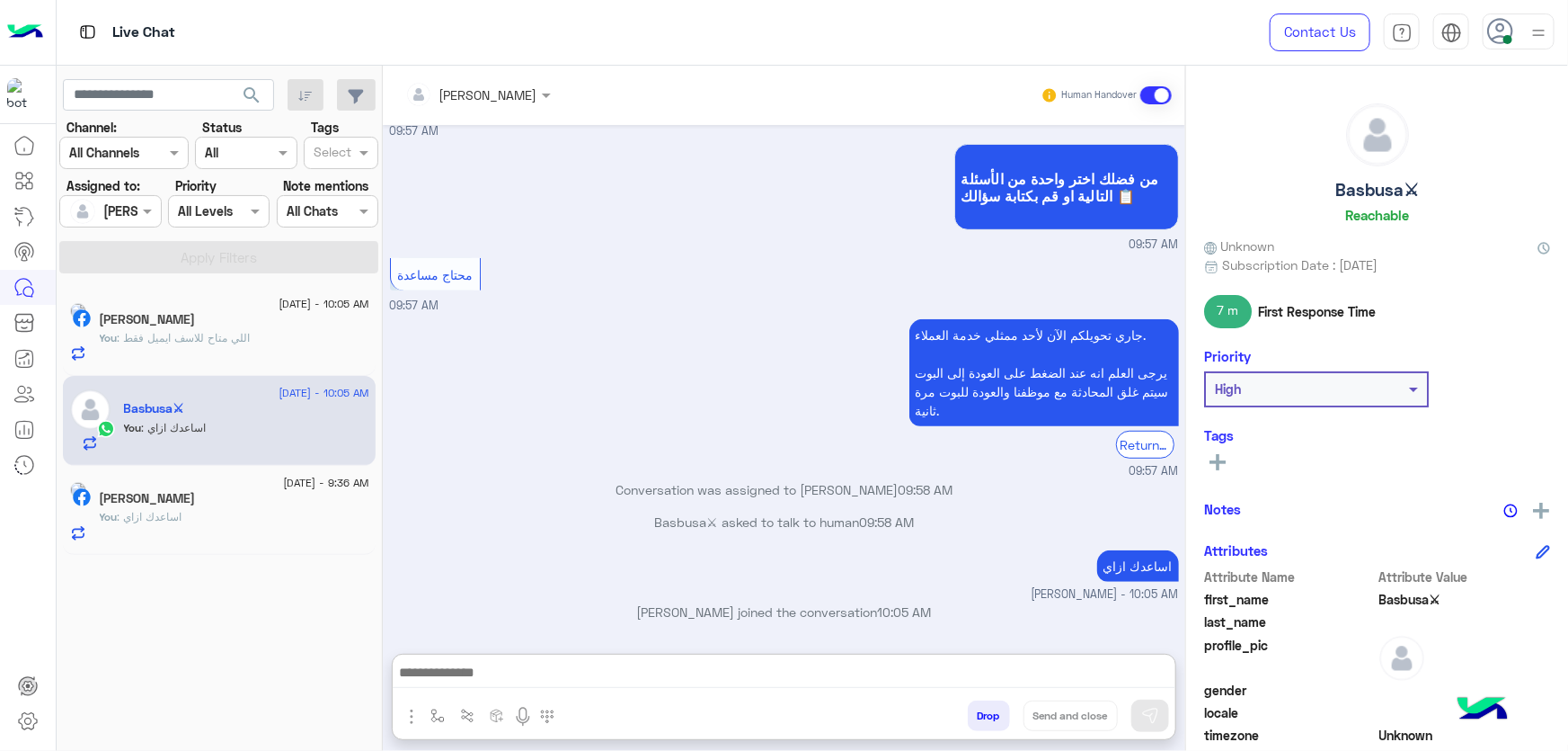
click at [297, 336] on div "You : اللي متاح للاسف ايميل فقط" at bounding box center [235, 346] width 270 height 32
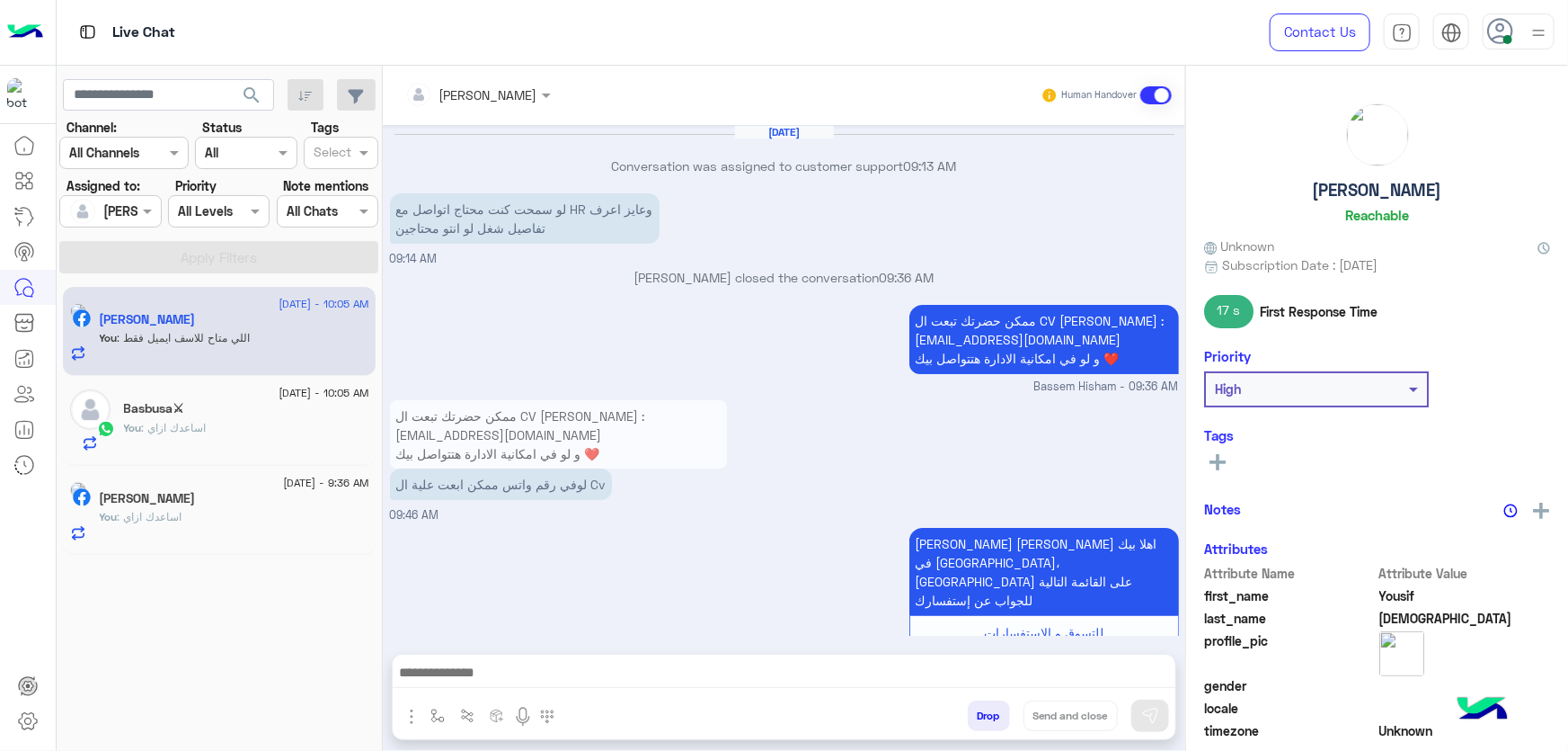
scroll to position [1286, 0]
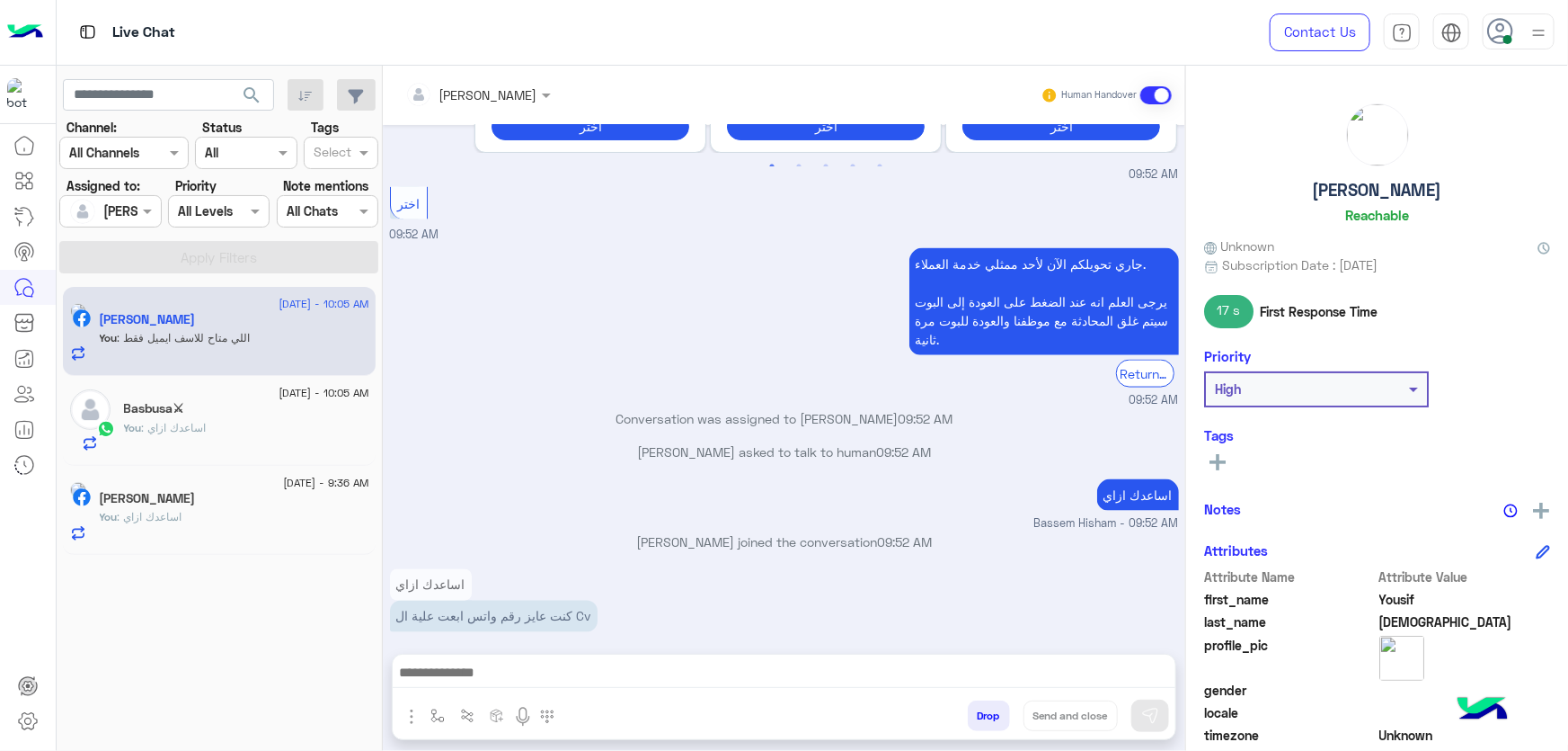
click at [998, 713] on button "Drop" at bounding box center [989, 715] width 42 height 31
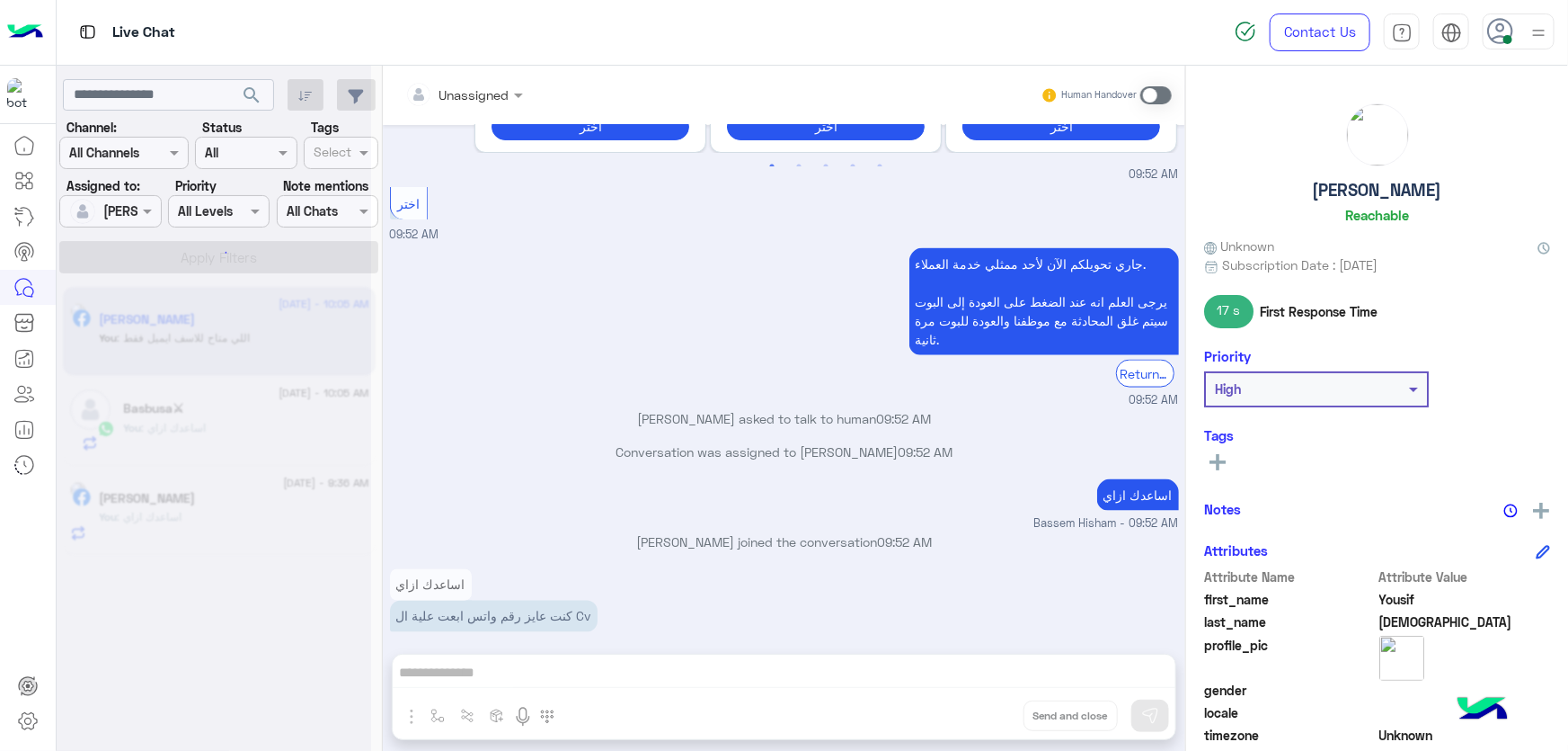
scroll to position [1318, 0]
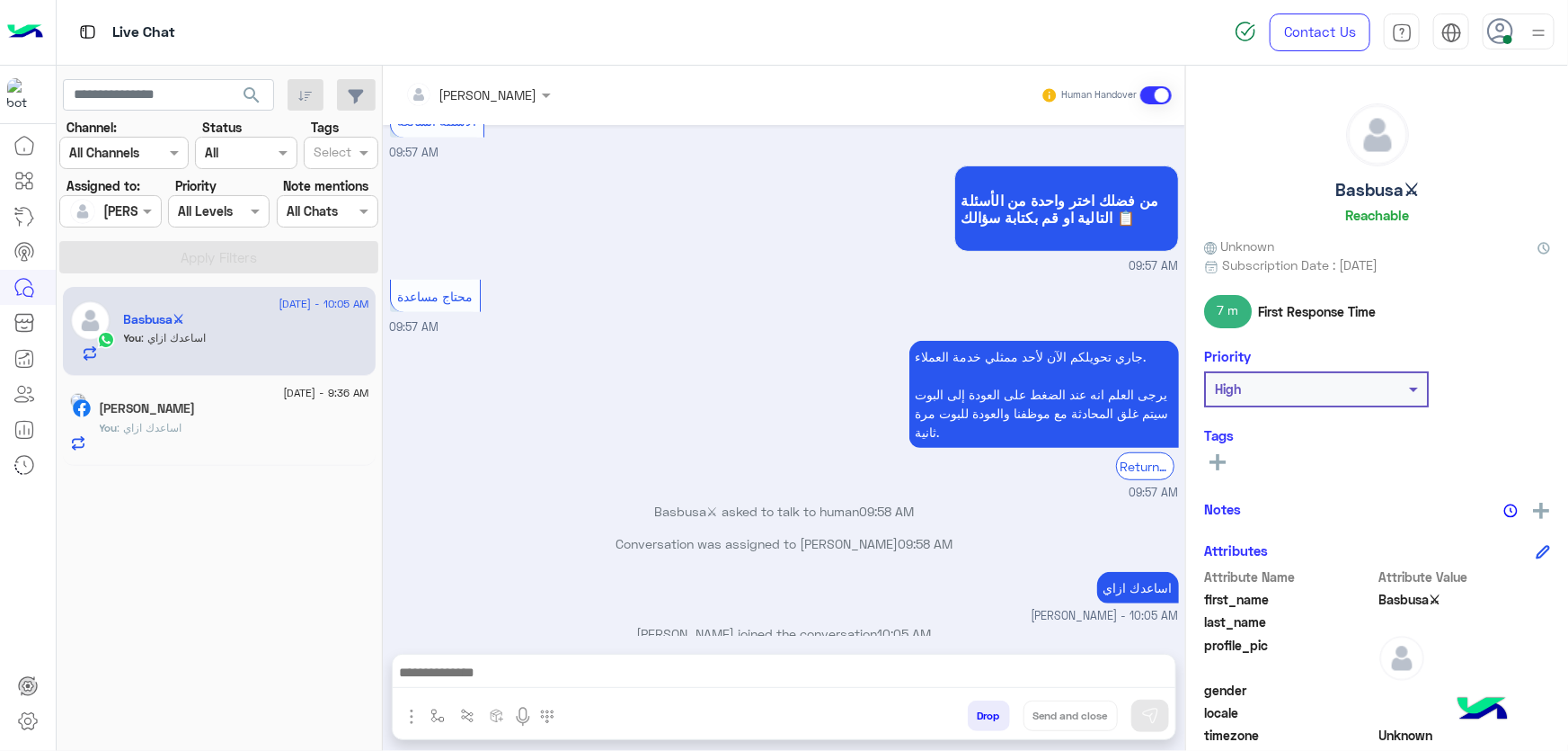
scroll to position [493, 0]
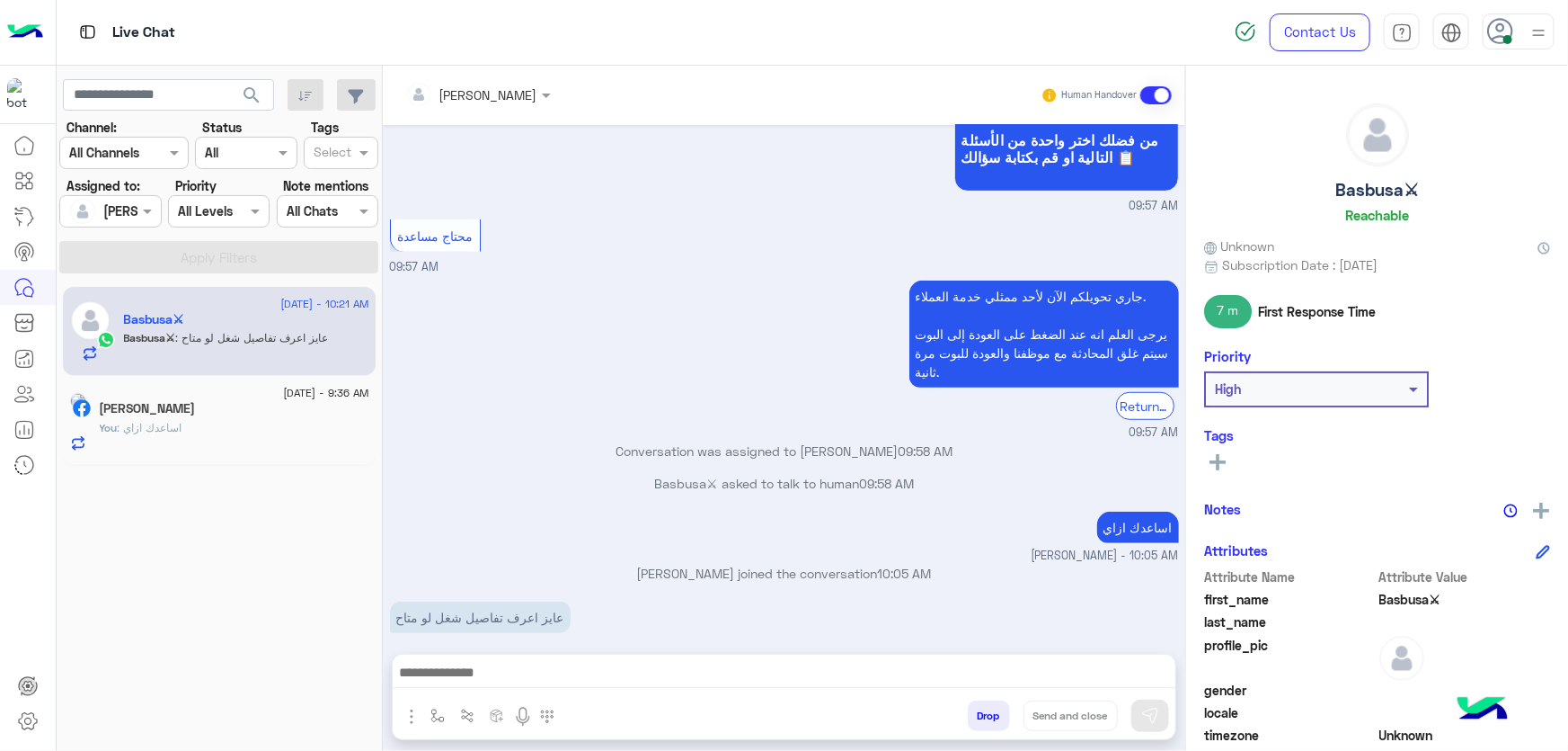
click at [562, 698] on div at bounding box center [784, 677] width 783 height 45
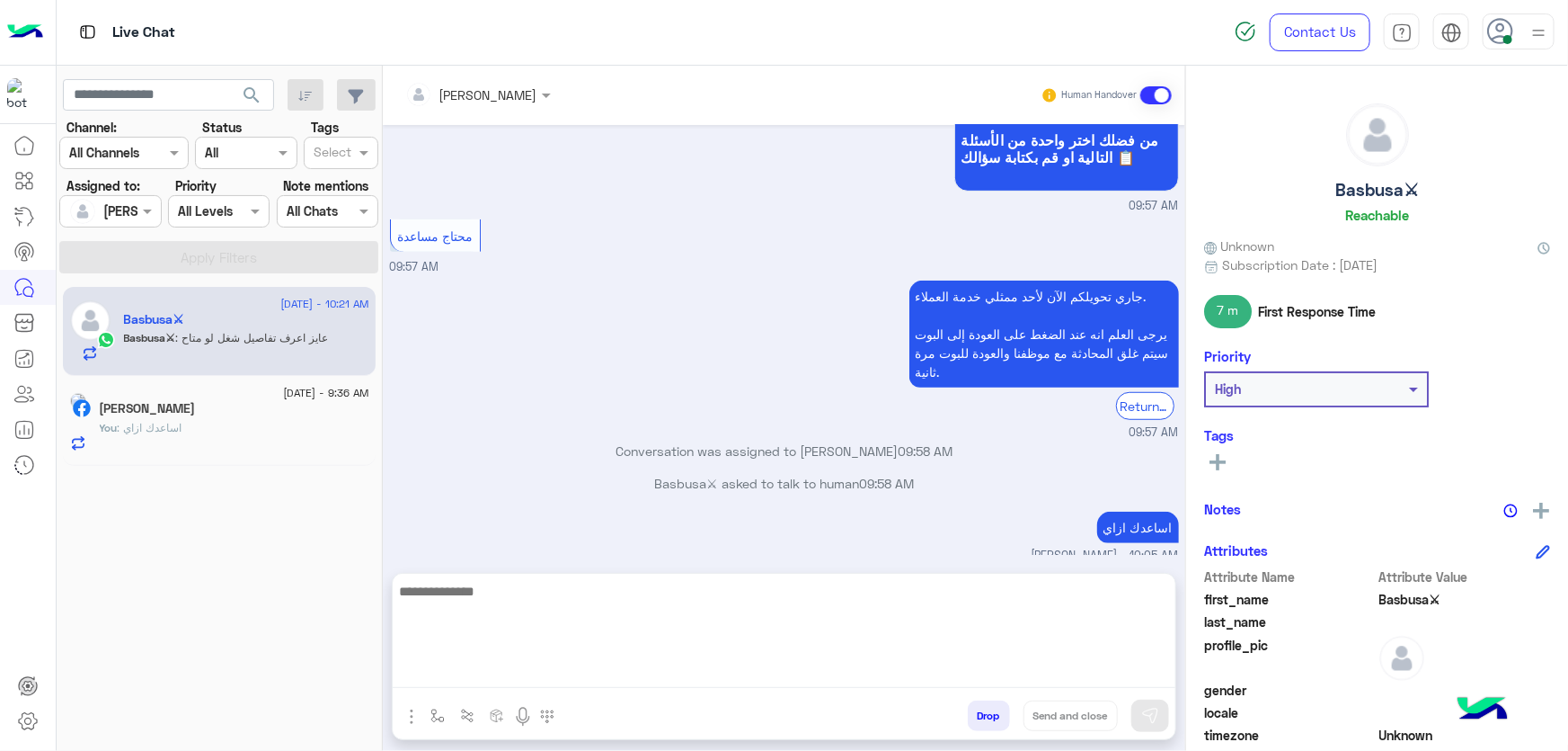
paste textarea "**********"
click at [579, 674] on textarea at bounding box center [784, 633] width 783 height 108
type textarea "**********"
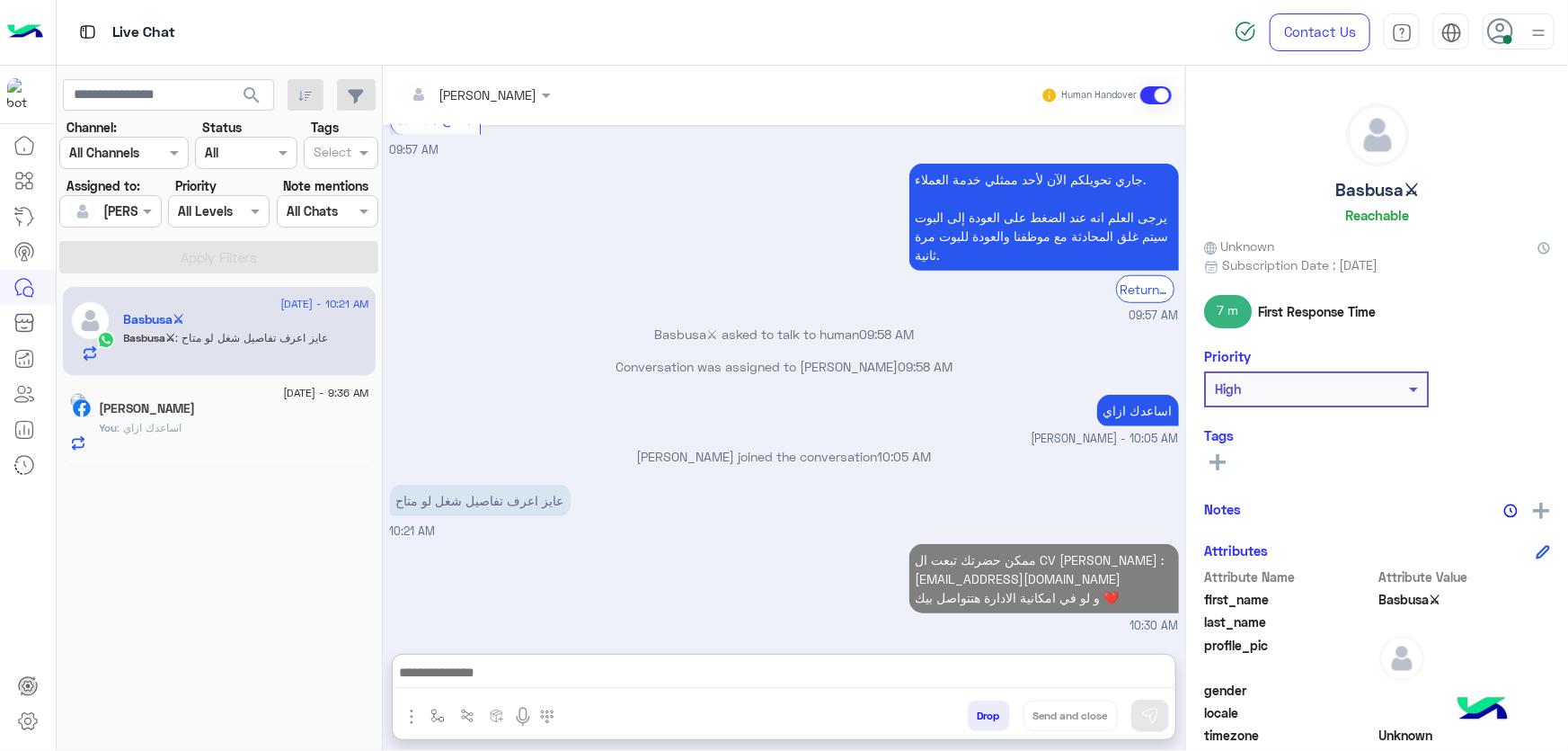
click at [1376, 189] on h5 "Basbusa⚔" at bounding box center [1377, 190] width 83 height 21
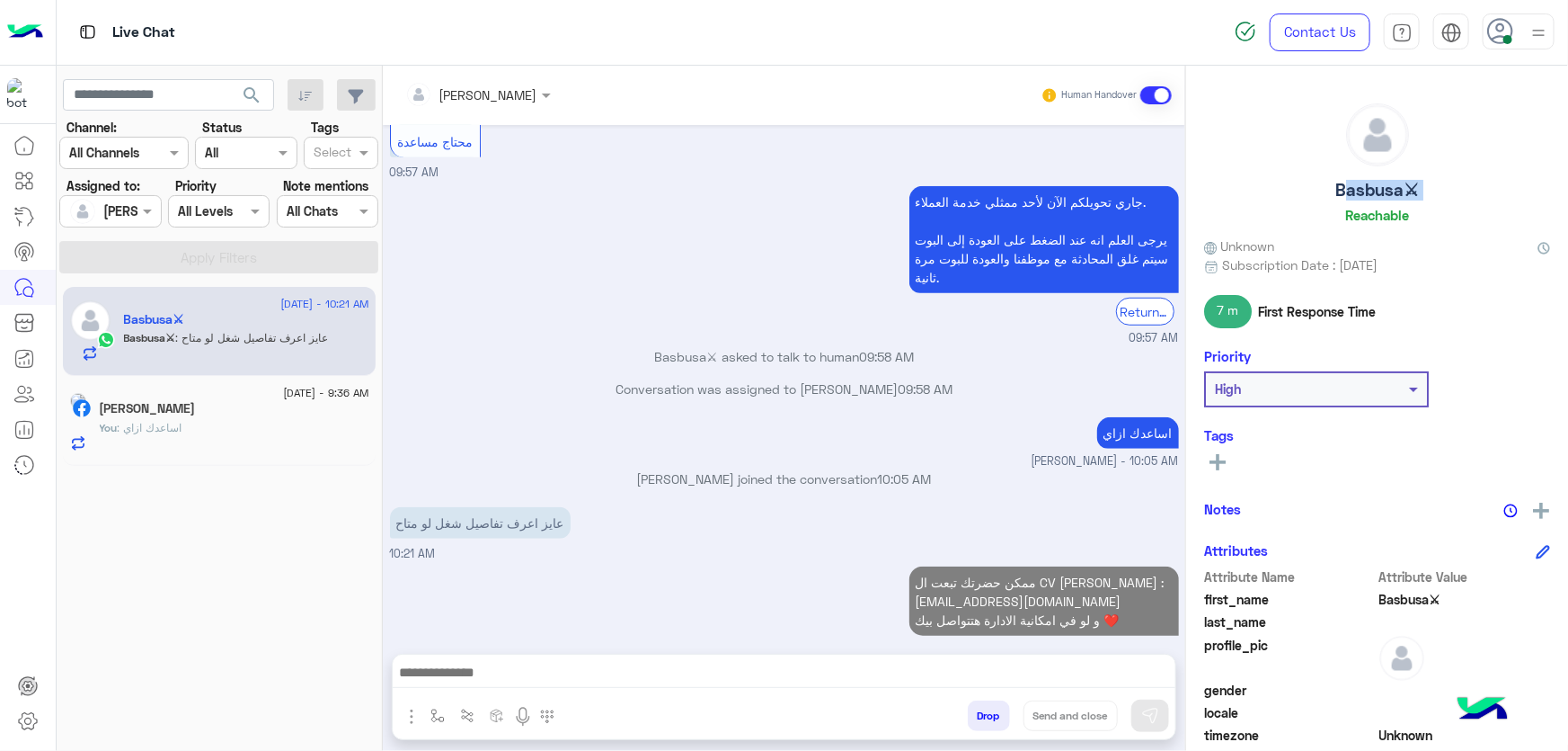
click at [1376, 189] on h5 "Basbusa⚔" at bounding box center [1377, 190] width 83 height 21
copy h5 "Basbusa⚔"
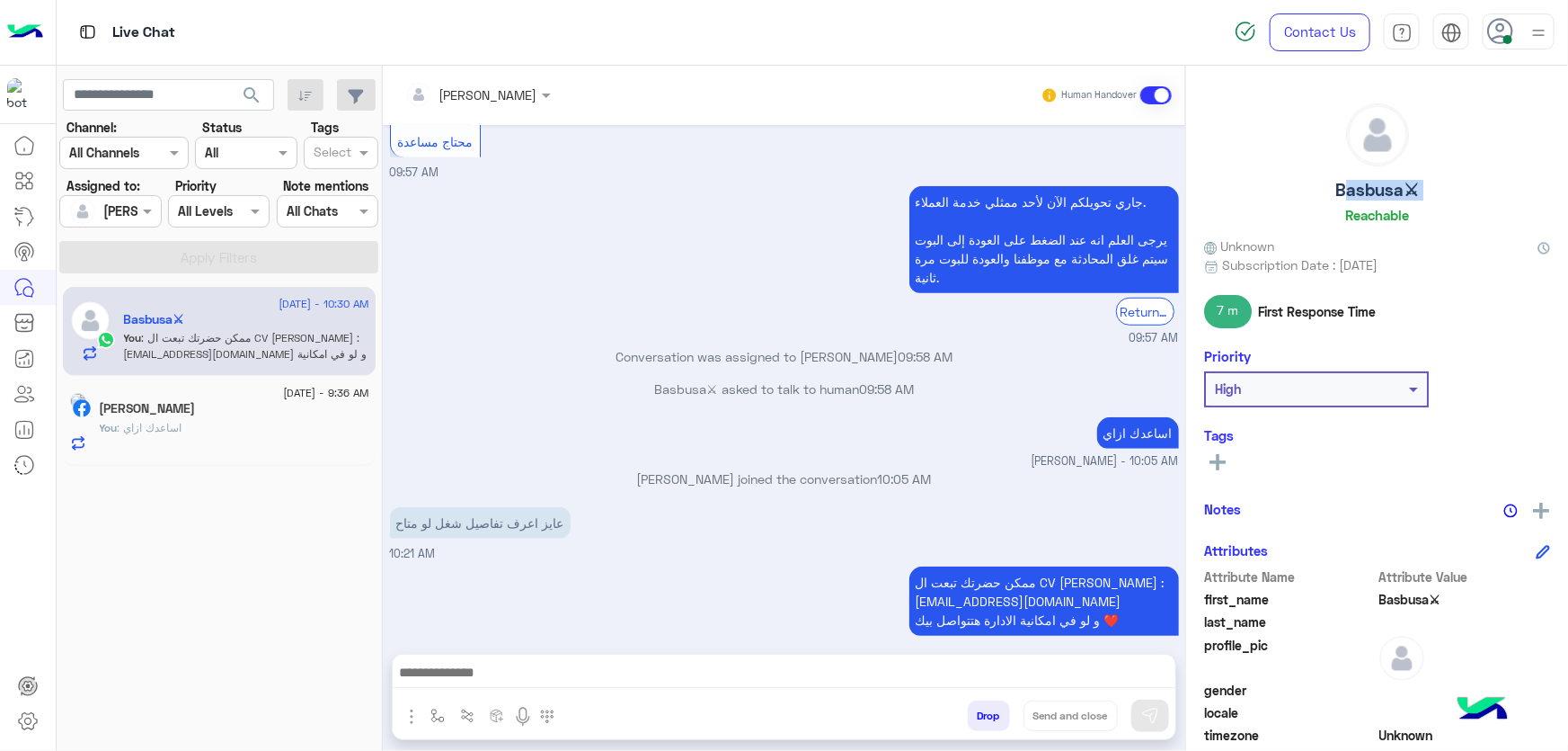
drag, startPoint x: 985, startPoint y: 714, endPoint x: 961, endPoint y: 658, distance: 60.9
click at [985, 713] on button "Drop" at bounding box center [989, 715] width 42 height 31
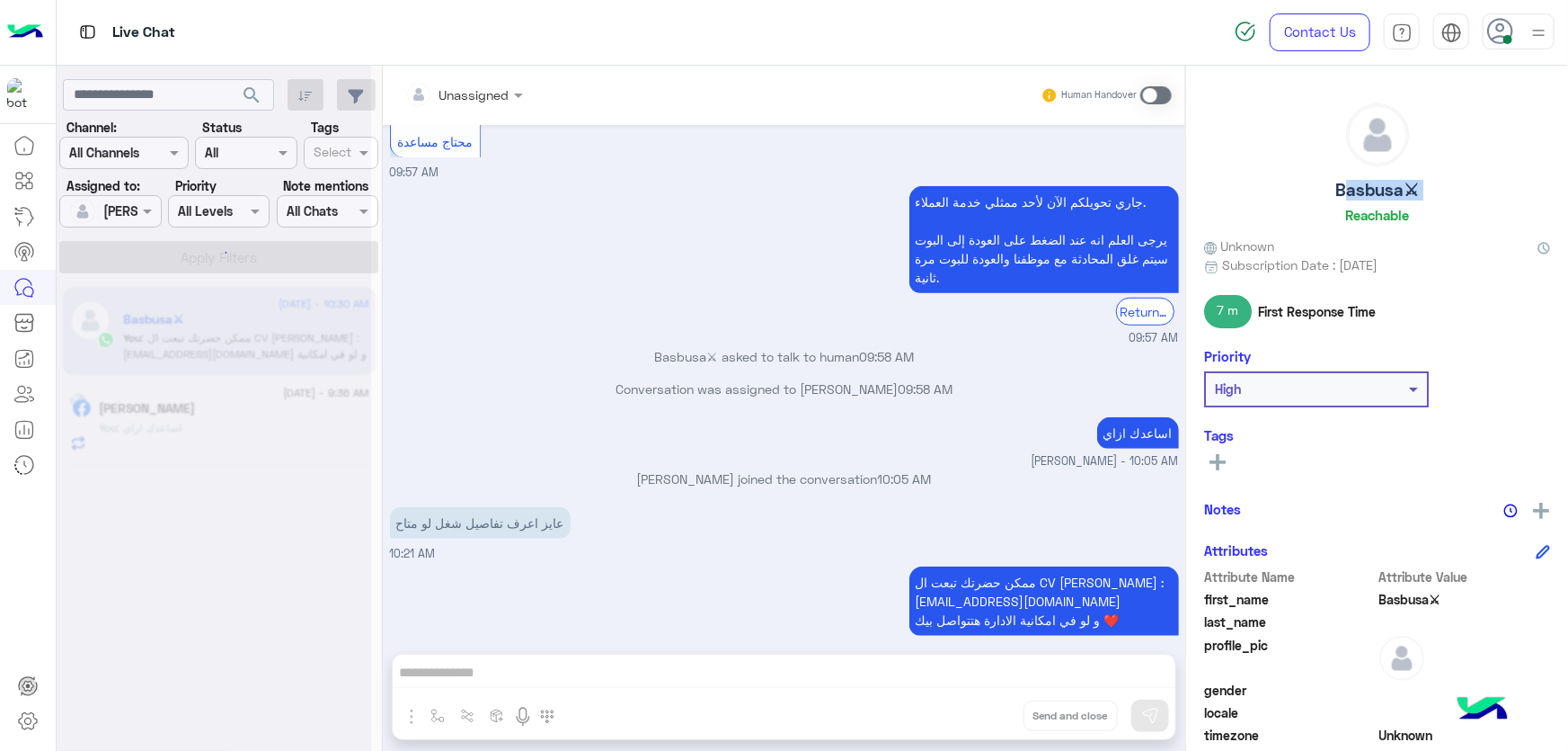
scroll to position [620, 0]
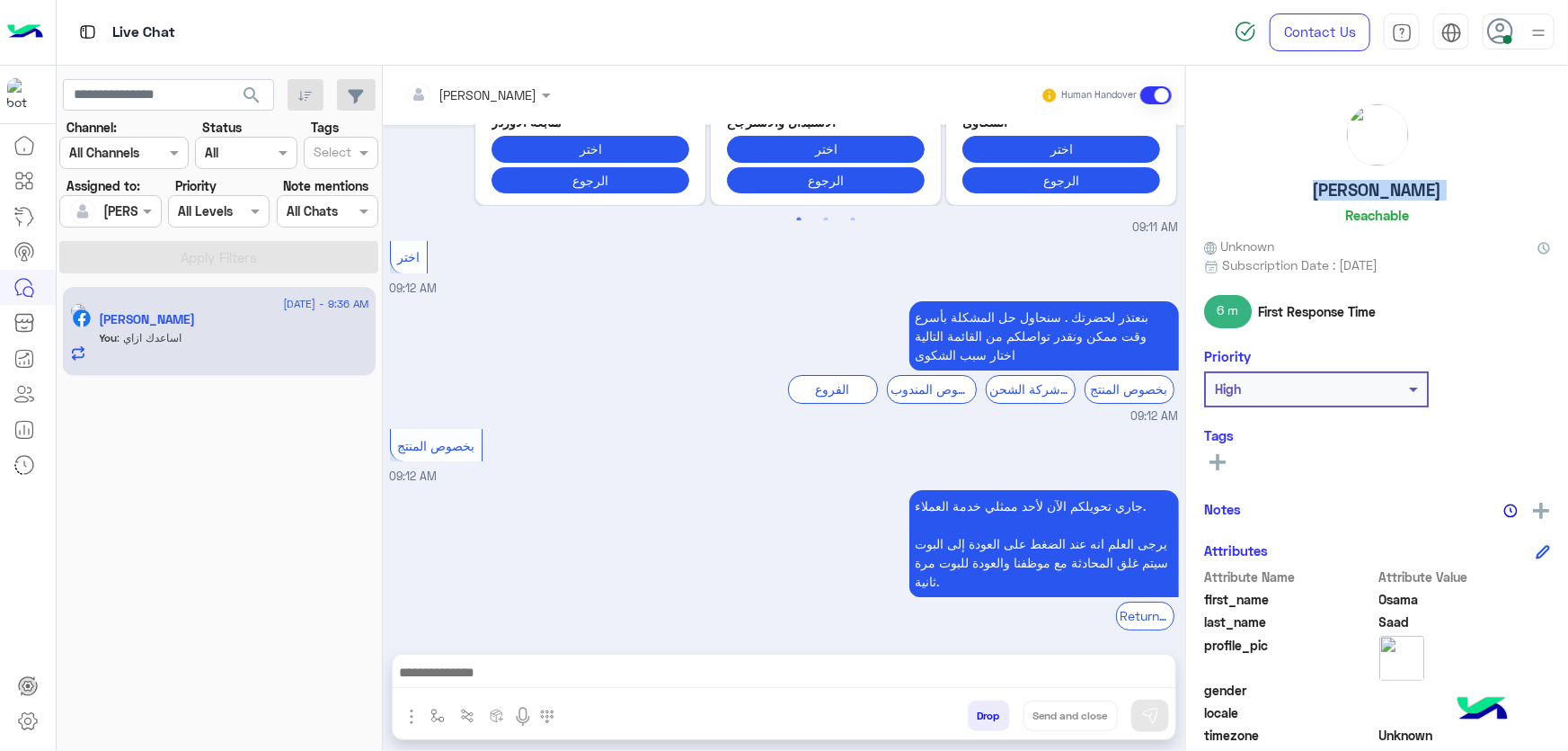
scroll to position [3296, 0]
